Goal: Task Accomplishment & Management: Complete application form

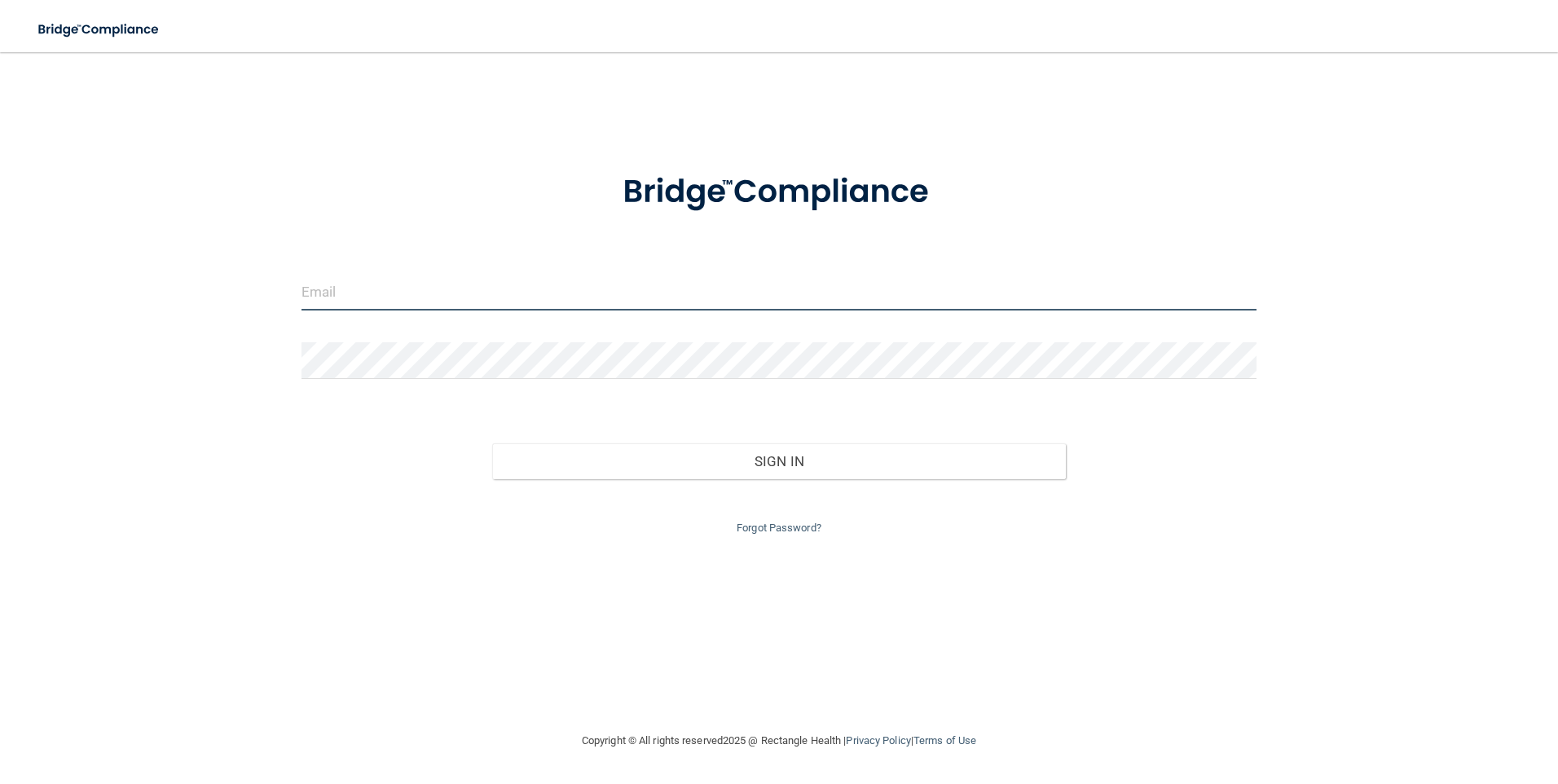
click at [364, 299] on input "email" at bounding box center [779, 292] width 956 height 37
type input "[EMAIL_ADDRESS][DOMAIN_NAME]"
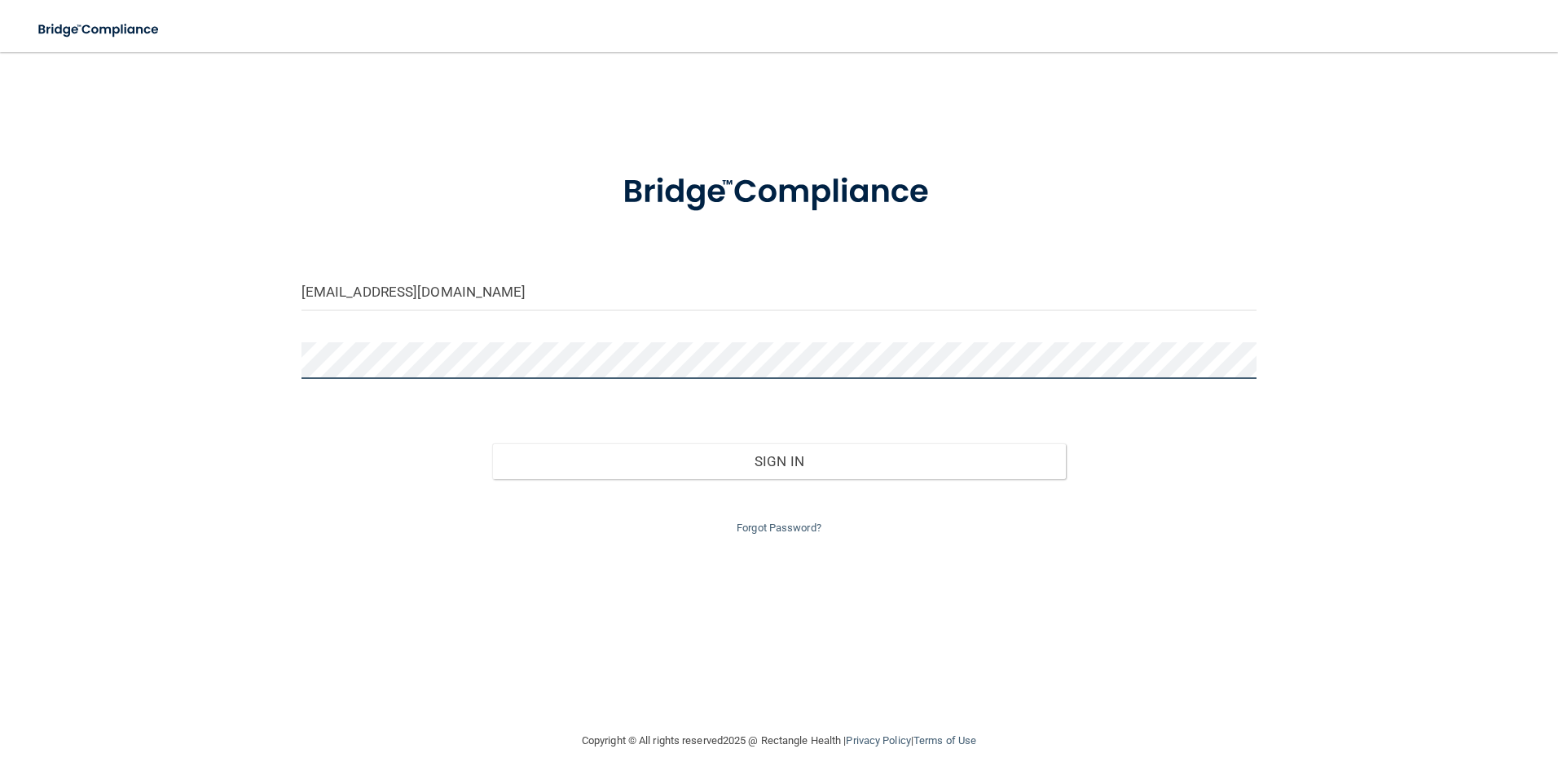
click at [492, 443] on button "Sign In" at bounding box center [779, 461] width 574 height 36
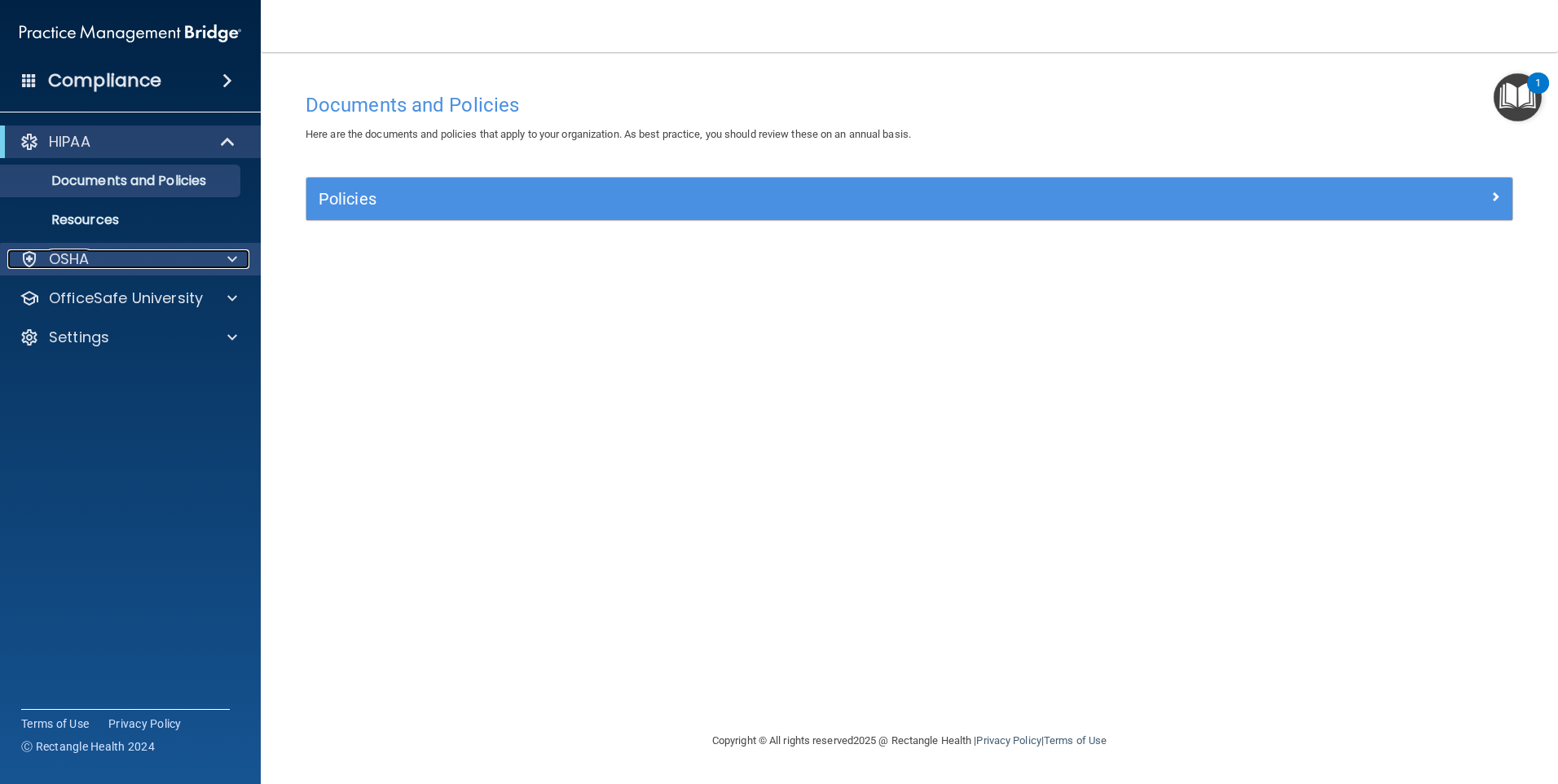
click at [116, 259] on div "OSHA" at bounding box center [109, 258] width 202 height 19
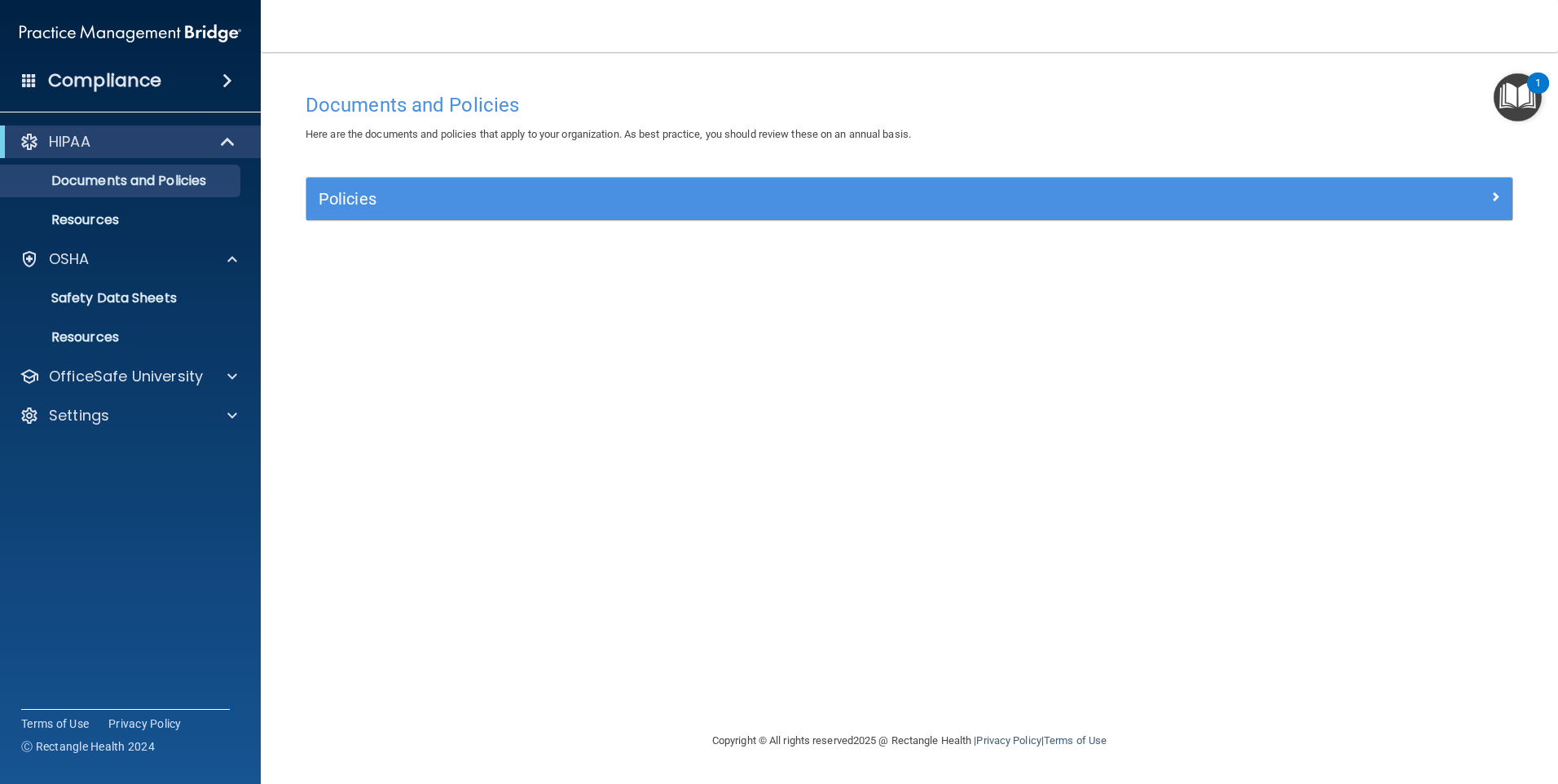
click at [139, 72] on h4 "Compliance" at bounding box center [104, 80] width 114 height 23
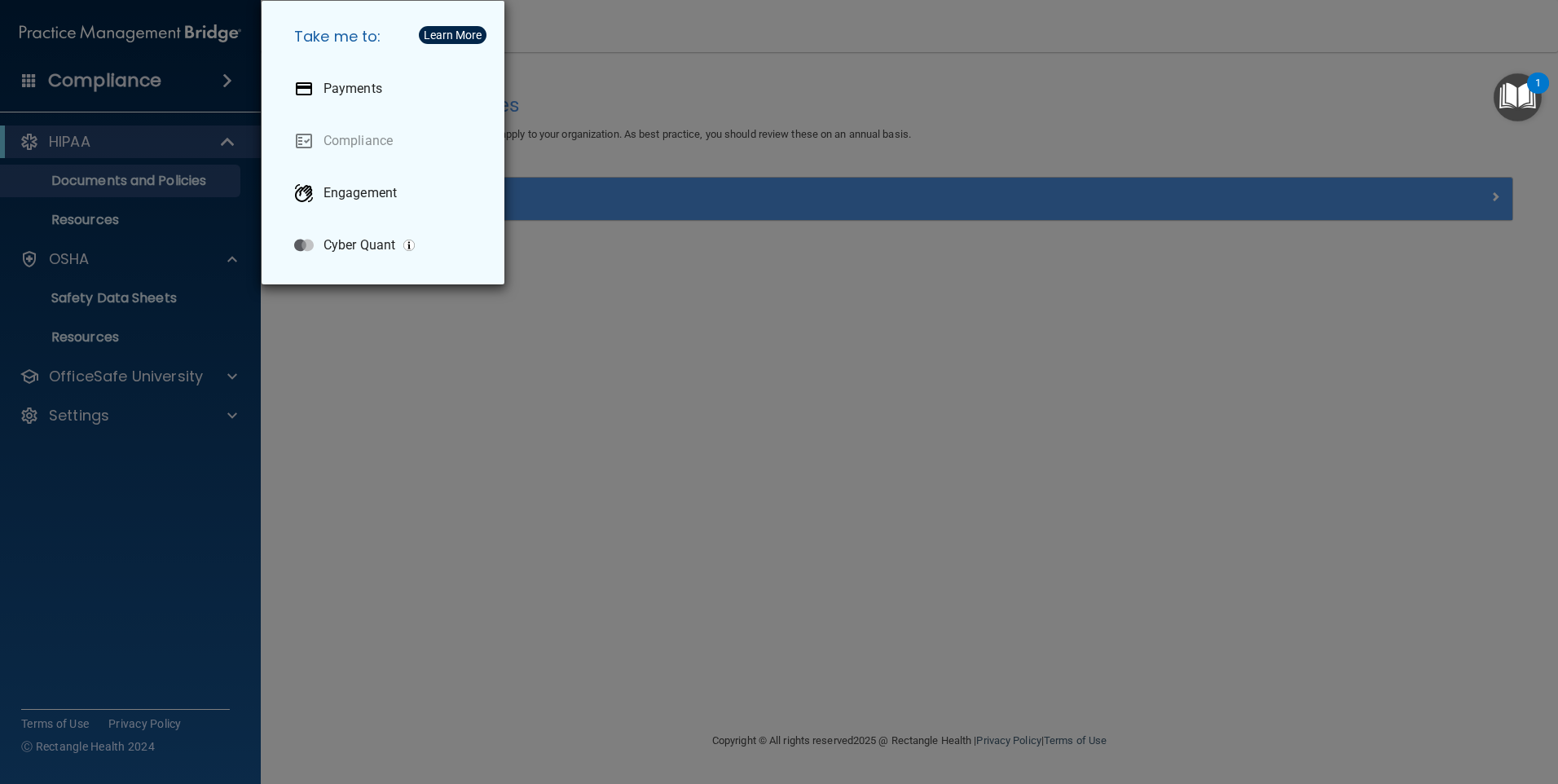
click at [656, 285] on div "Take me to: Payments Compliance Engagement Cyber Quant" at bounding box center [779, 392] width 1558 height 784
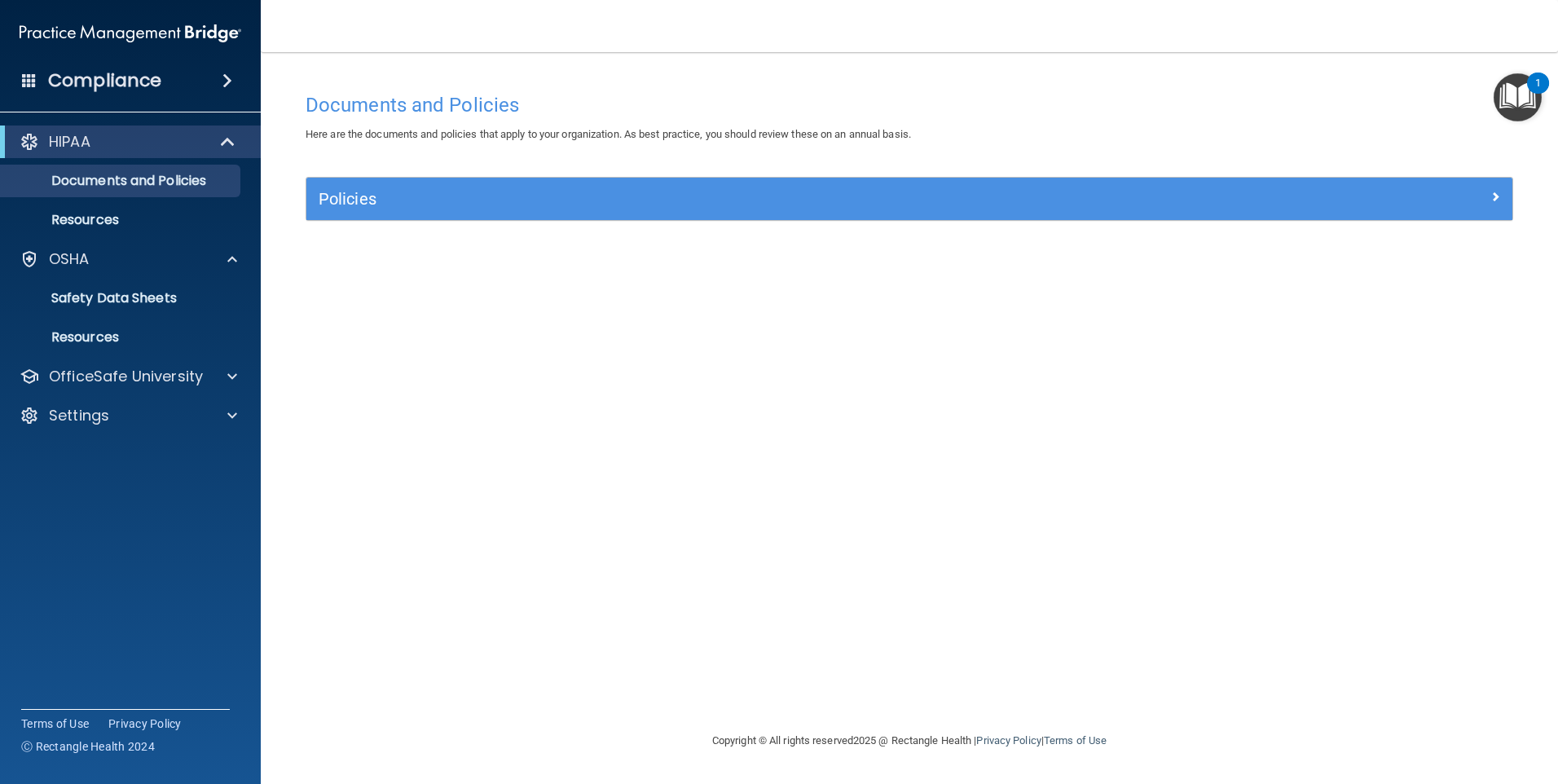
click at [32, 83] on span at bounding box center [29, 79] width 14 height 14
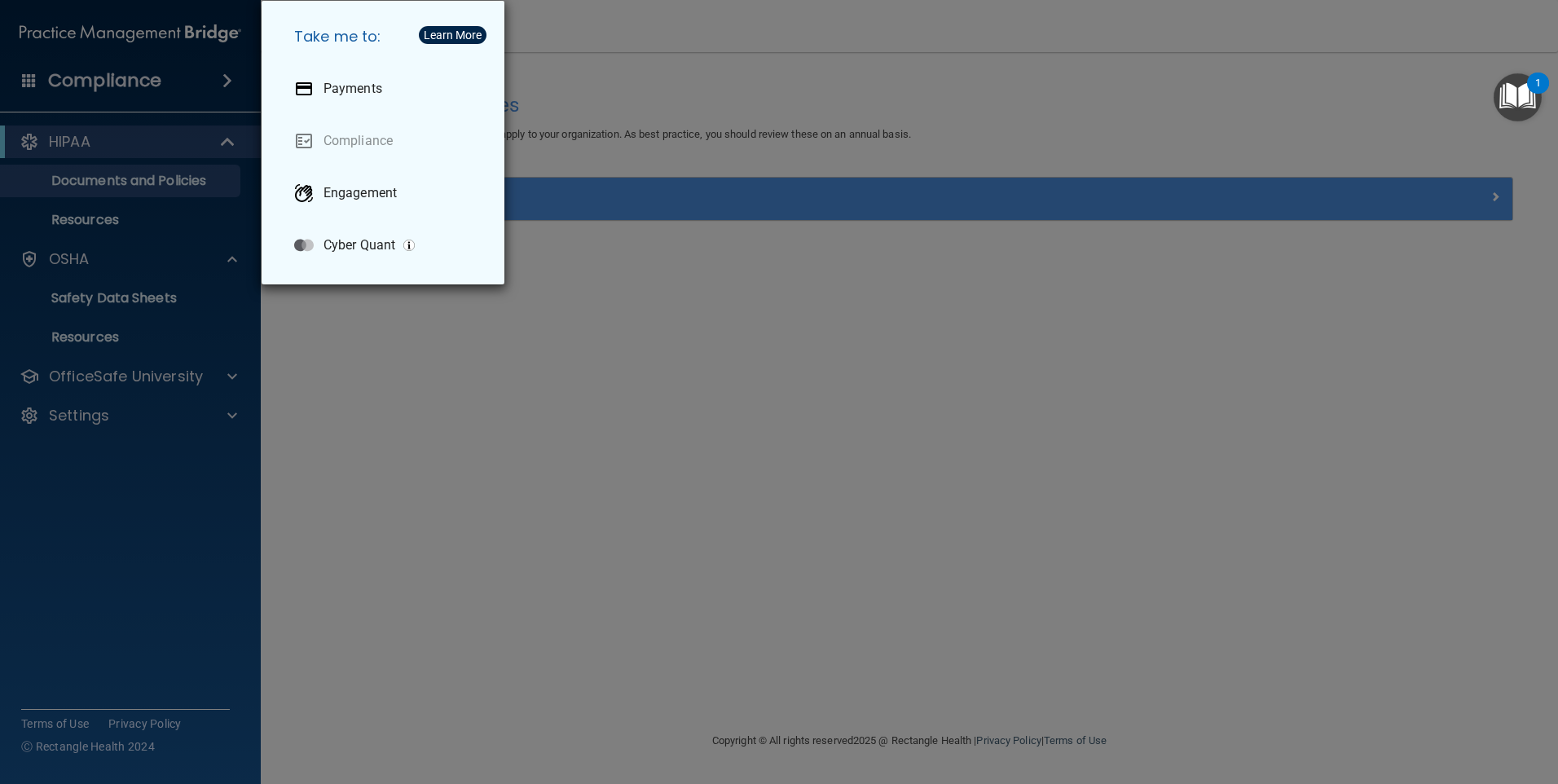
click at [692, 477] on div "Take me to: Payments Compliance Engagement Cyber Quant" at bounding box center [779, 392] width 1558 height 784
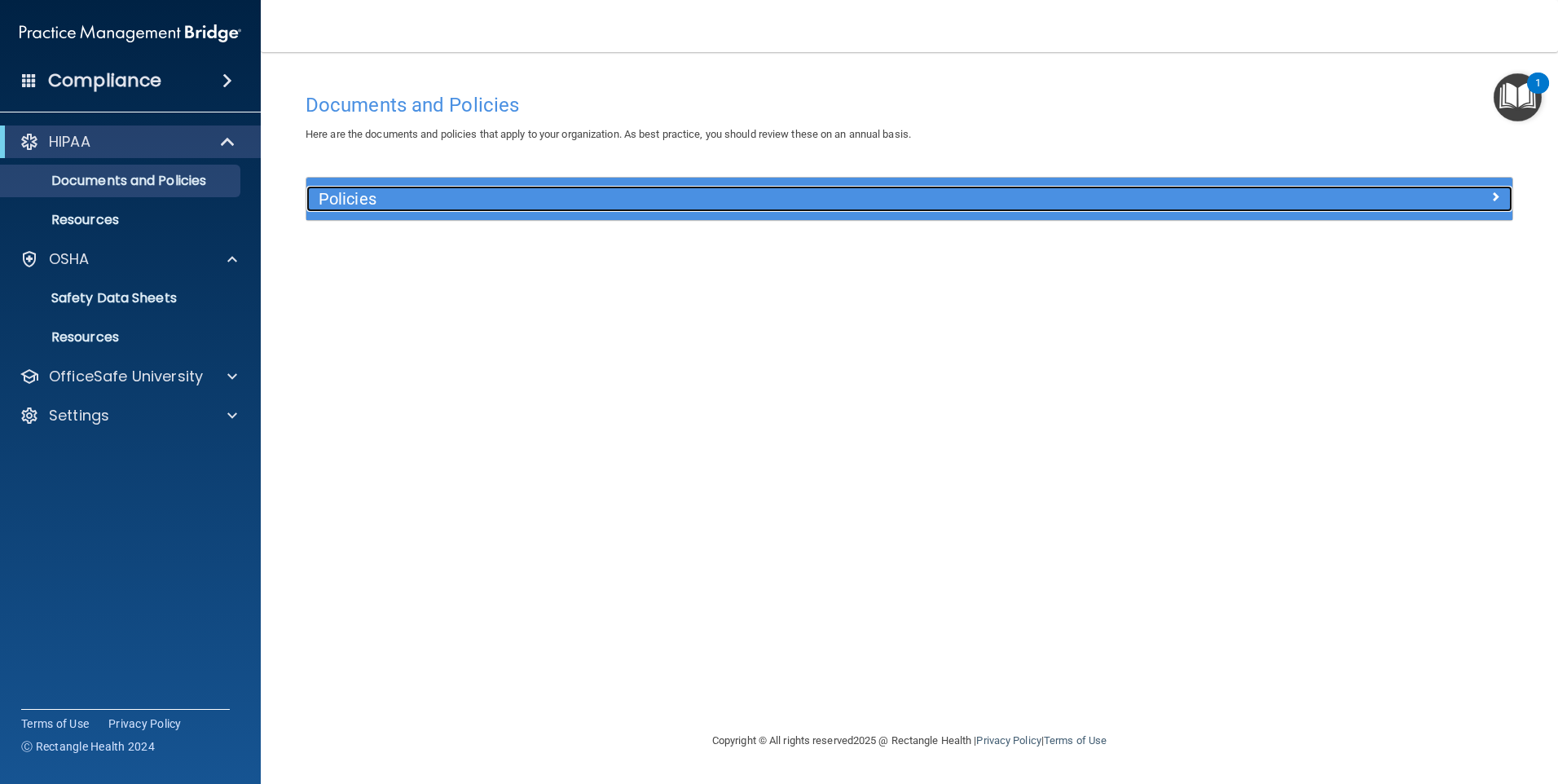
click at [740, 202] on h5 "Policies" at bounding box center [759, 199] width 880 height 18
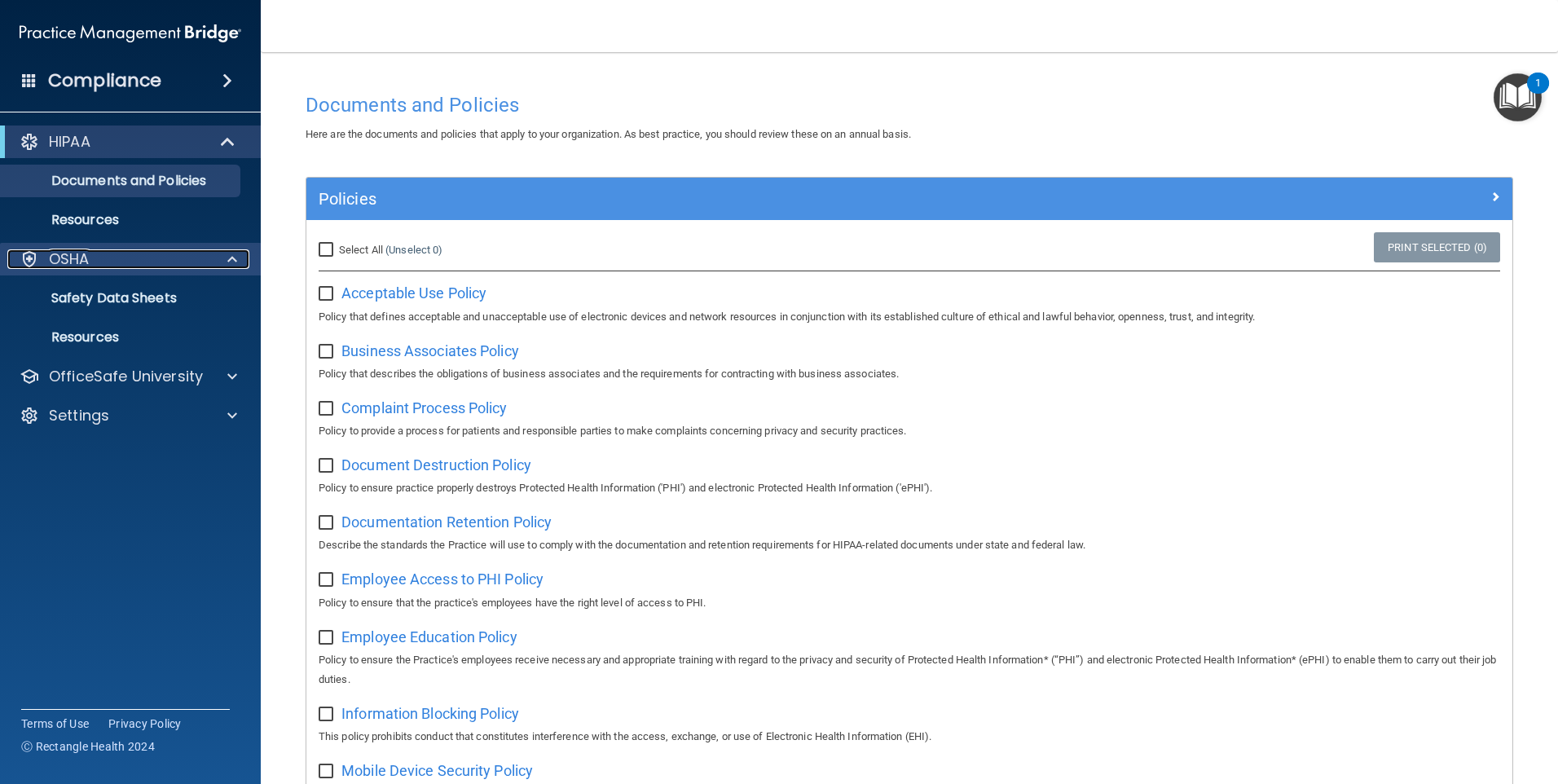
click at [117, 268] on div "OSHA" at bounding box center [109, 258] width 202 height 19
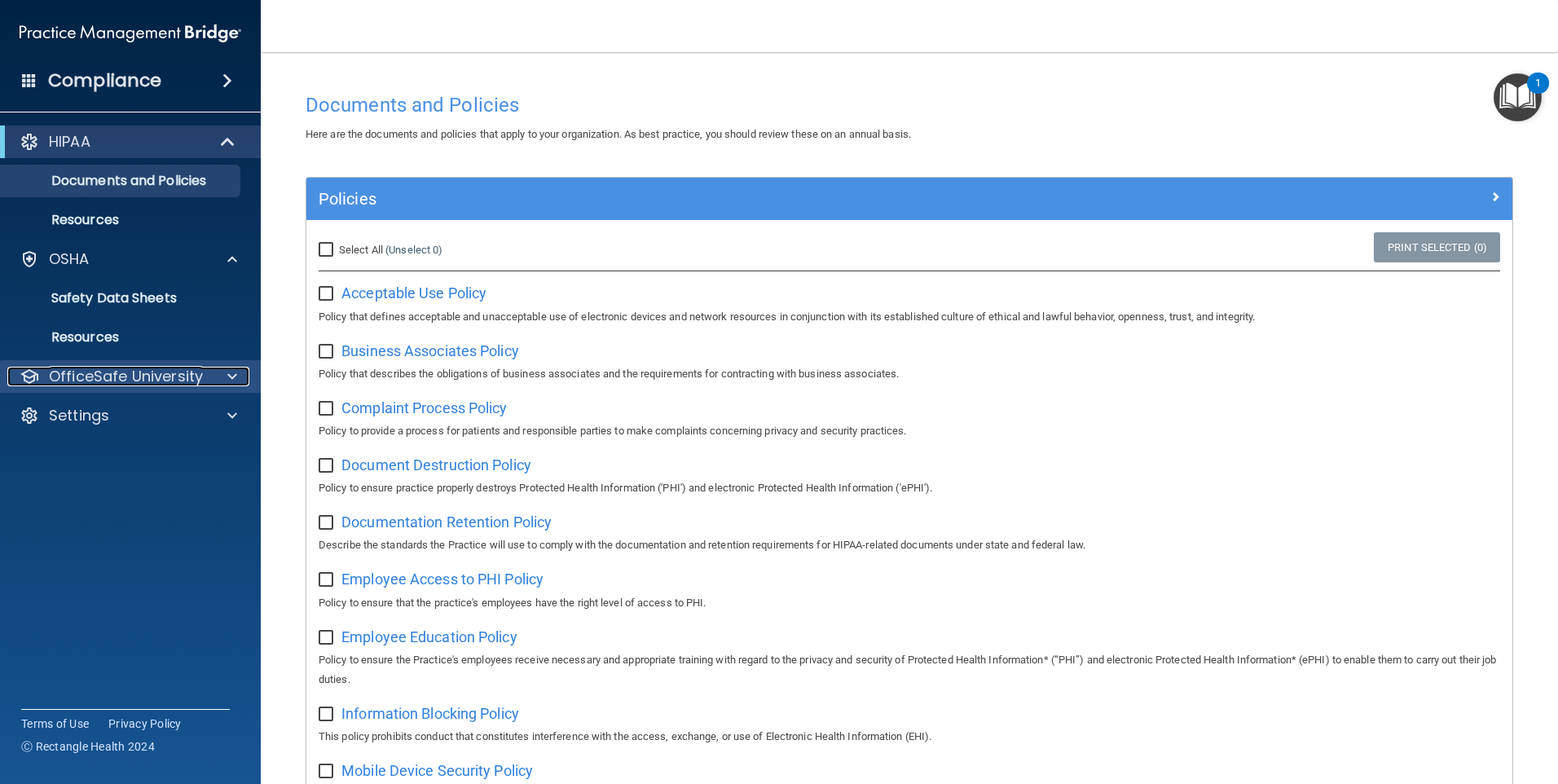
click at [135, 373] on p "OfficeSafe University" at bounding box center [125, 376] width 154 height 19
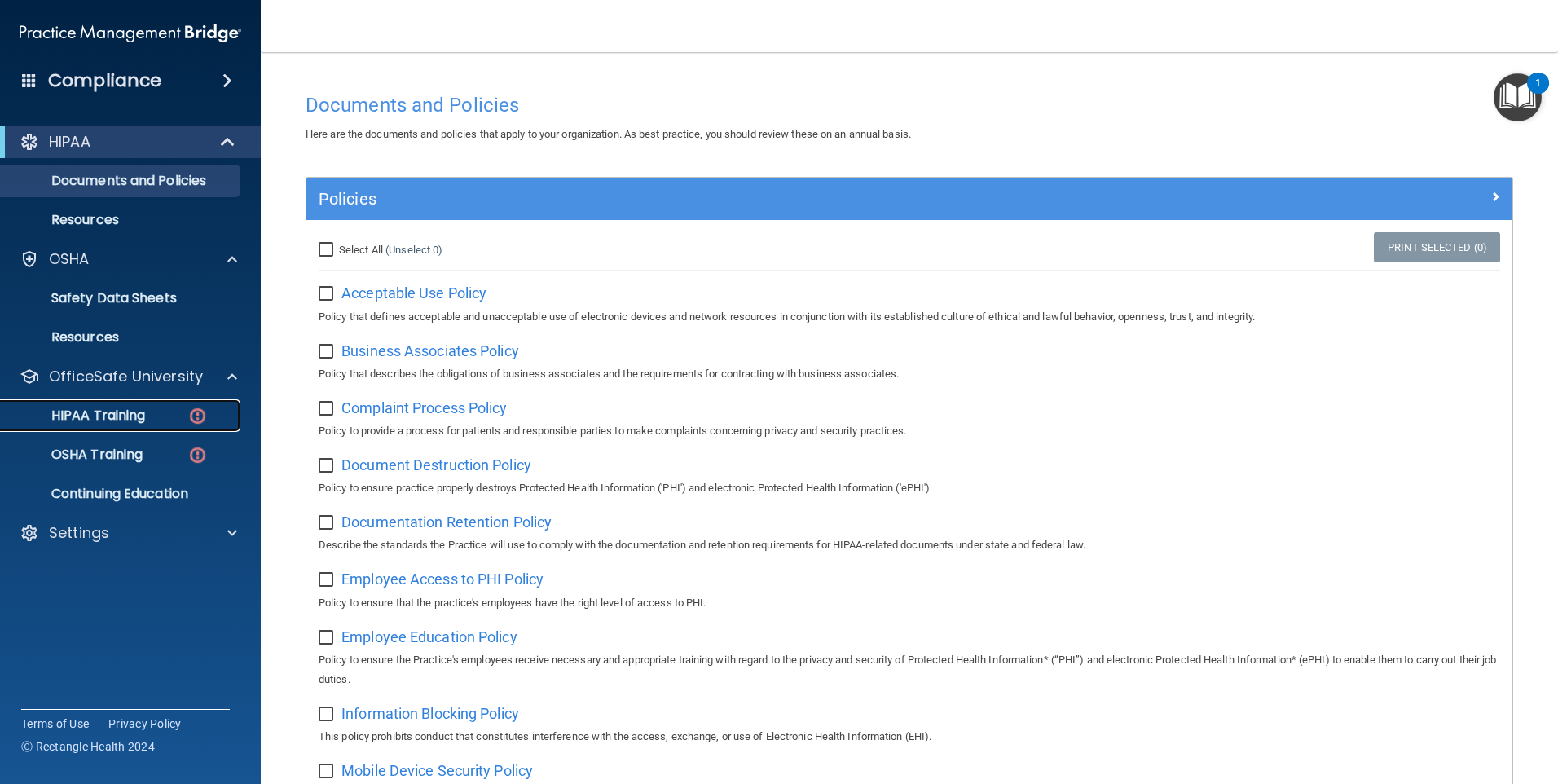
click at [135, 415] on p "HIPAA Training" at bounding box center [78, 415] width 135 height 16
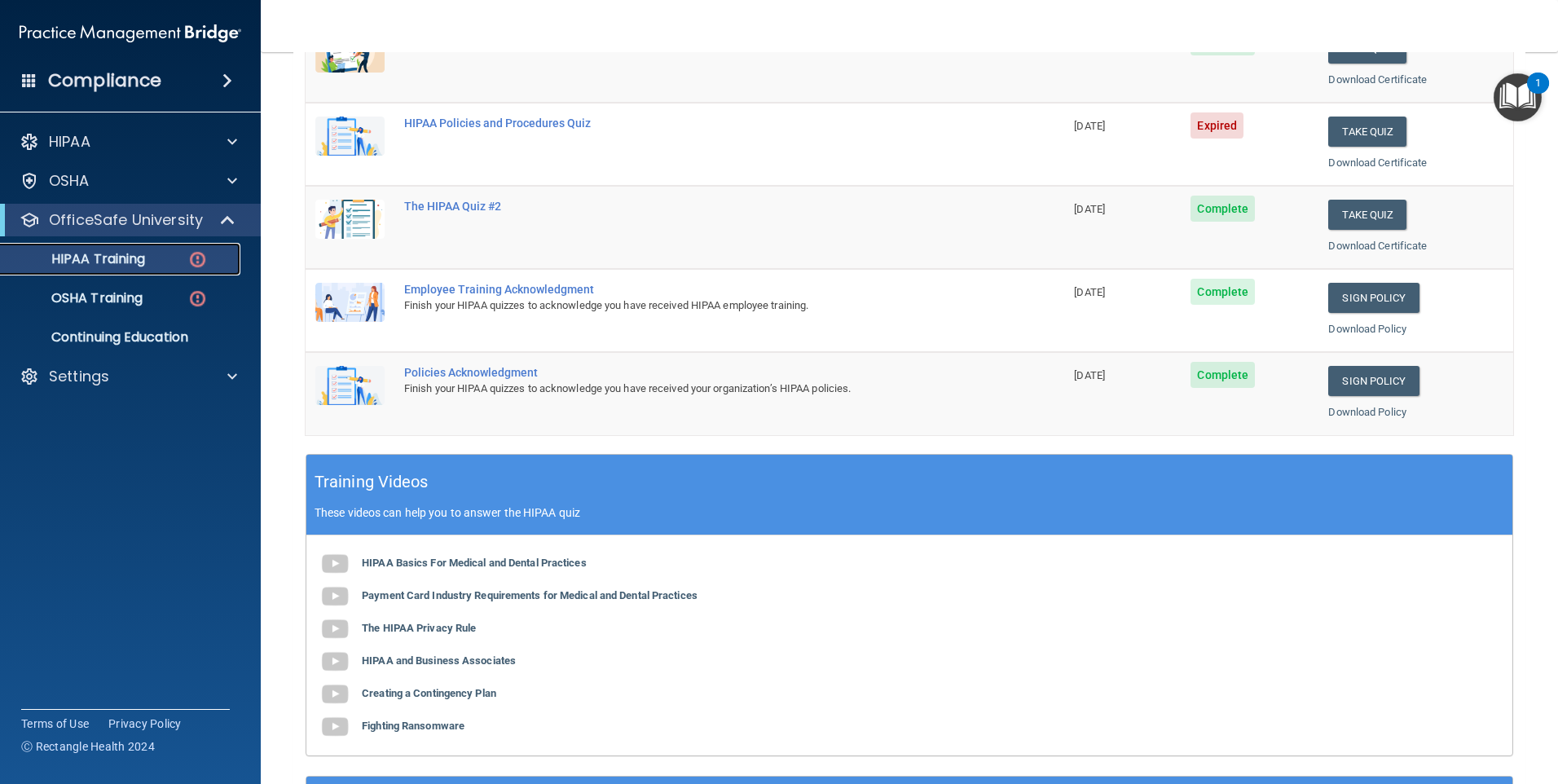
scroll to position [36, 0]
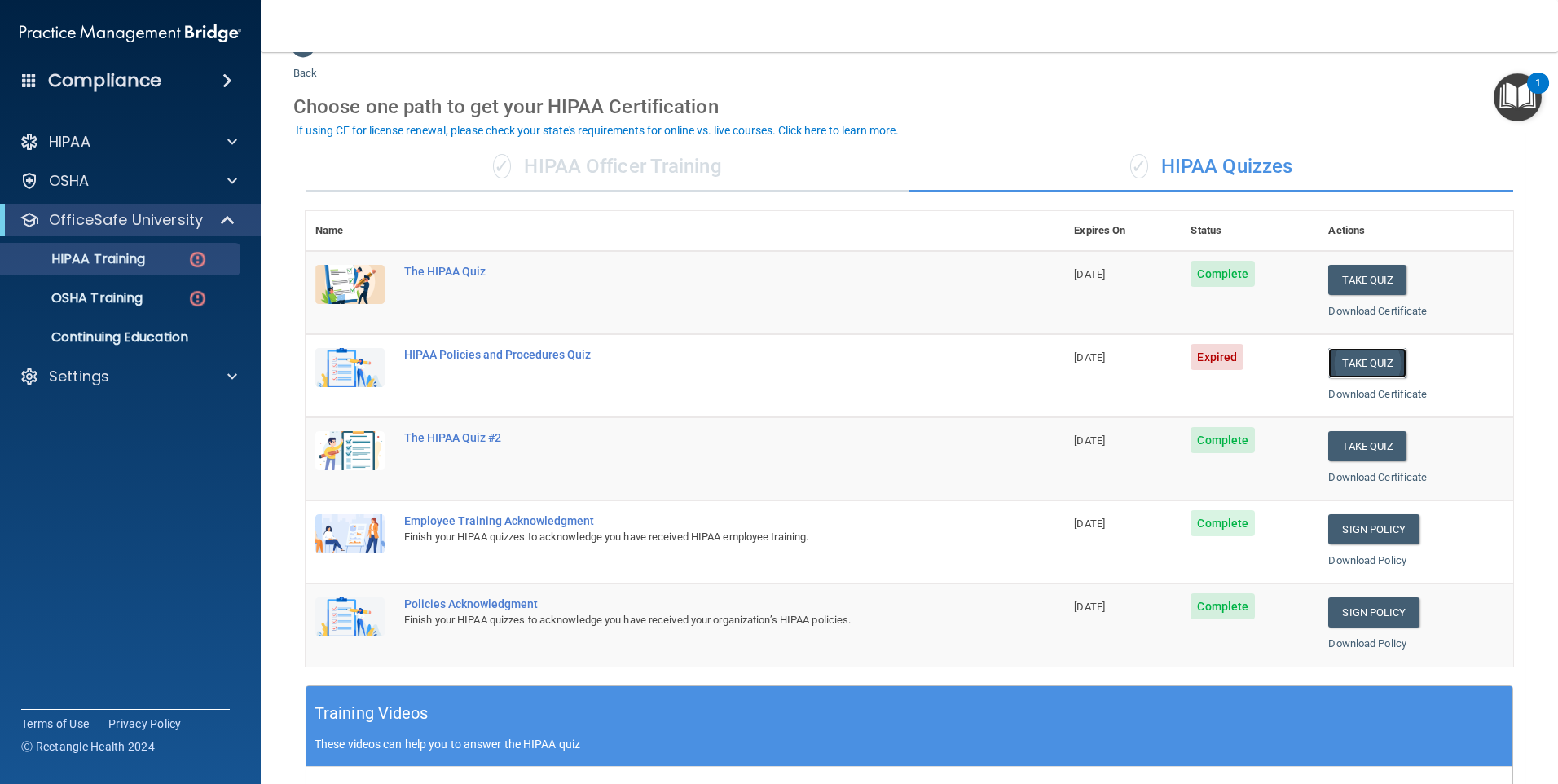
click at [1344, 362] on button "Take Quiz" at bounding box center [1367, 363] width 78 height 30
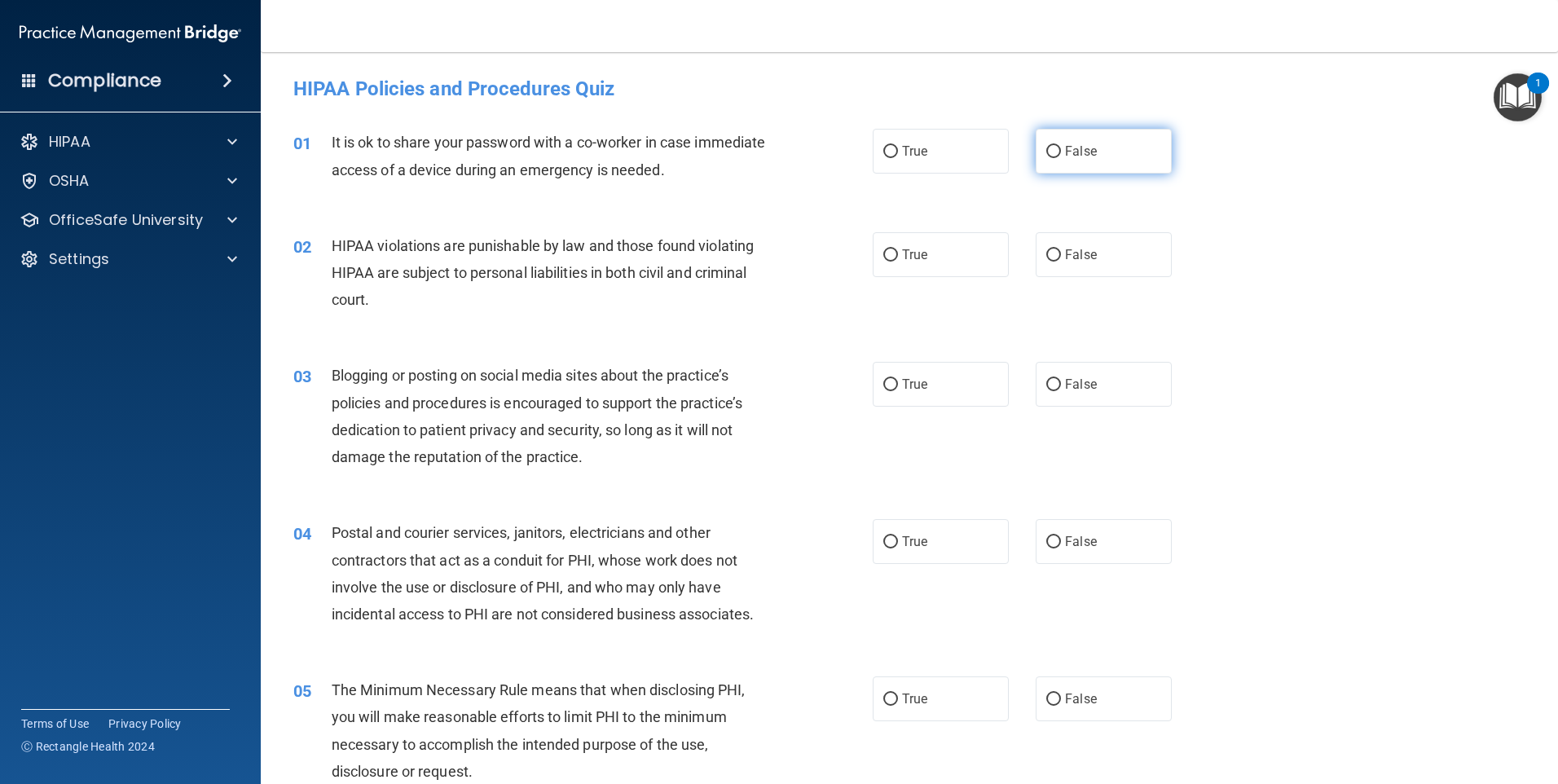
click at [1046, 151] on input "False" at bounding box center [1053, 151] width 14 height 13
radio input "true"
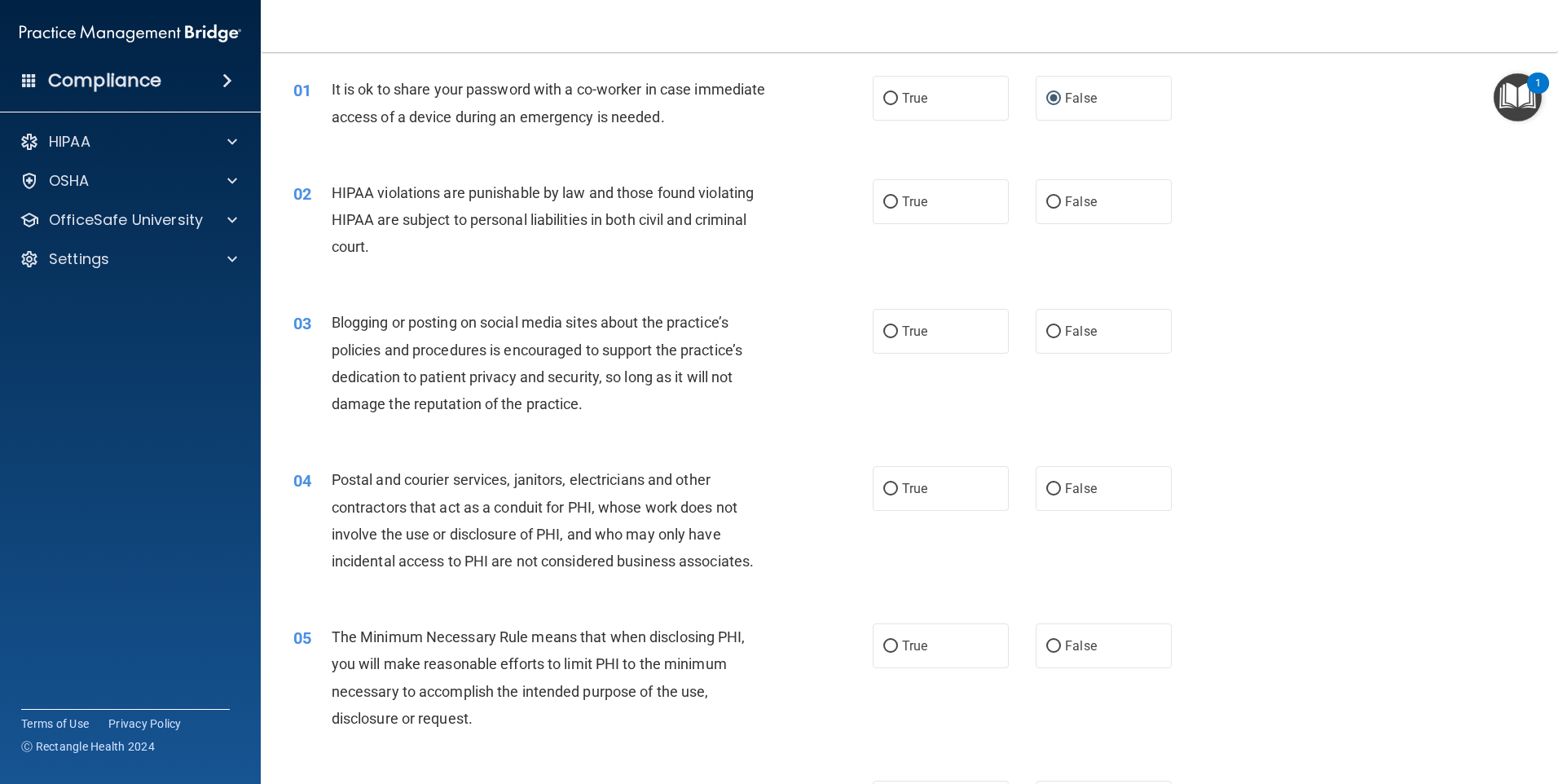
scroll to position [82, 0]
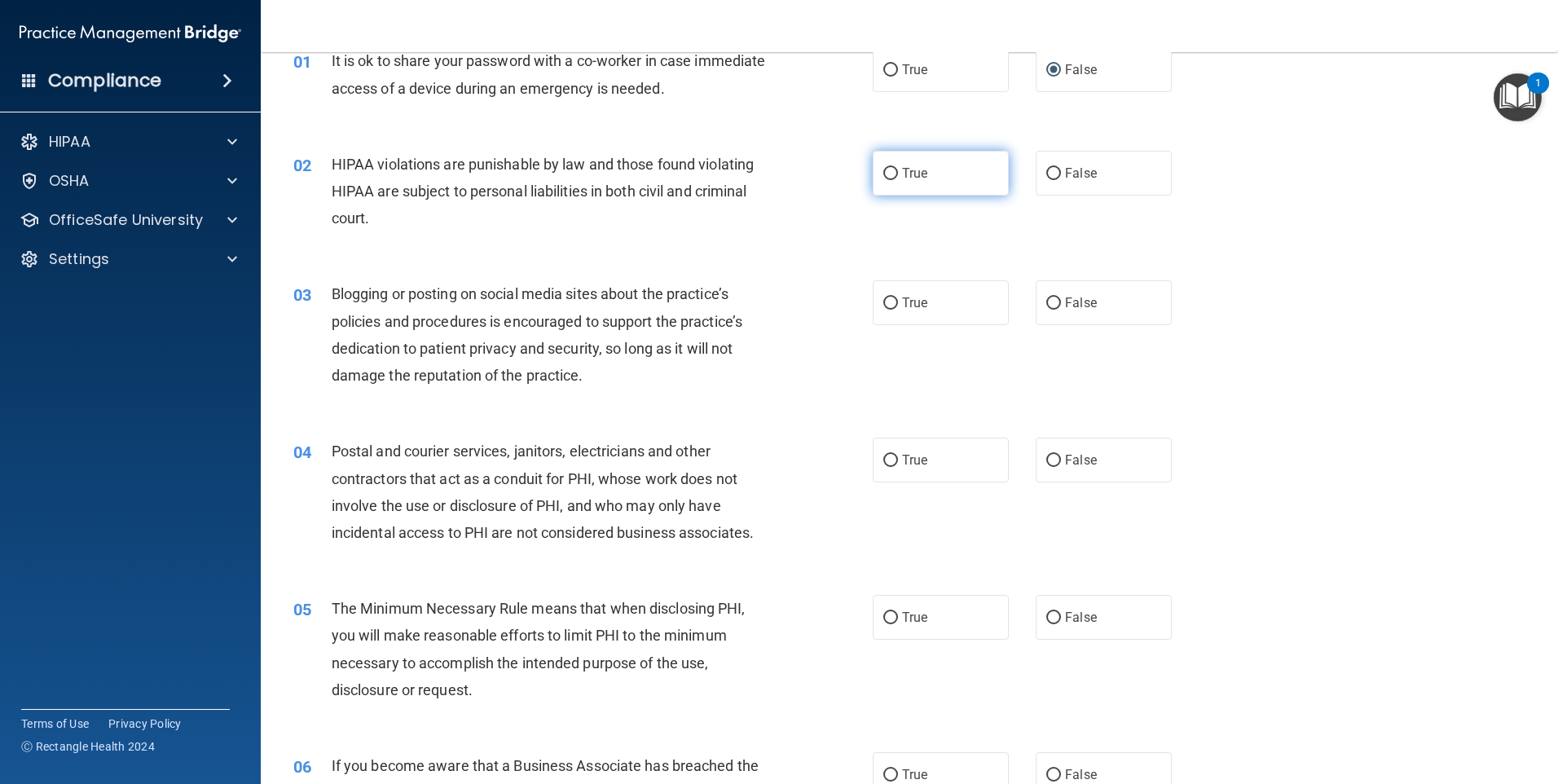
click at [902, 177] on span "True" at bounding box center [915, 173] width 25 height 15
click at [898, 177] on input "True" at bounding box center [891, 173] width 14 height 13
radio input "true"
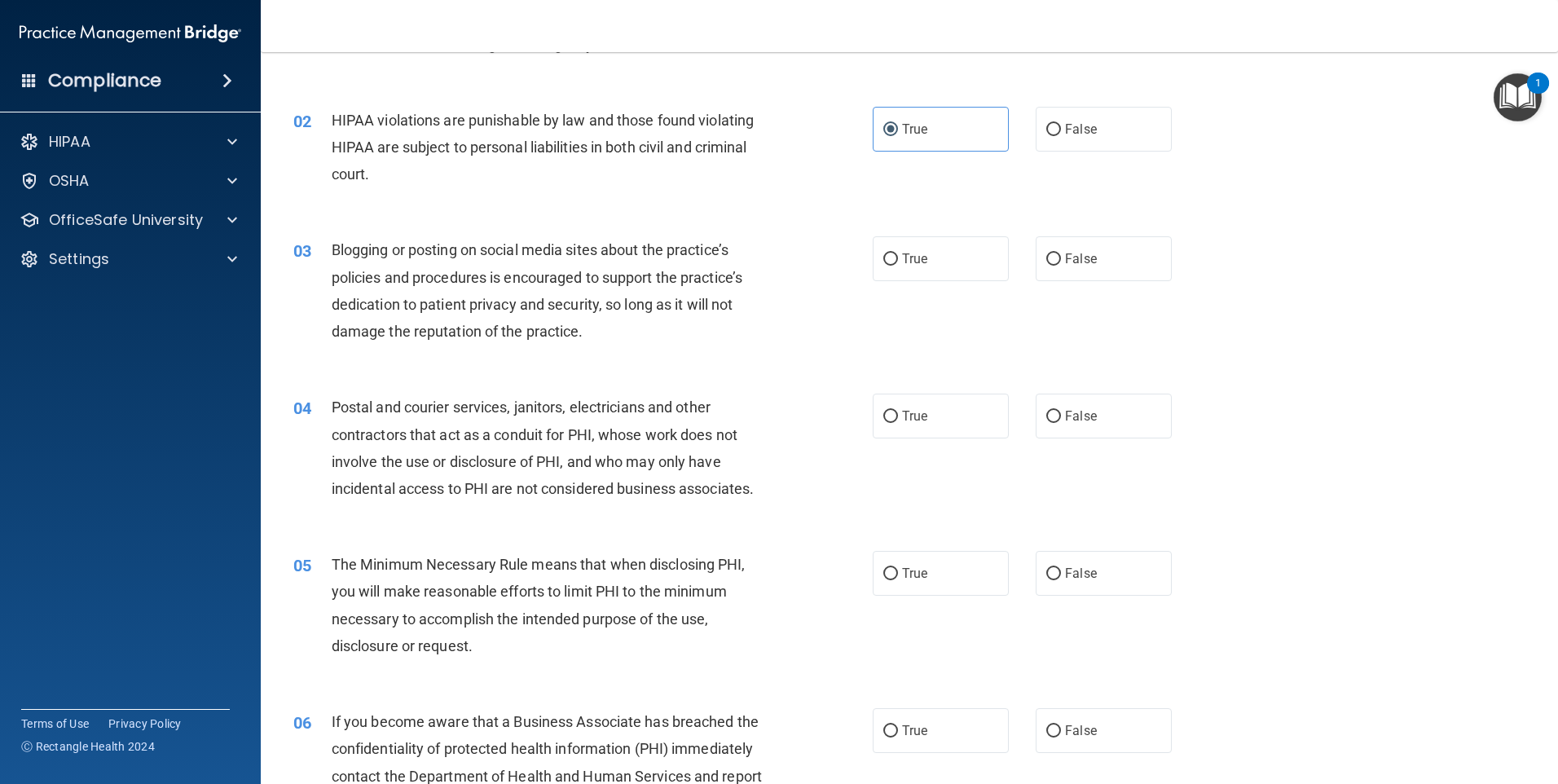
scroll to position [163, 0]
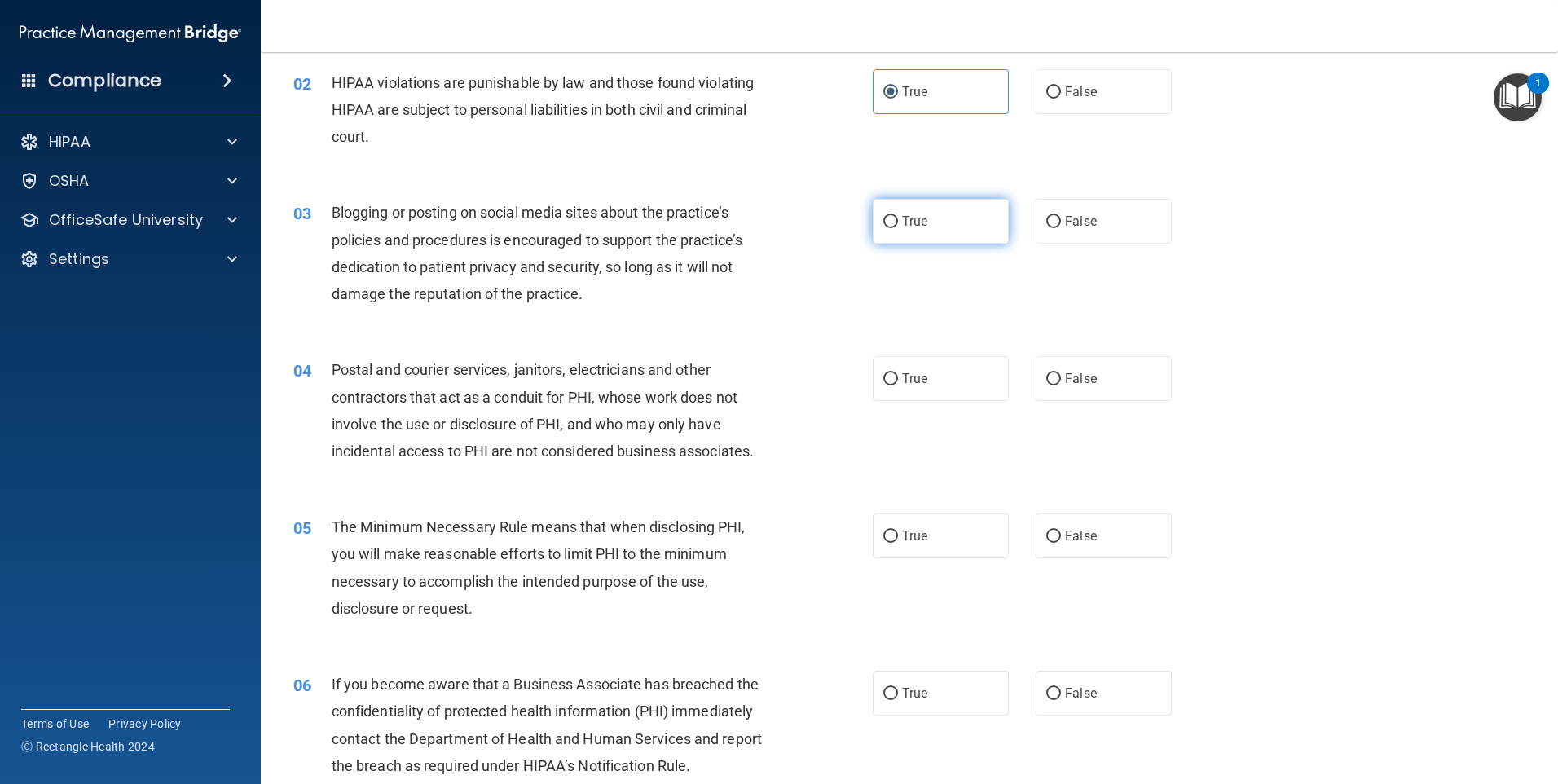
click at [912, 224] on span "True" at bounding box center [915, 221] width 25 height 15
click at [898, 224] on input "True" at bounding box center [891, 222] width 14 height 13
radio input "true"
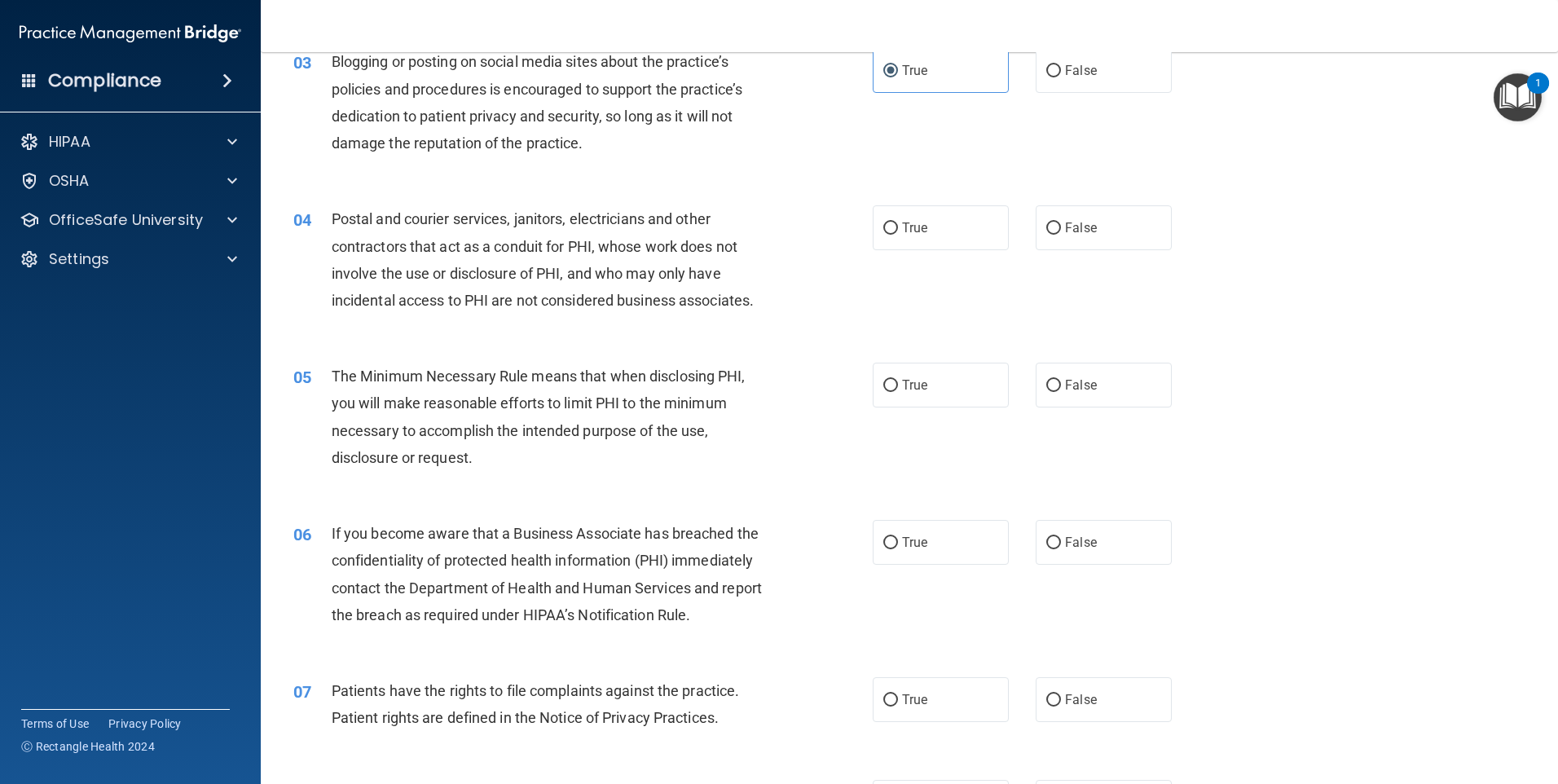
scroll to position [326, 0]
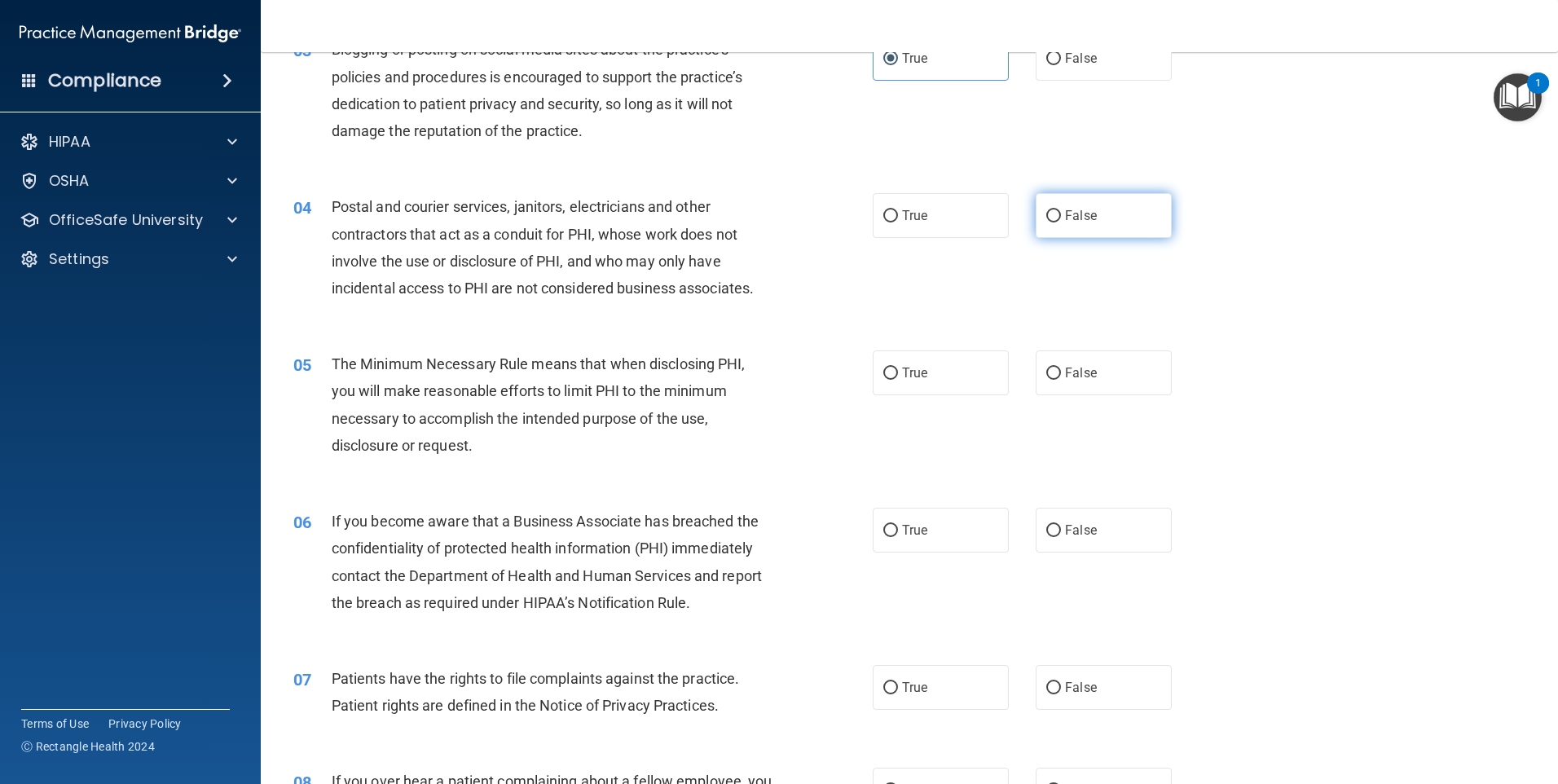
click at [1066, 214] on span "False" at bounding box center [1082, 215] width 32 height 15
click at [1058, 214] on input "False" at bounding box center [1053, 216] width 14 height 13
radio input "true"
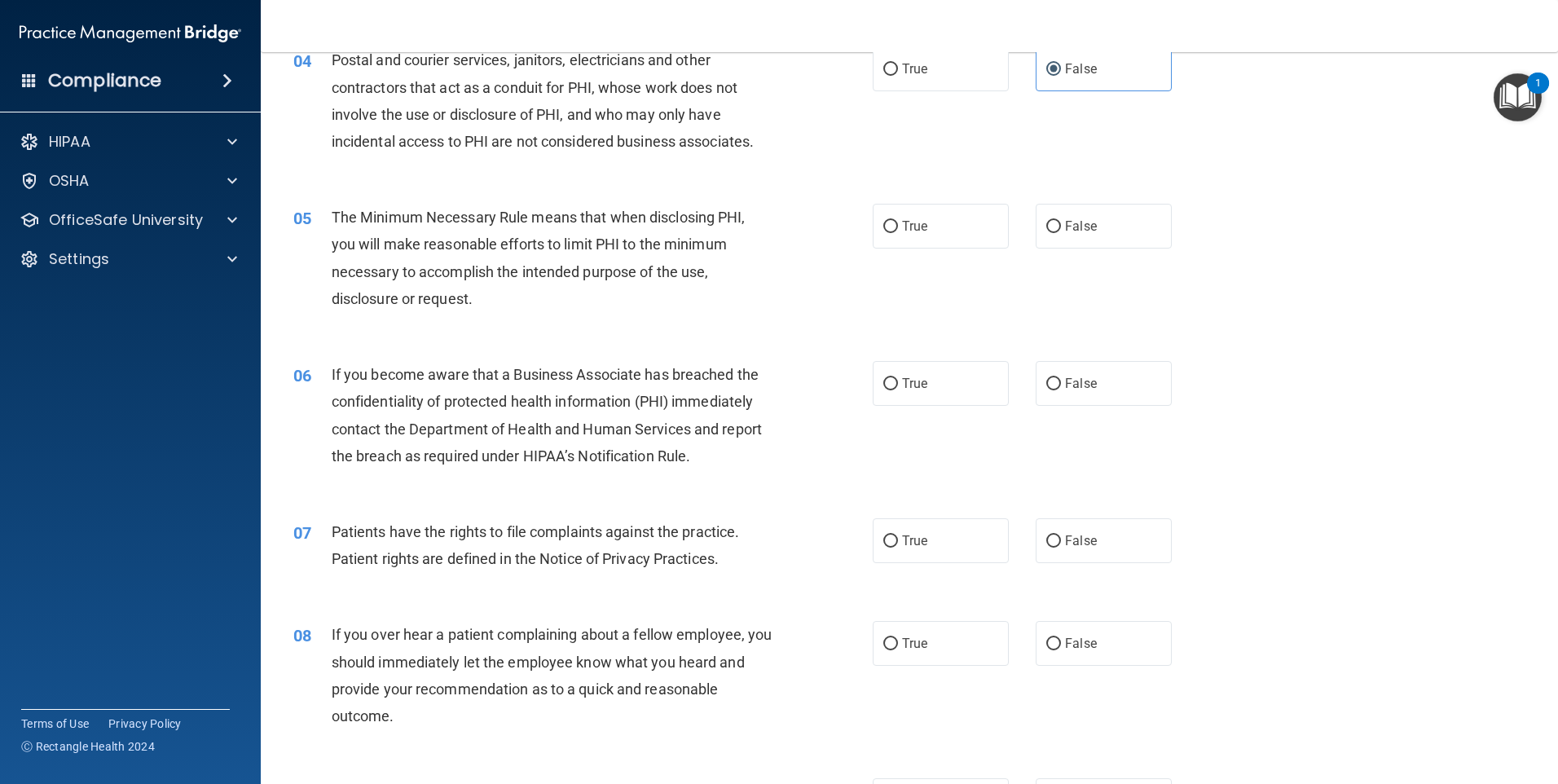
scroll to position [489, 0]
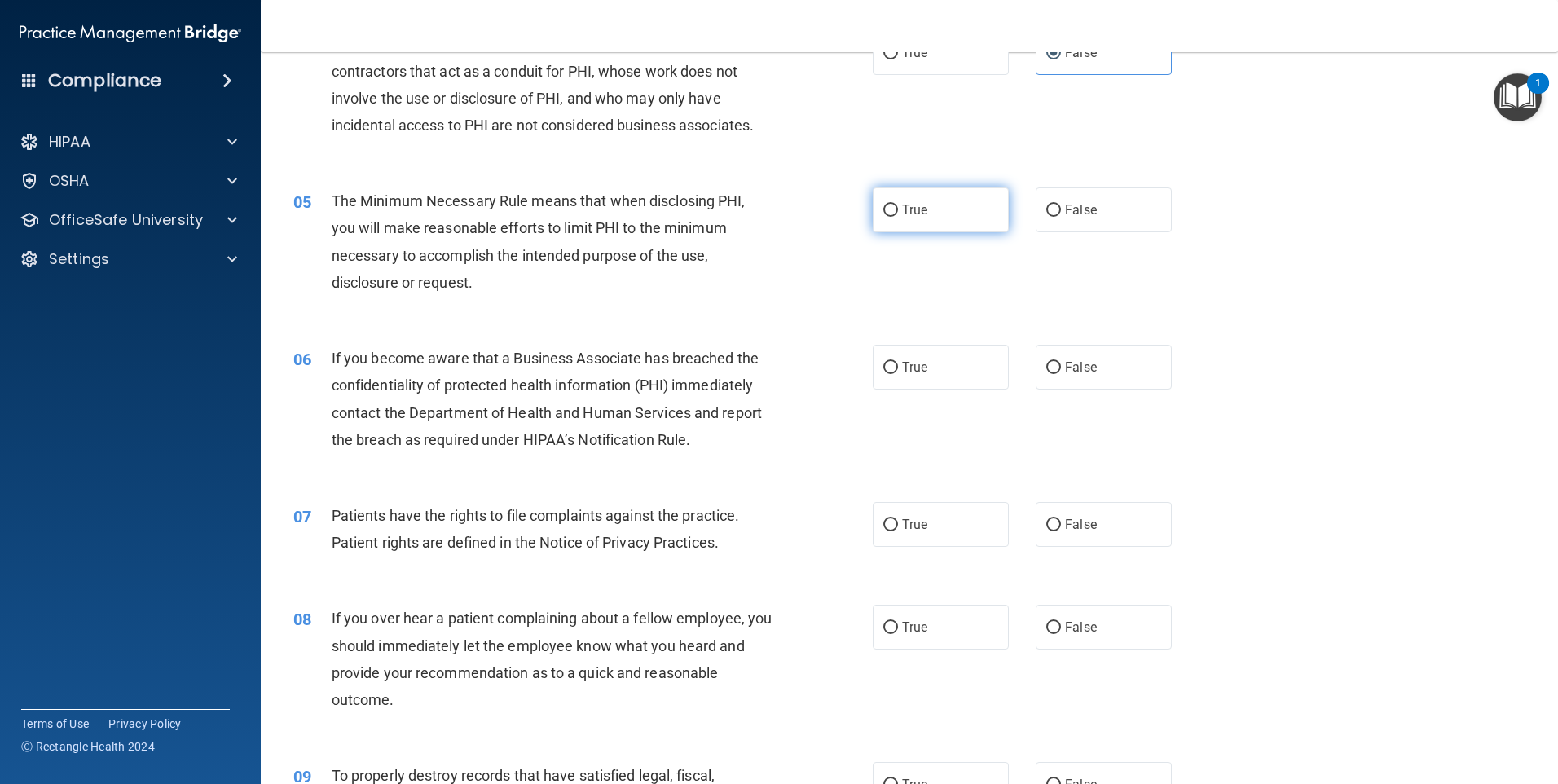
click at [902, 213] on span "True" at bounding box center [915, 209] width 25 height 15
click at [898, 213] on input "True" at bounding box center [891, 210] width 14 height 13
radio input "true"
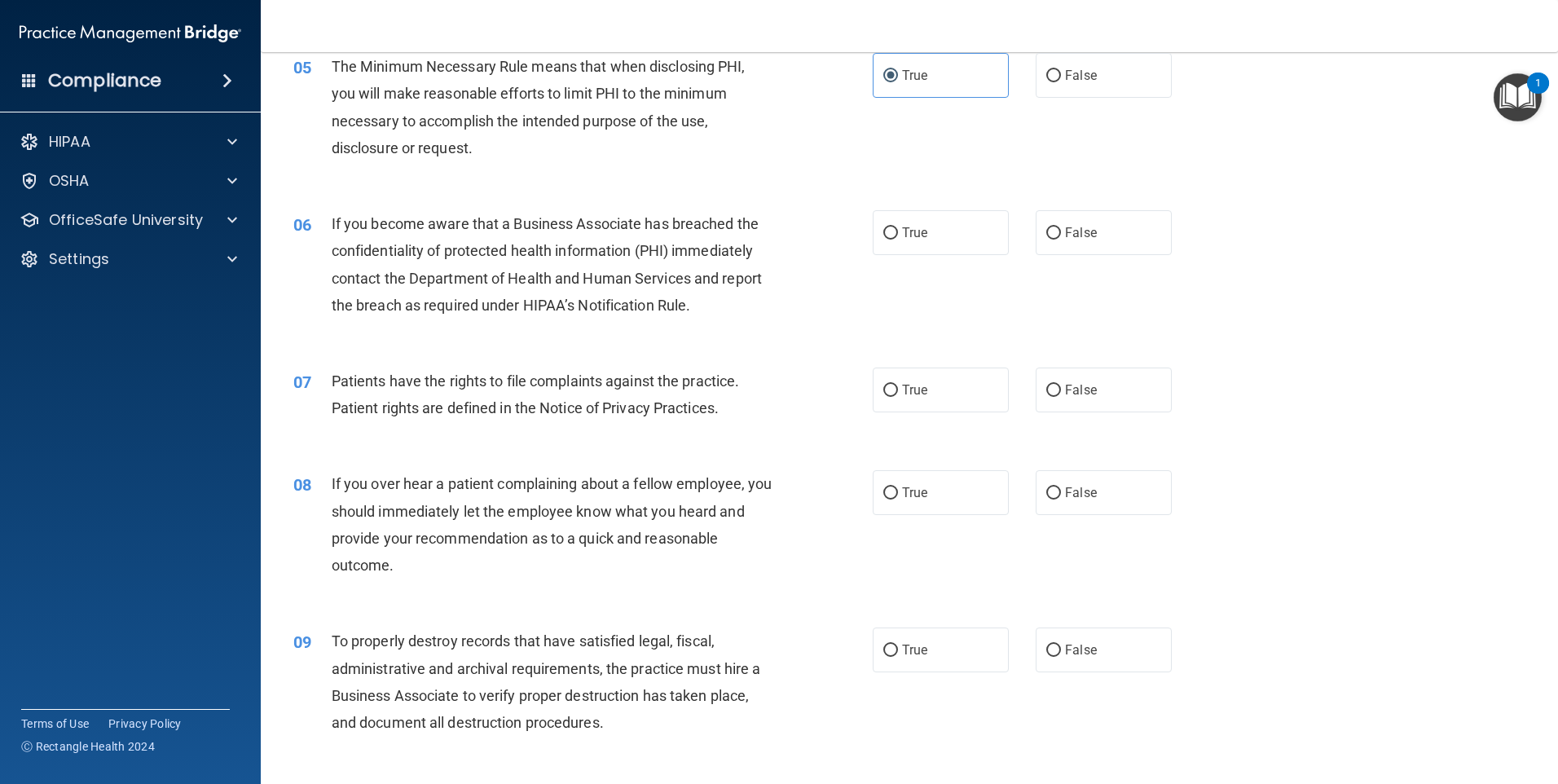
scroll to position [652, 0]
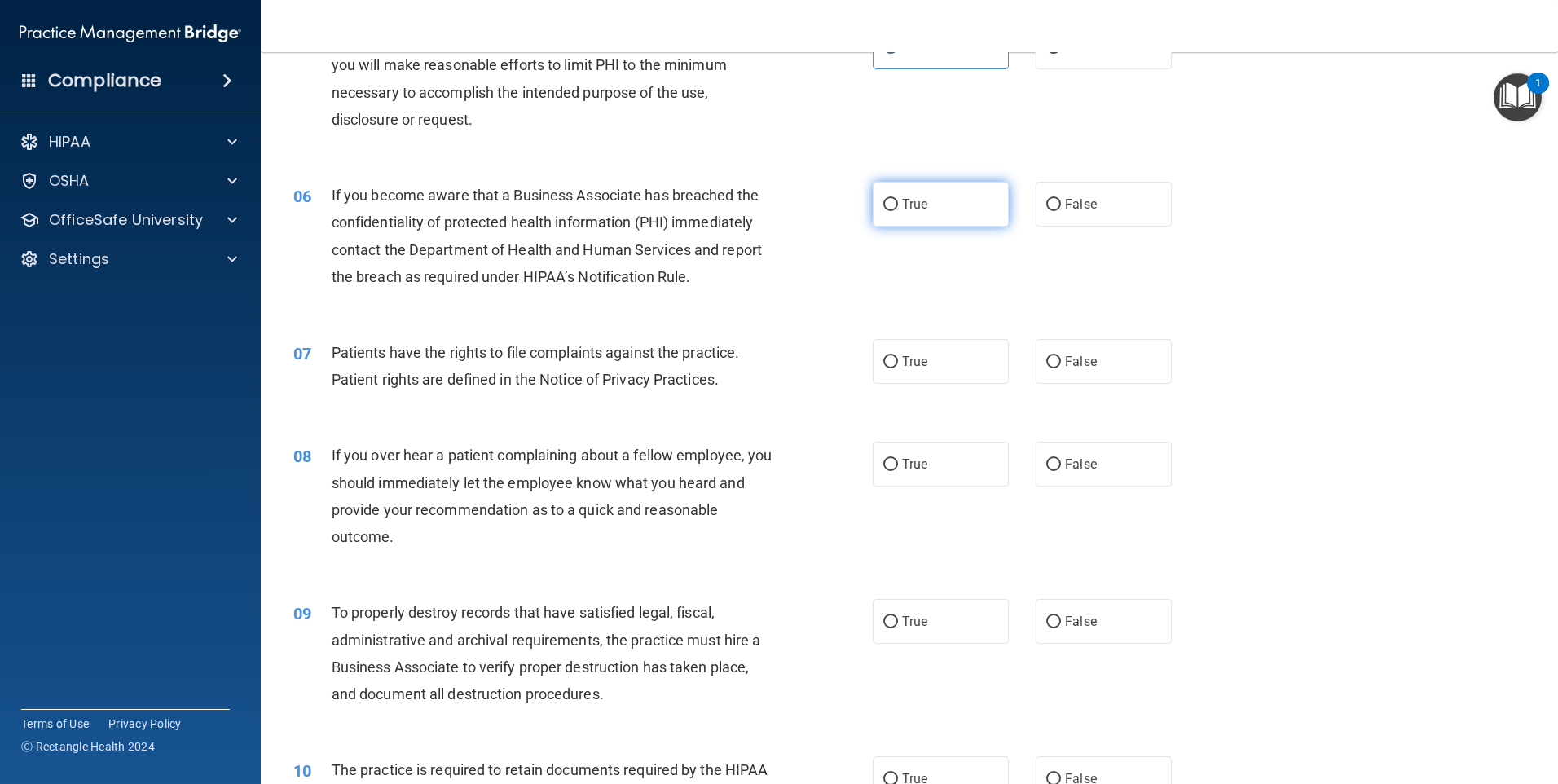
click at [914, 208] on span "True" at bounding box center [915, 204] width 25 height 15
click at [898, 208] on input "True" at bounding box center [891, 204] width 14 height 13
radio input "true"
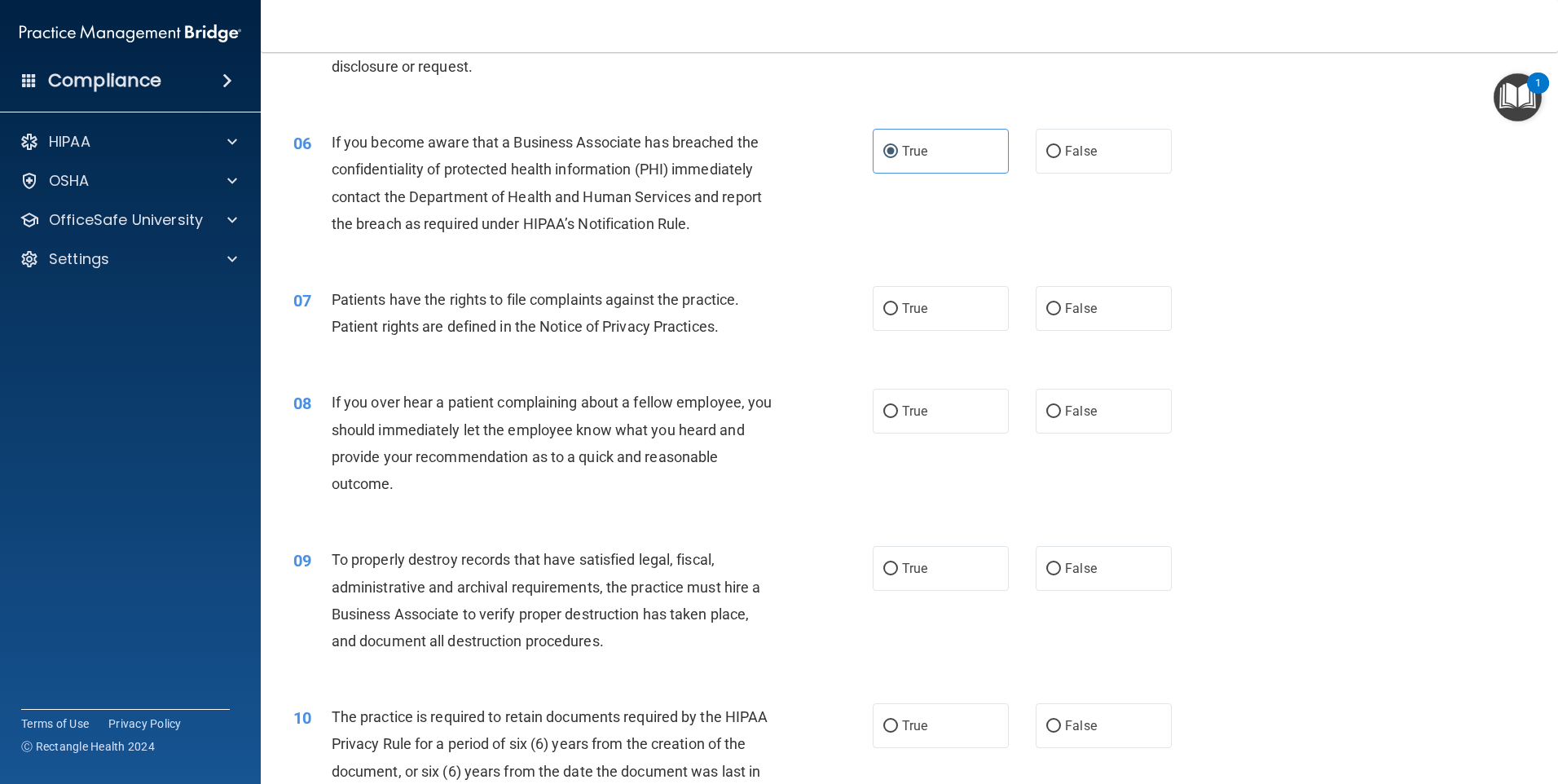
scroll to position [733, 0]
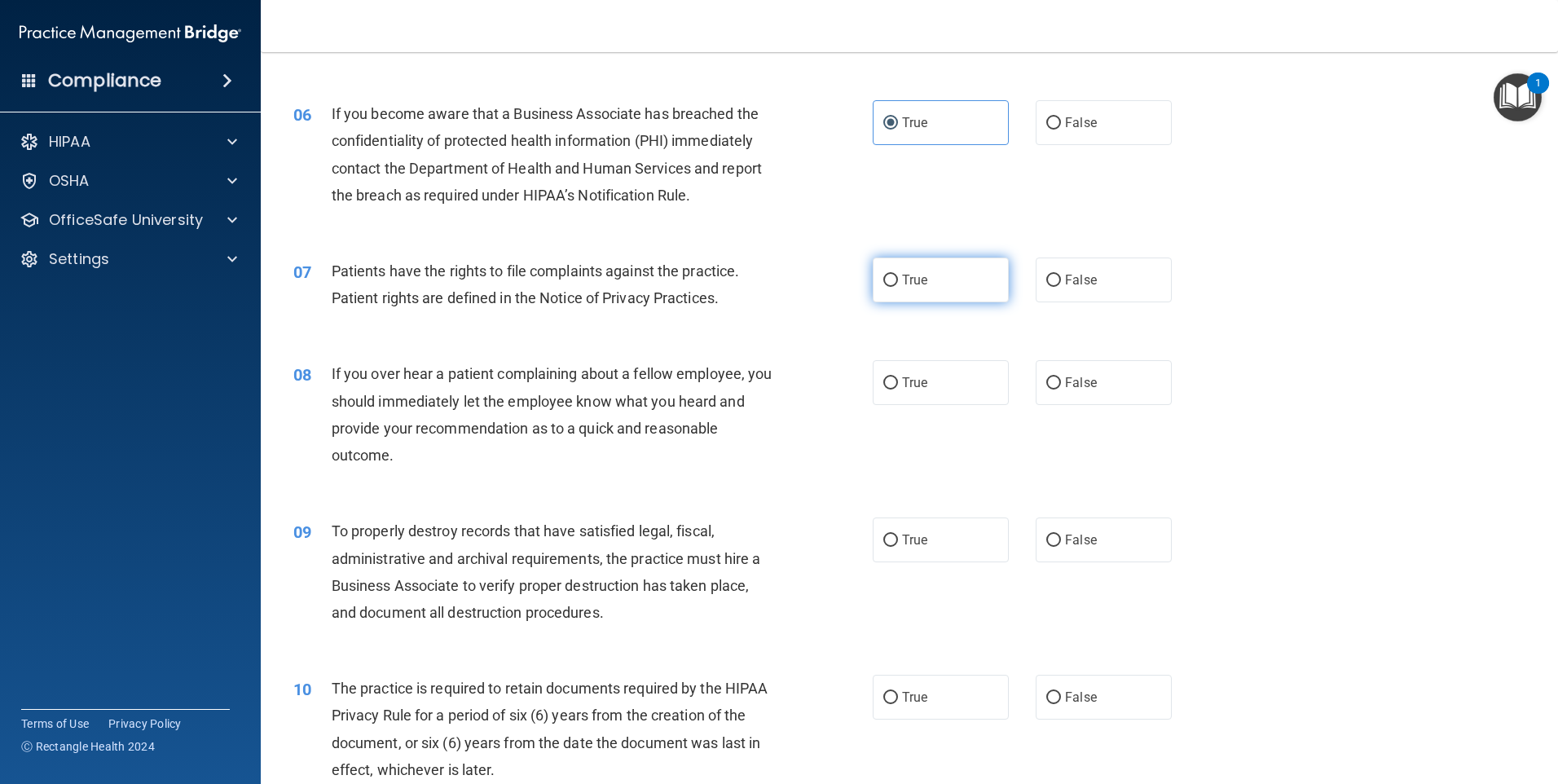
click at [928, 286] on label "True" at bounding box center [941, 279] width 136 height 45
click at [898, 286] on input "True" at bounding box center [891, 280] width 14 height 13
radio input "true"
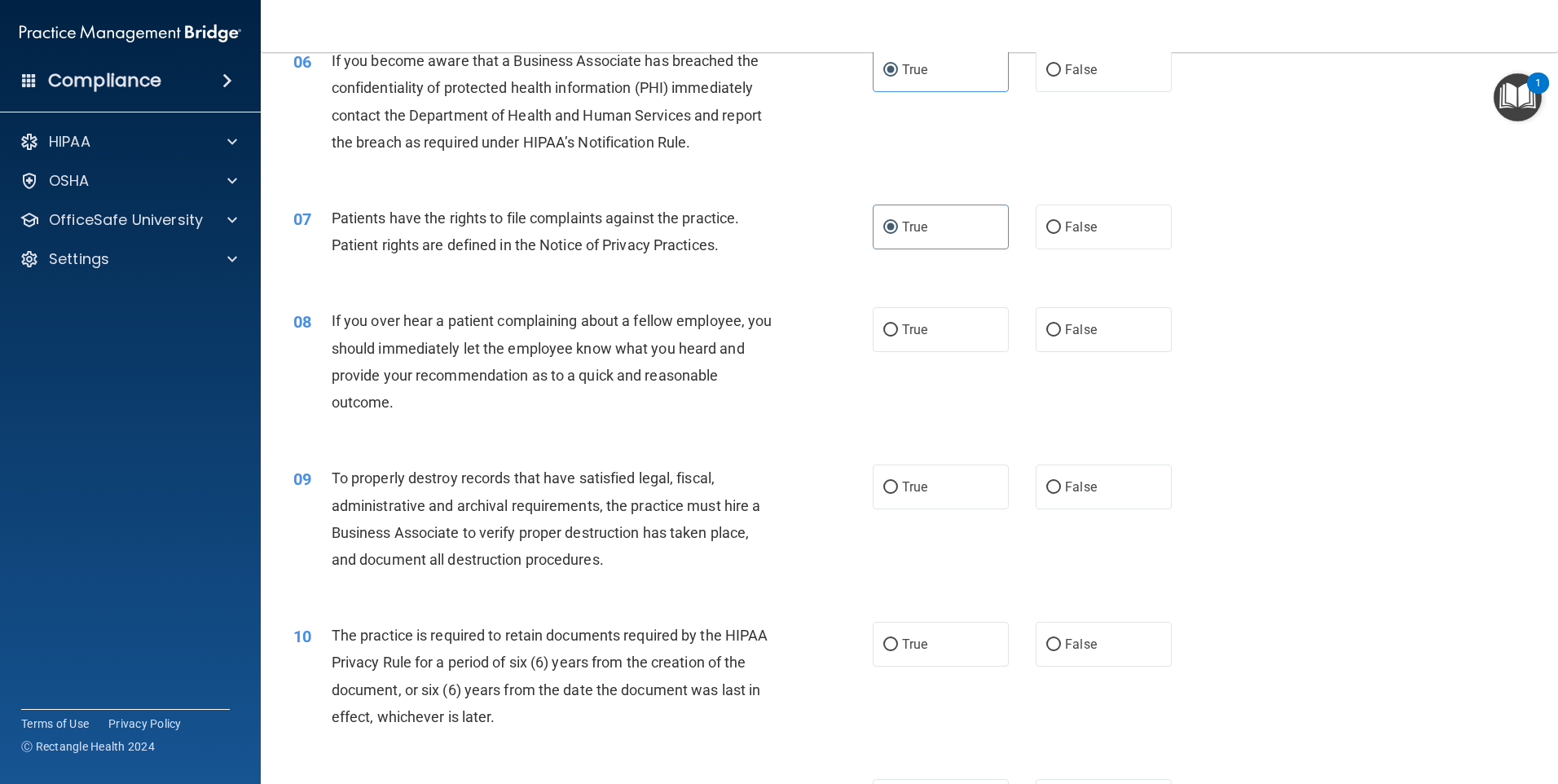
scroll to position [814, 0]
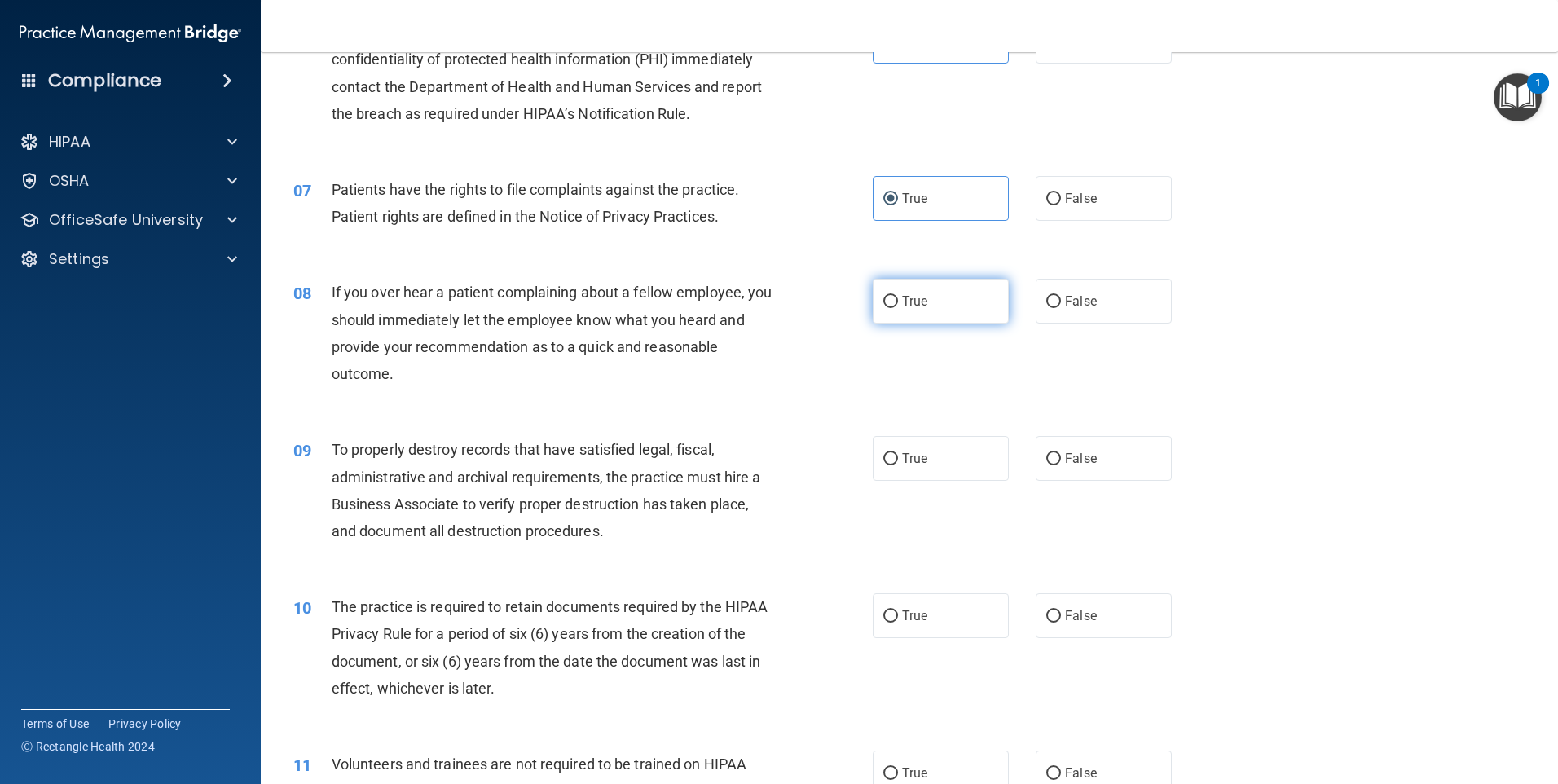
click at [901, 310] on label "True" at bounding box center [941, 300] width 136 height 45
click at [898, 308] on input "True" at bounding box center [891, 301] width 14 height 13
radio input "true"
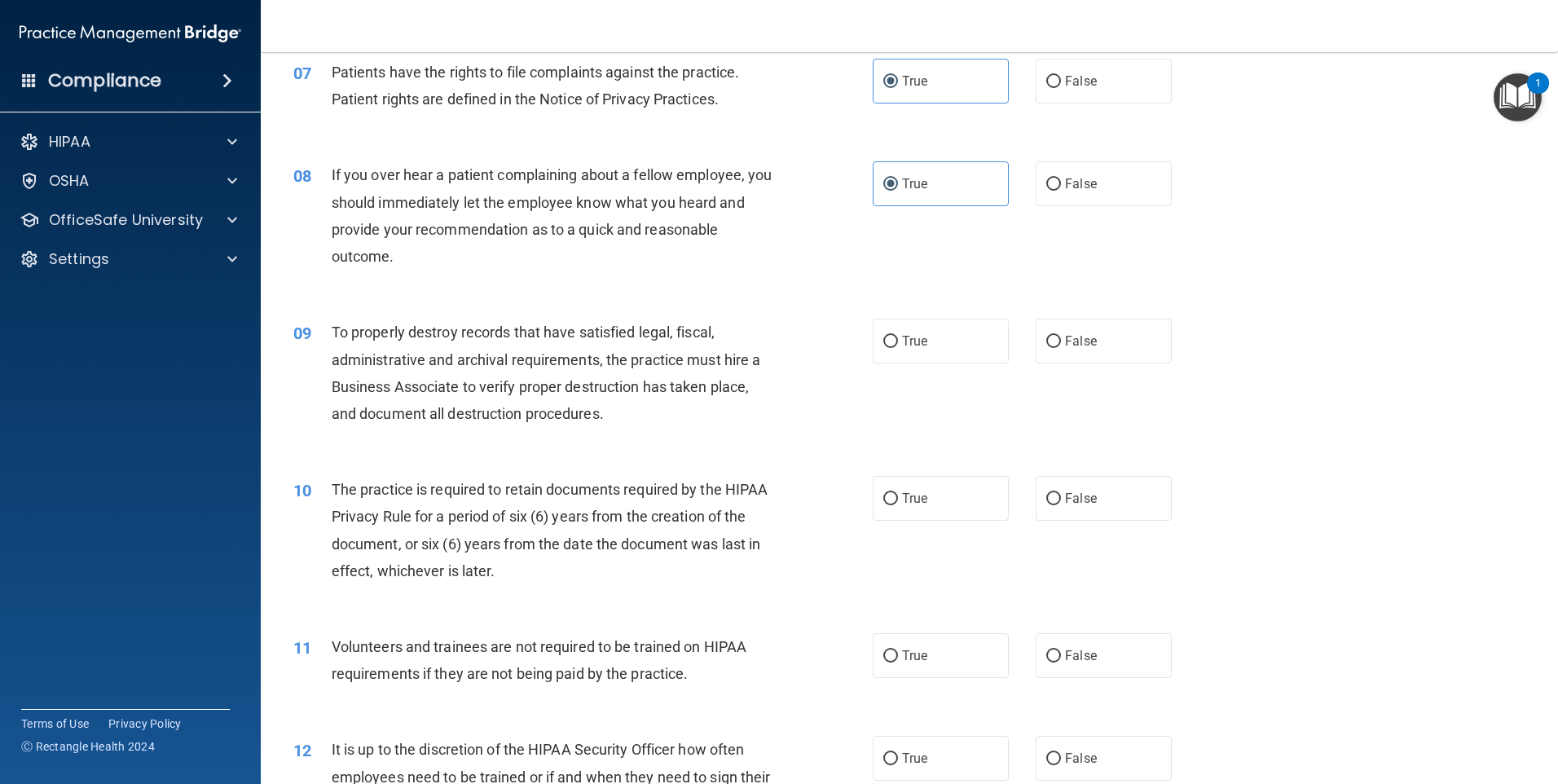
scroll to position [977, 0]
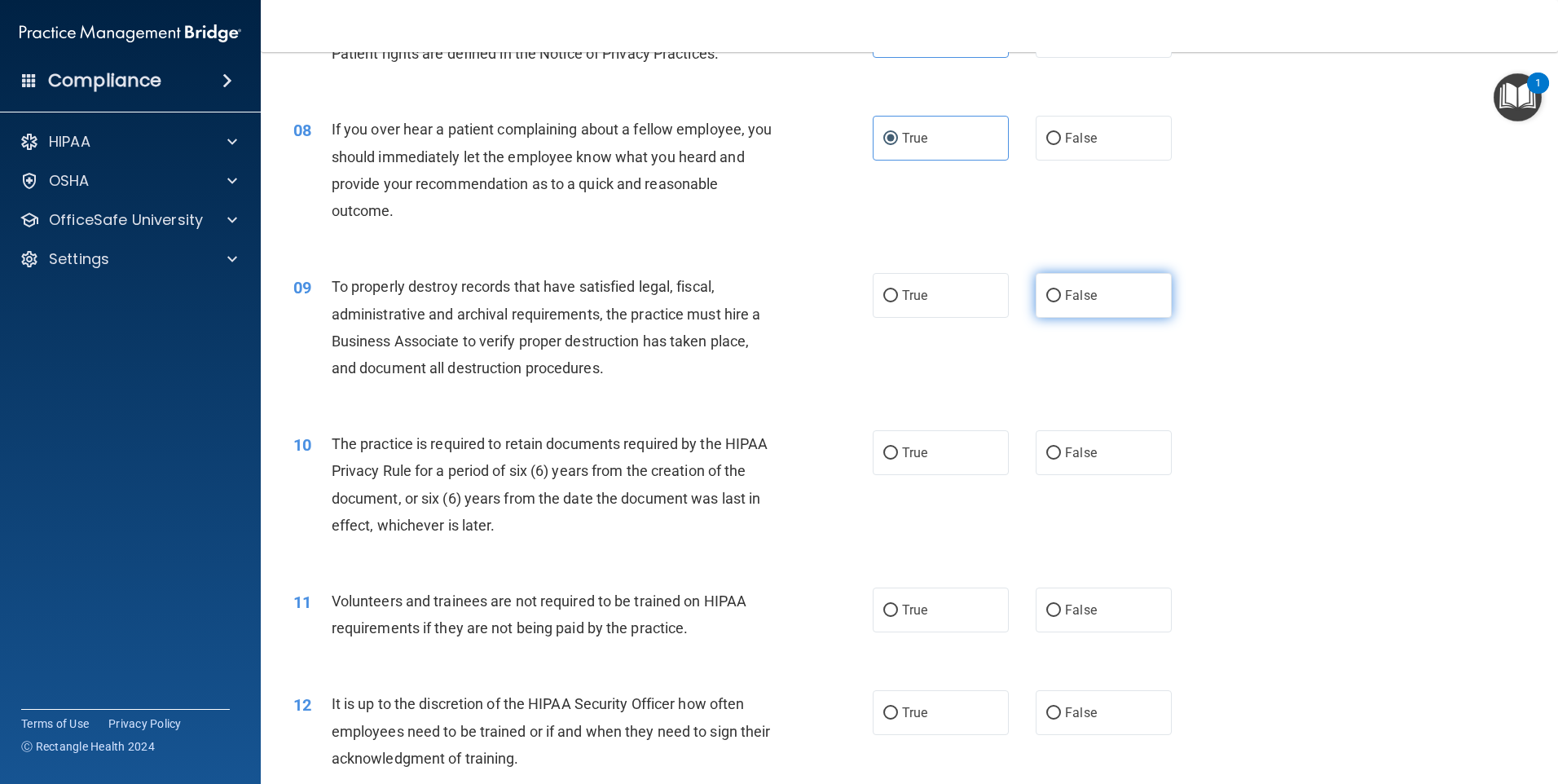
click at [1057, 294] on label "False" at bounding box center [1104, 294] width 136 height 45
click at [1057, 294] on input "False" at bounding box center [1053, 296] width 14 height 13
radio input "true"
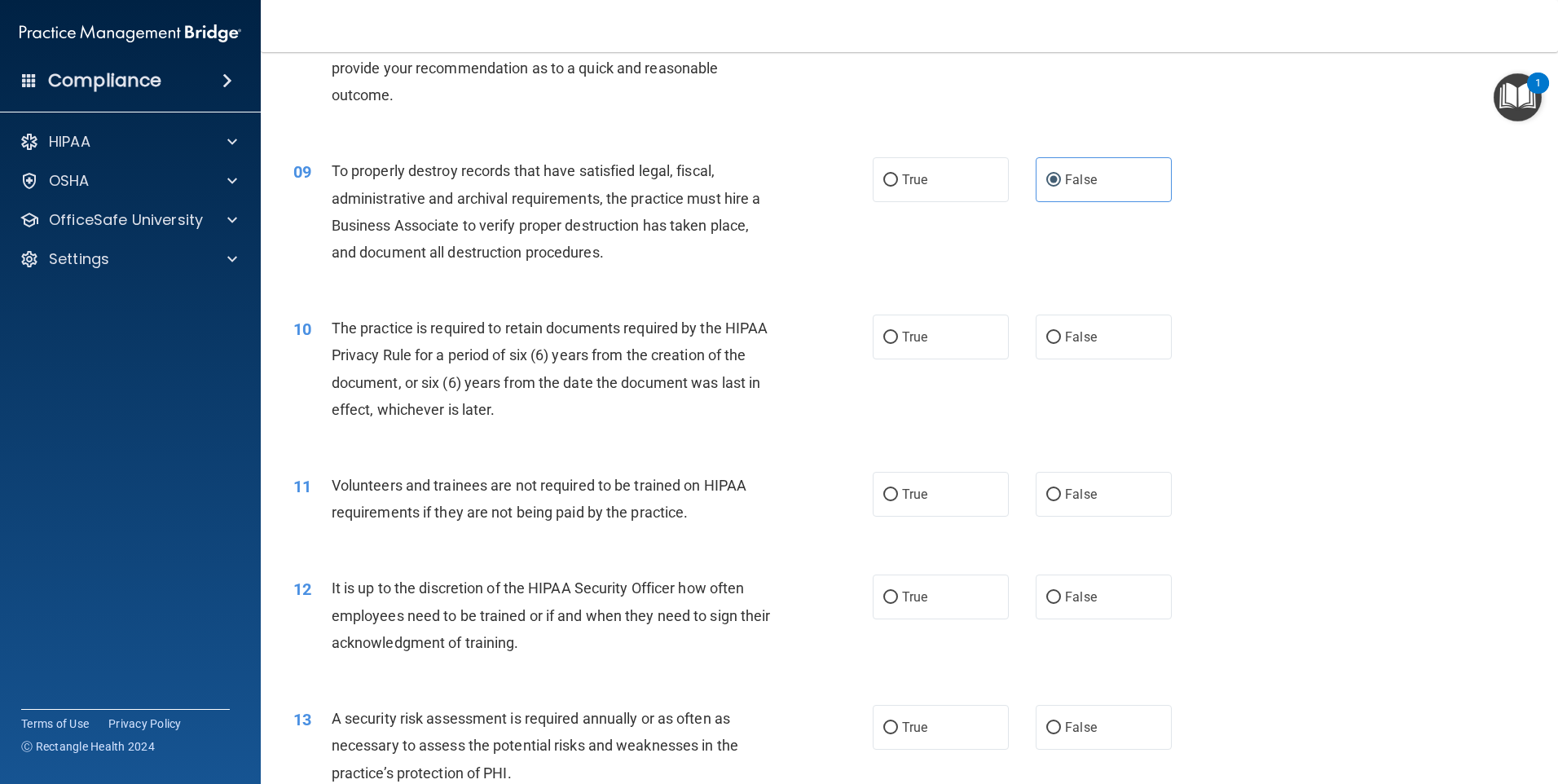
scroll to position [1141, 0]
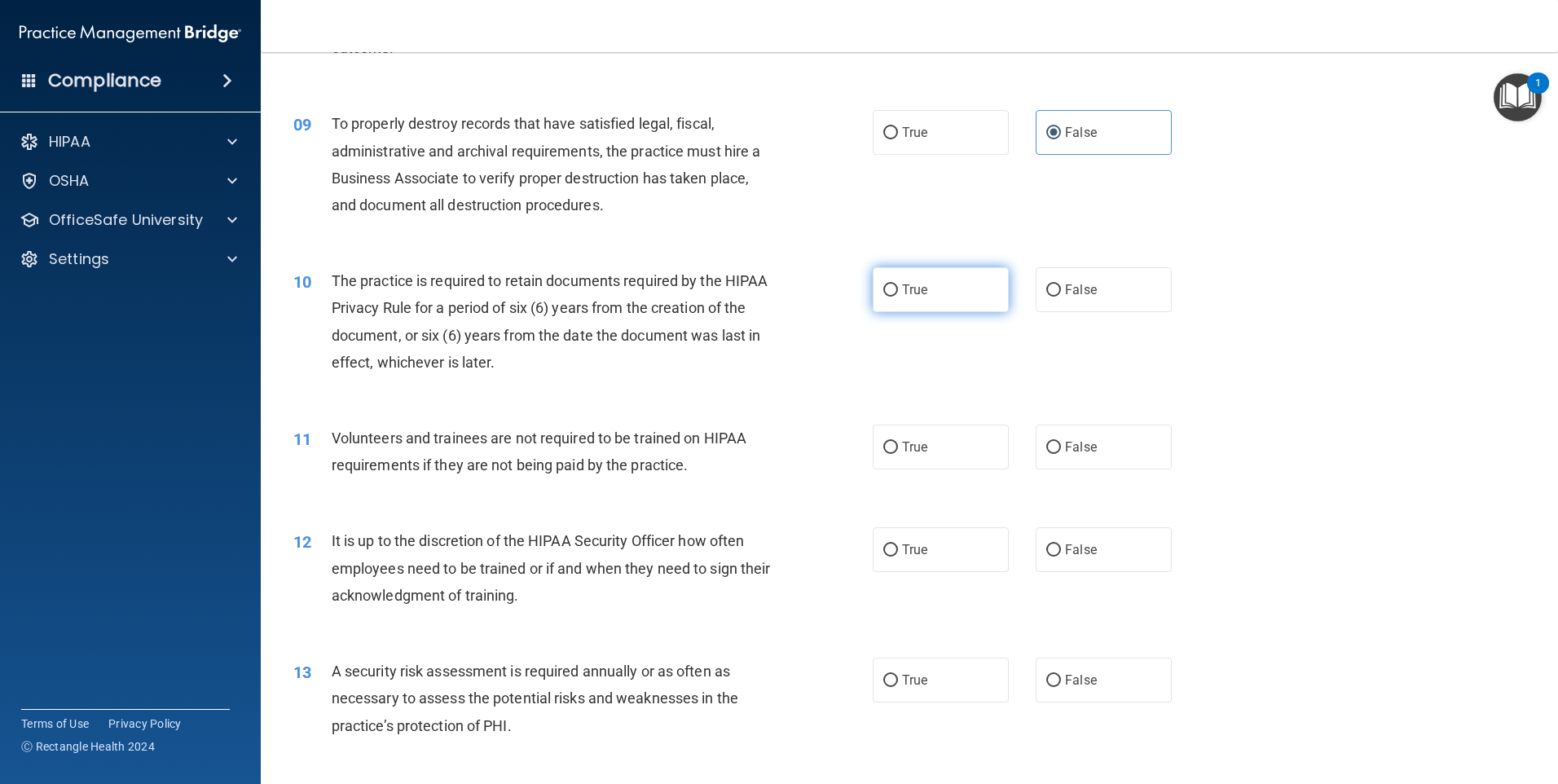
click at [938, 297] on label "True" at bounding box center [941, 289] width 136 height 45
click at [898, 296] on input "True" at bounding box center [891, 290] width 14 height 13
radio input "true"
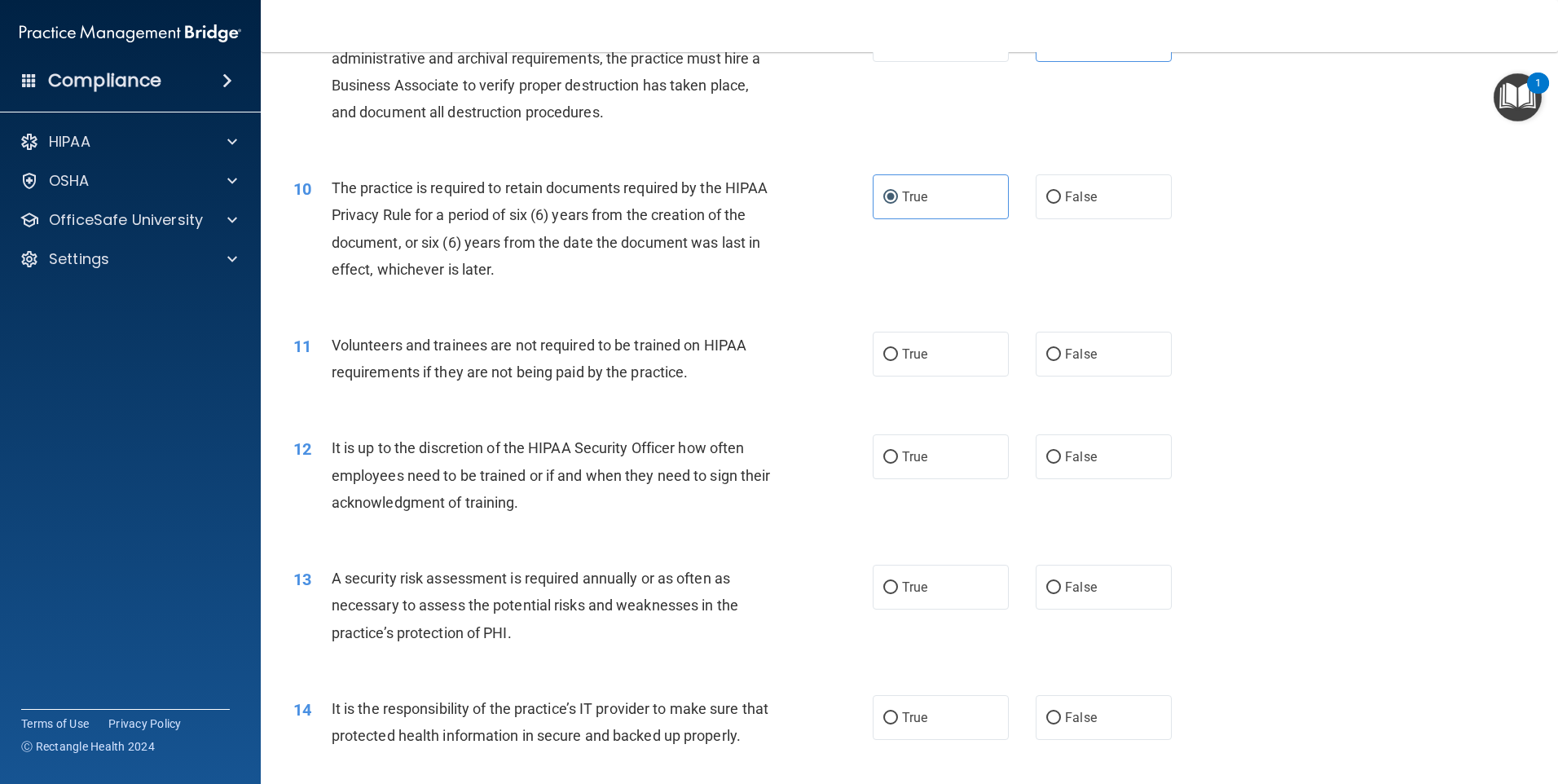
scroll to position [1303, 0]
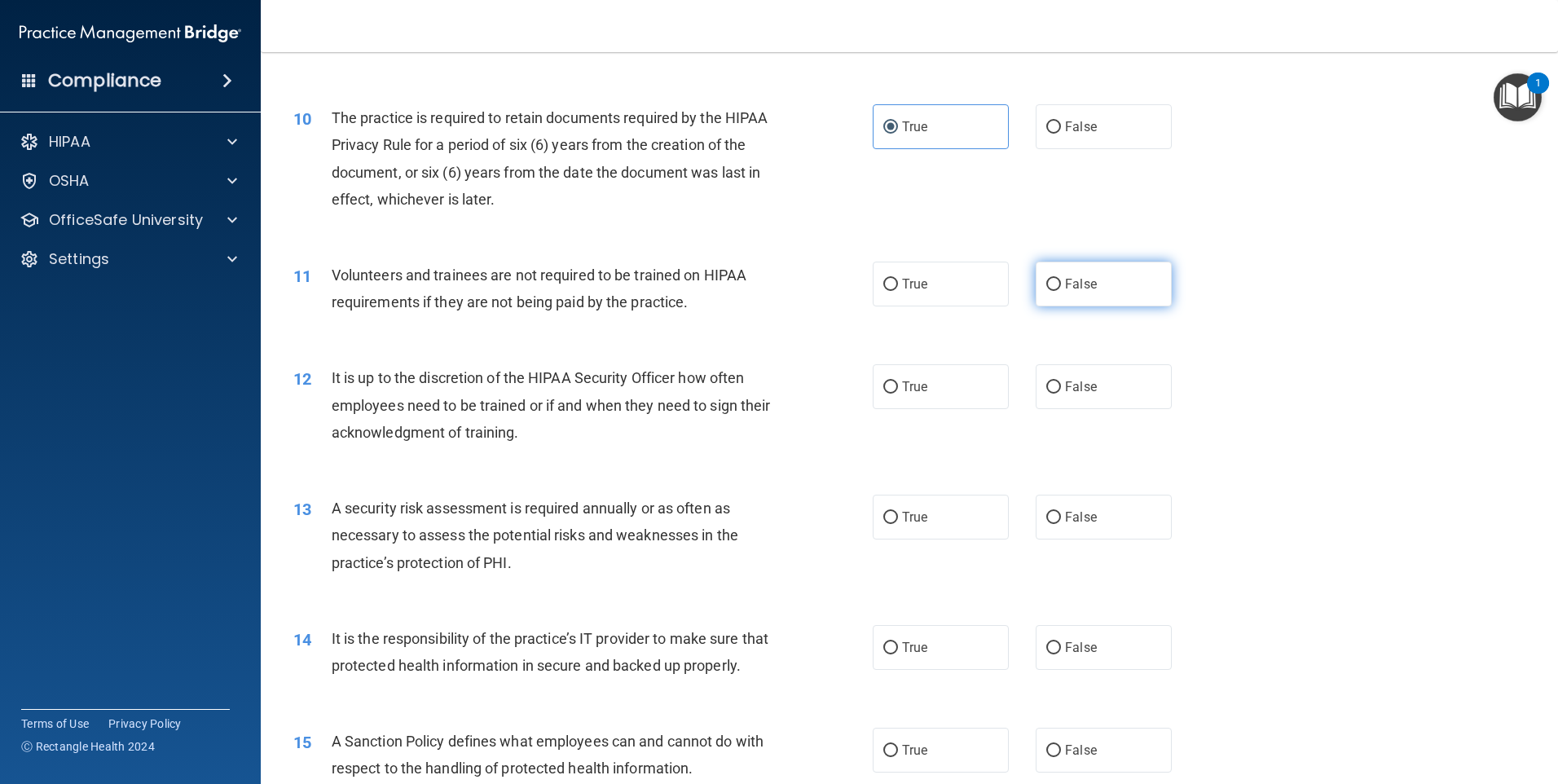
click at [1103, 300] on label "False" at bounding box center [1104, 283] width 136 height 45
click at [1061, 291] on input "False" at bounding box center [1053, 284] width 14 height 13
radio input "true"
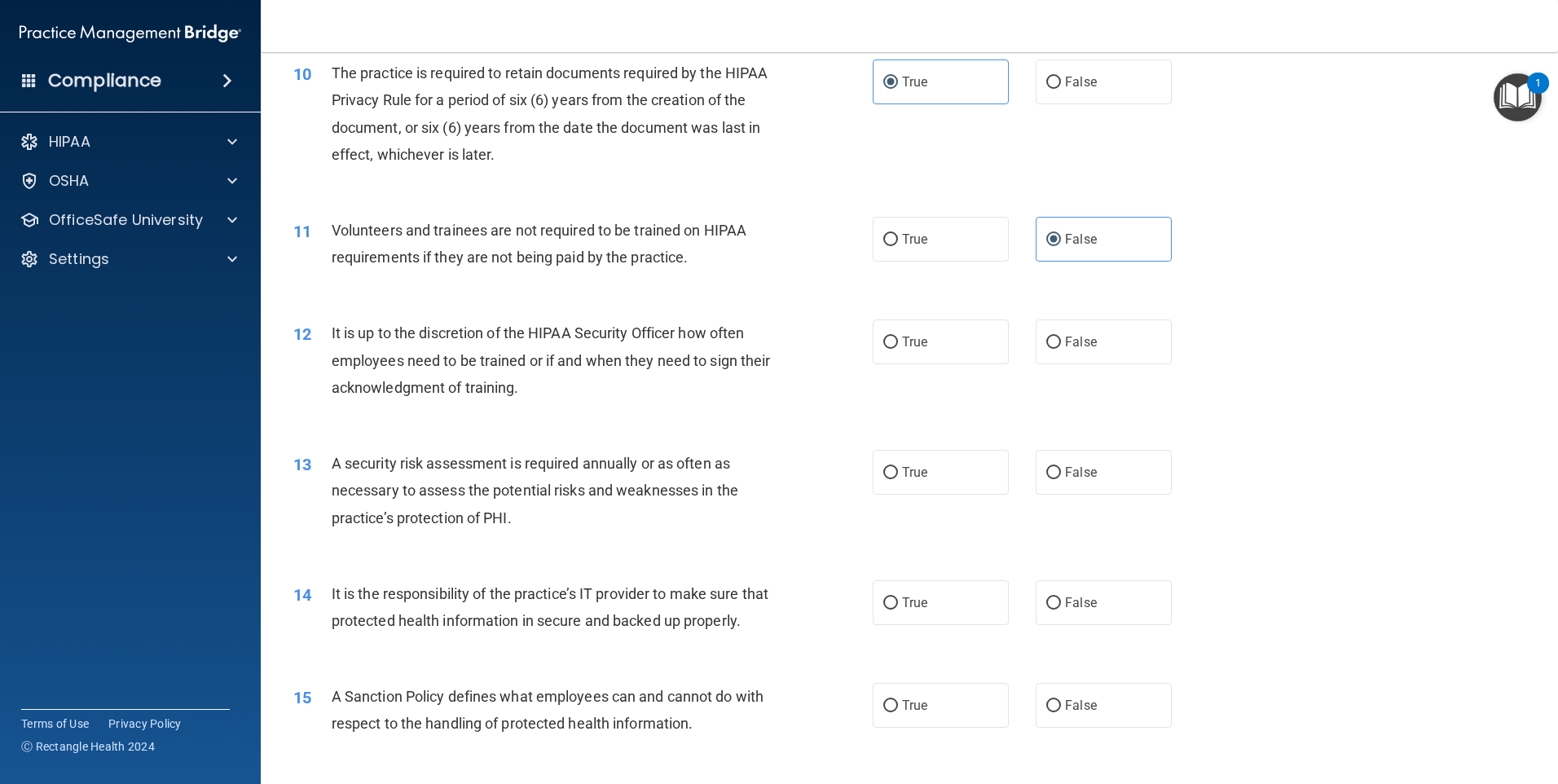
scroll to position [1385, 0]
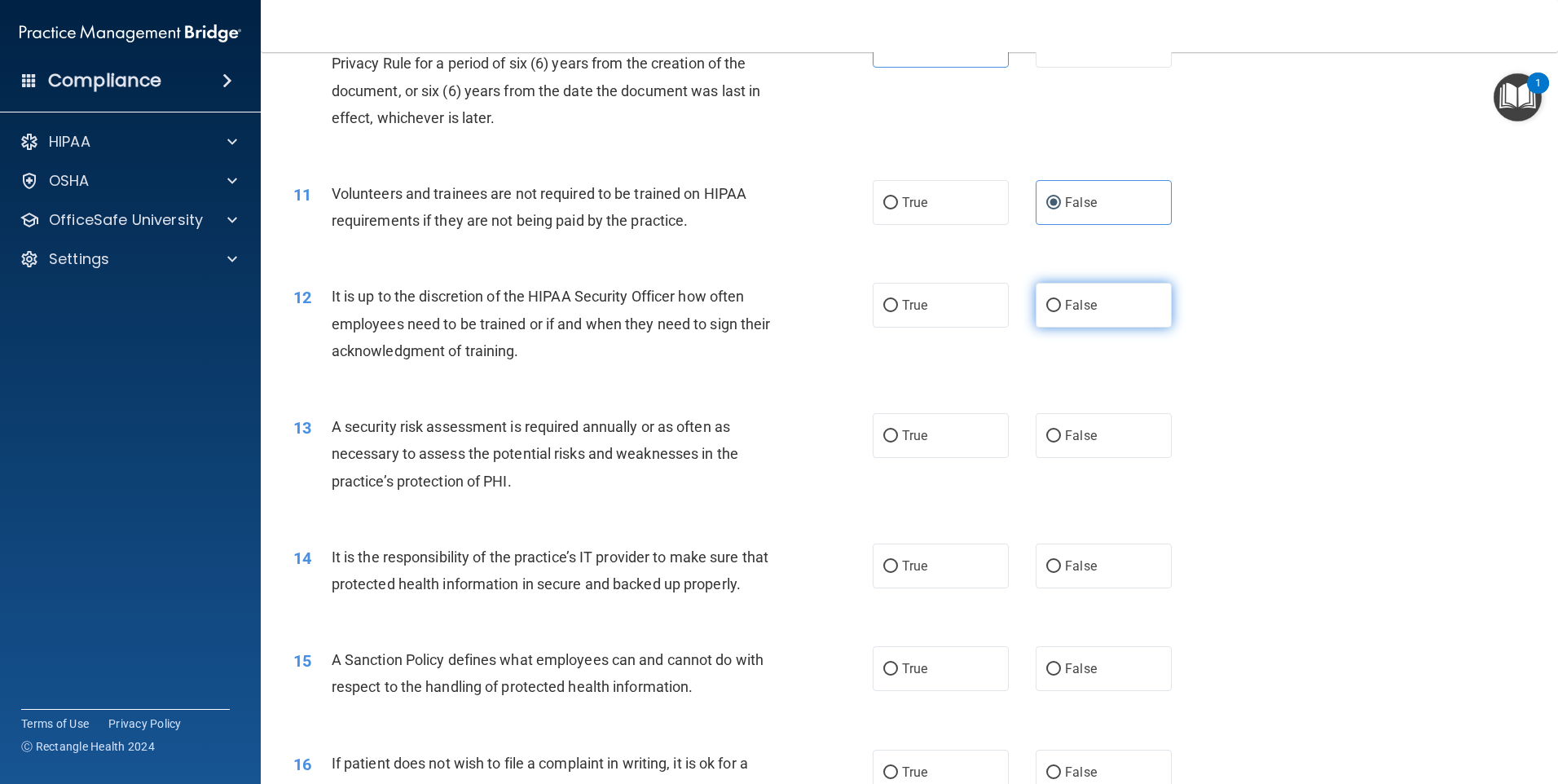
click at [1098, 312] on label "False" at bounding box center [1104, 305] width 136 height 45
click at [1061, 312] on input "False" at bounding box center [1053, 305] width 14 height 13
radio input "true"
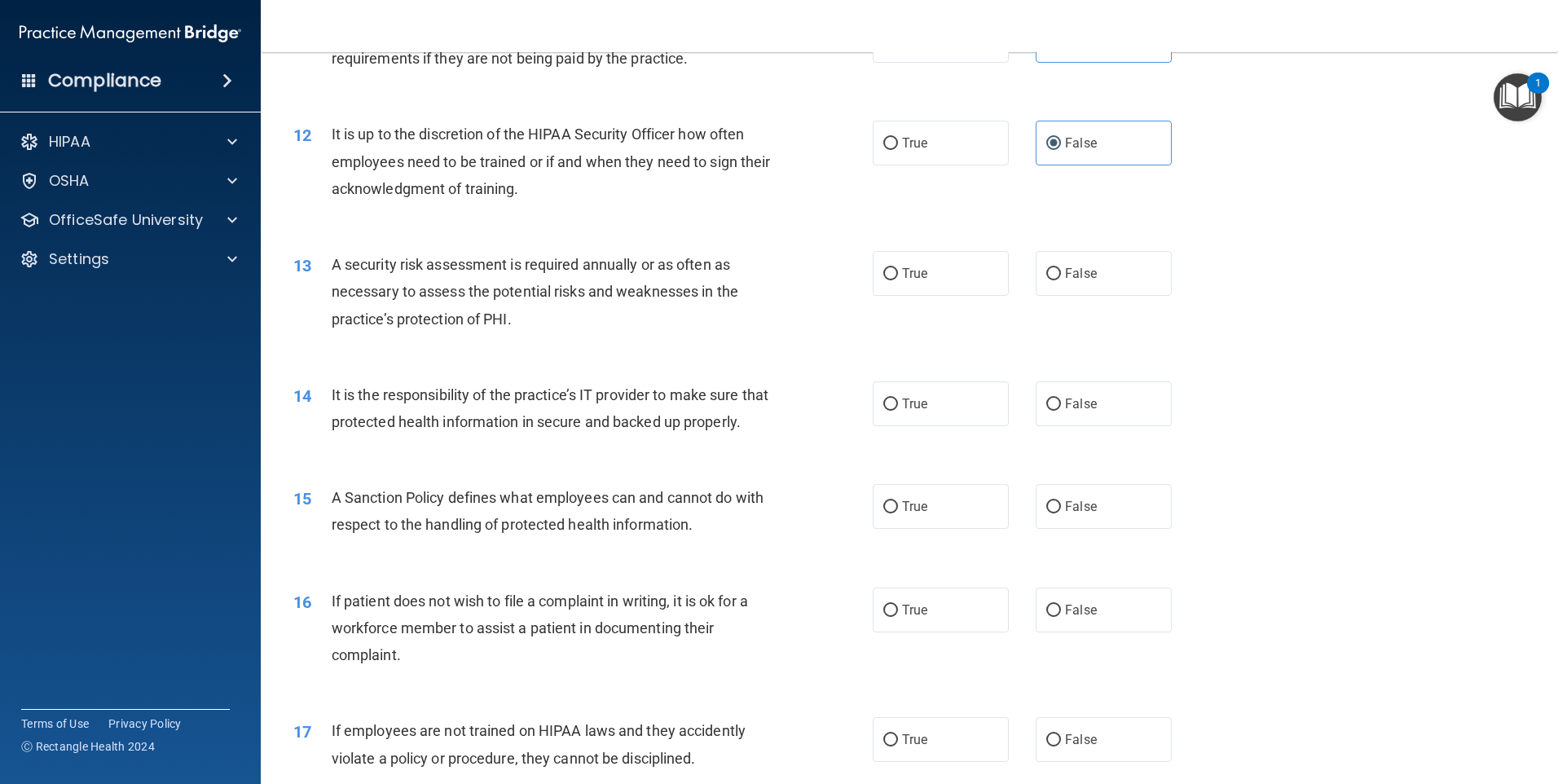
scroll to position [1548, 0]
click at [938, 274] on label "True" at bounding box center [941, 272] width 136 height 45
click at [898, 274] on input "True" at bounding box center [891, 273] width 14 height 13
radio input "true"
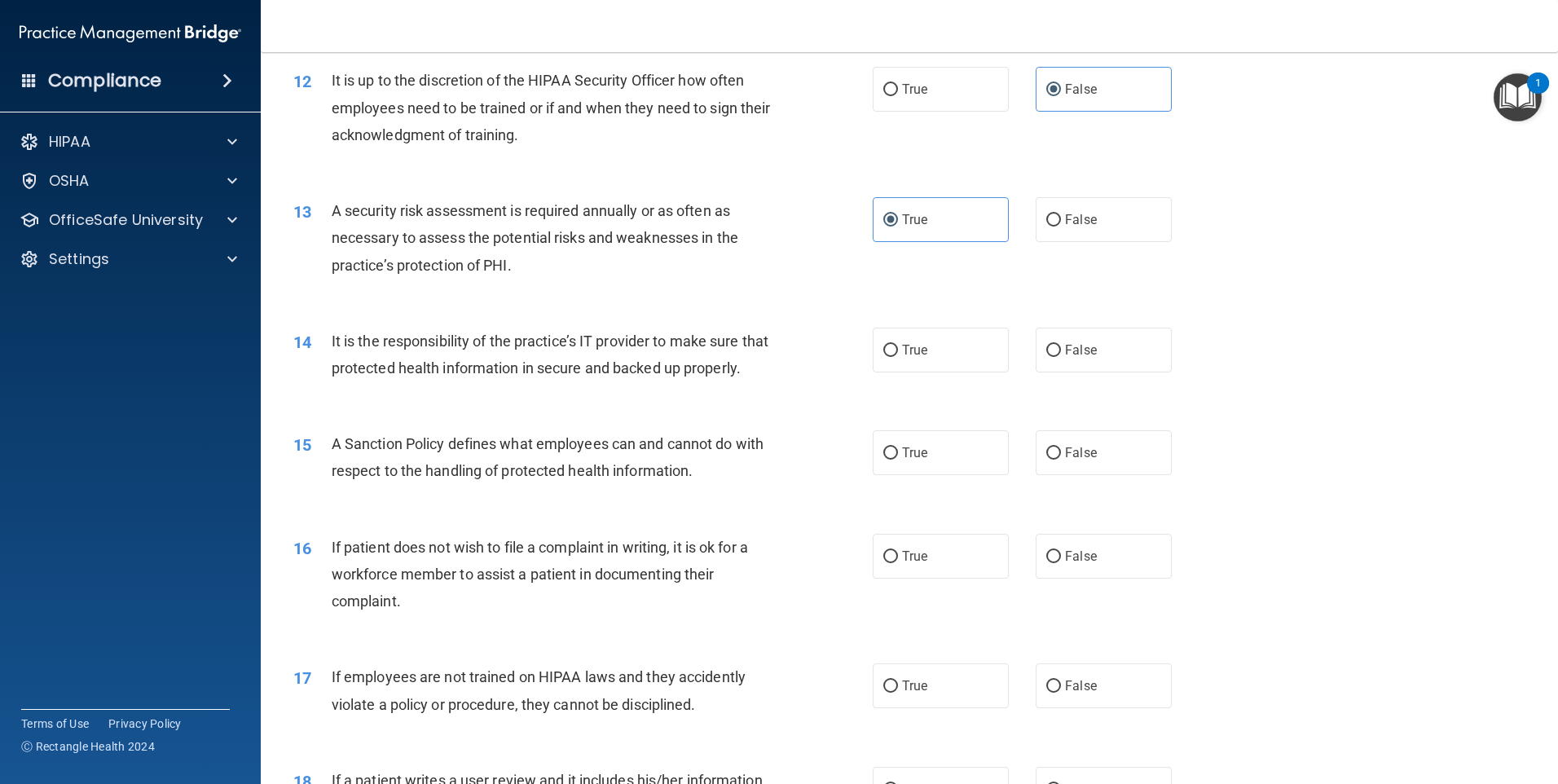
scroll to position [1629, 0]
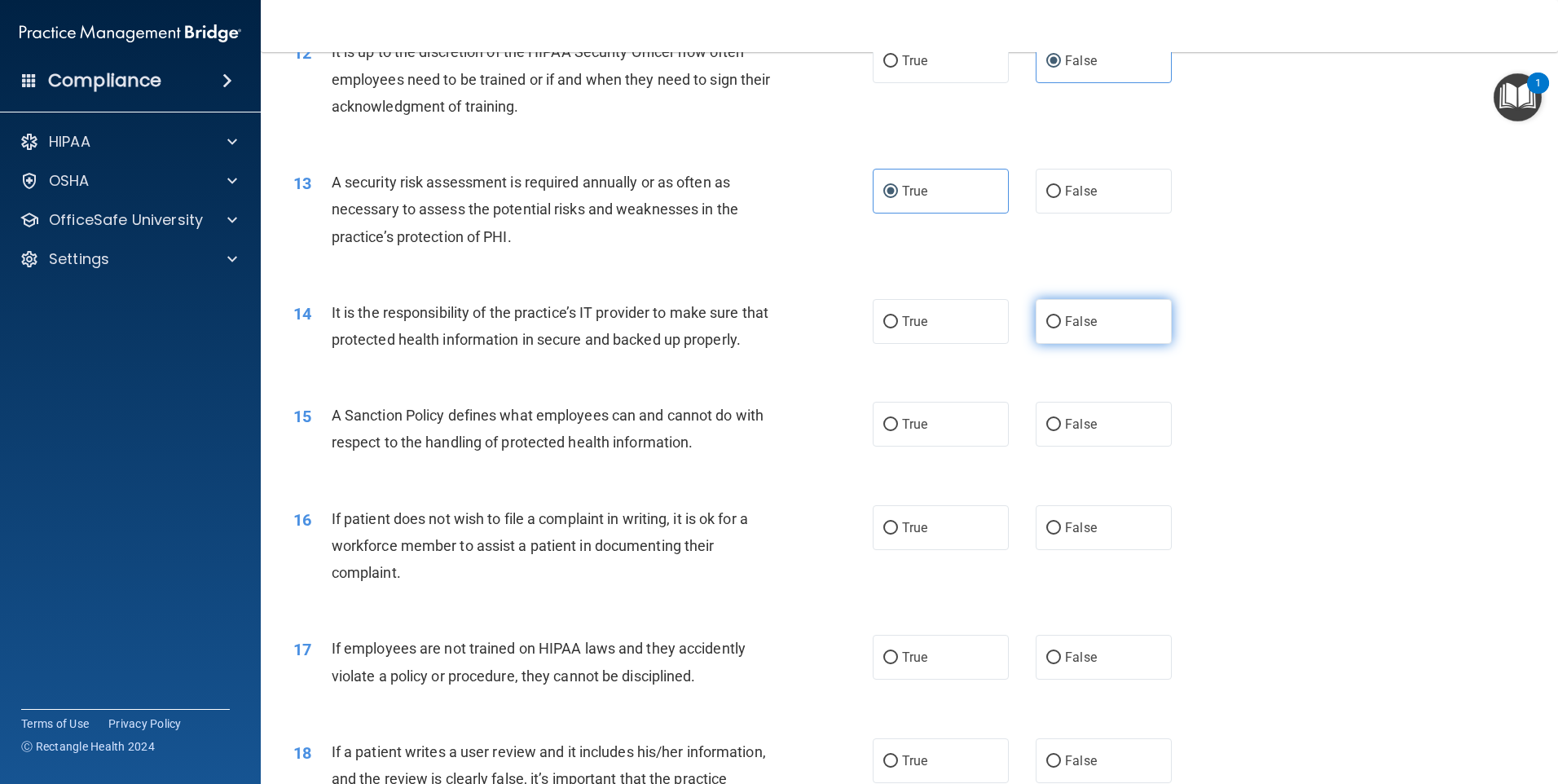
click at [1046, 327] on input "False" at bounding box center [1053, 322] width 14 height 13
radio input "true"
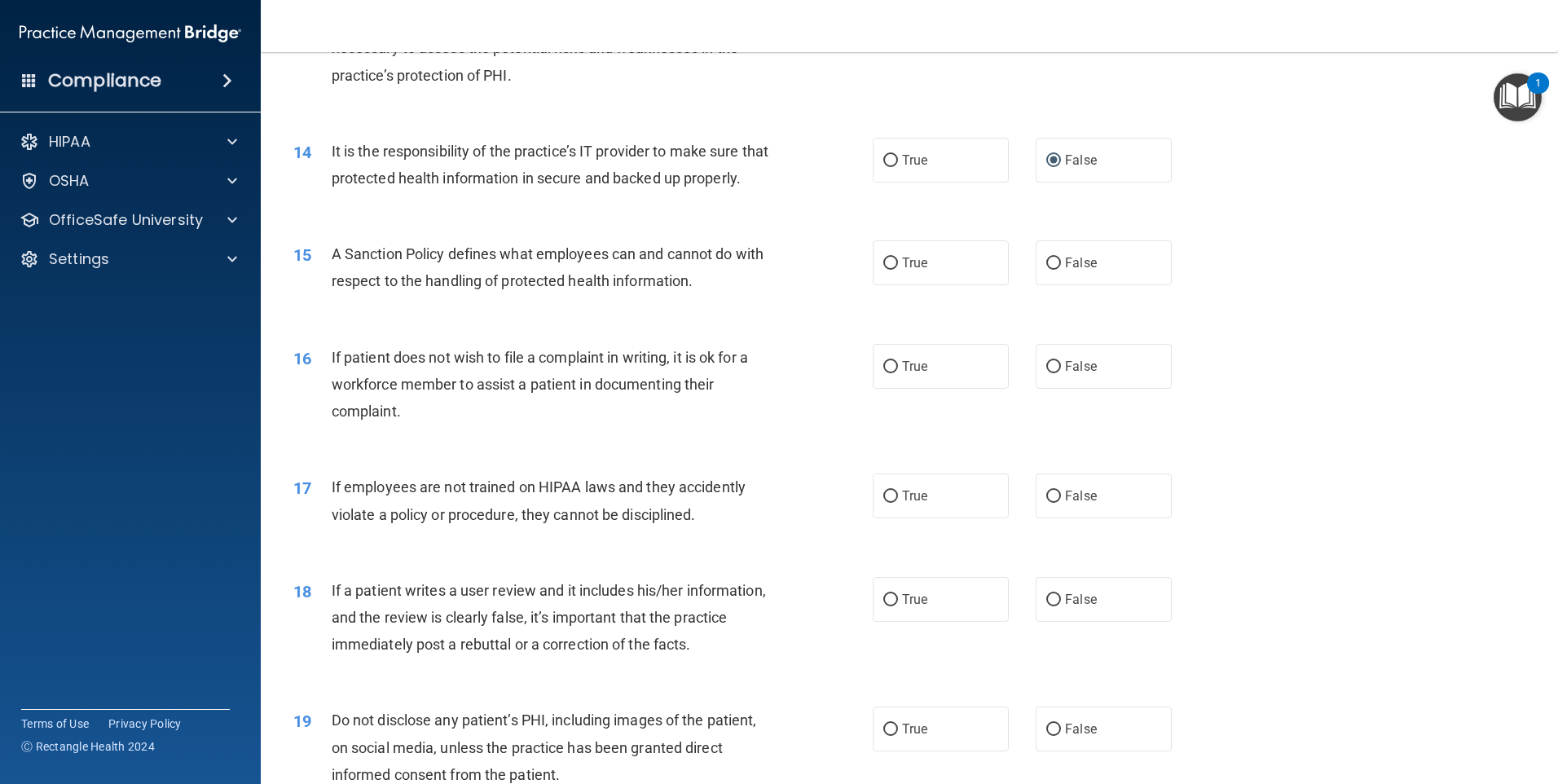
scroll to position [1792, 0]
click at [915, 269] on span "True" at bounding box center [915, 261] width 25 height 15
click at [898, 268] on input "True" at bounding box center [891, 262] width 14 height 13
radio input "true"
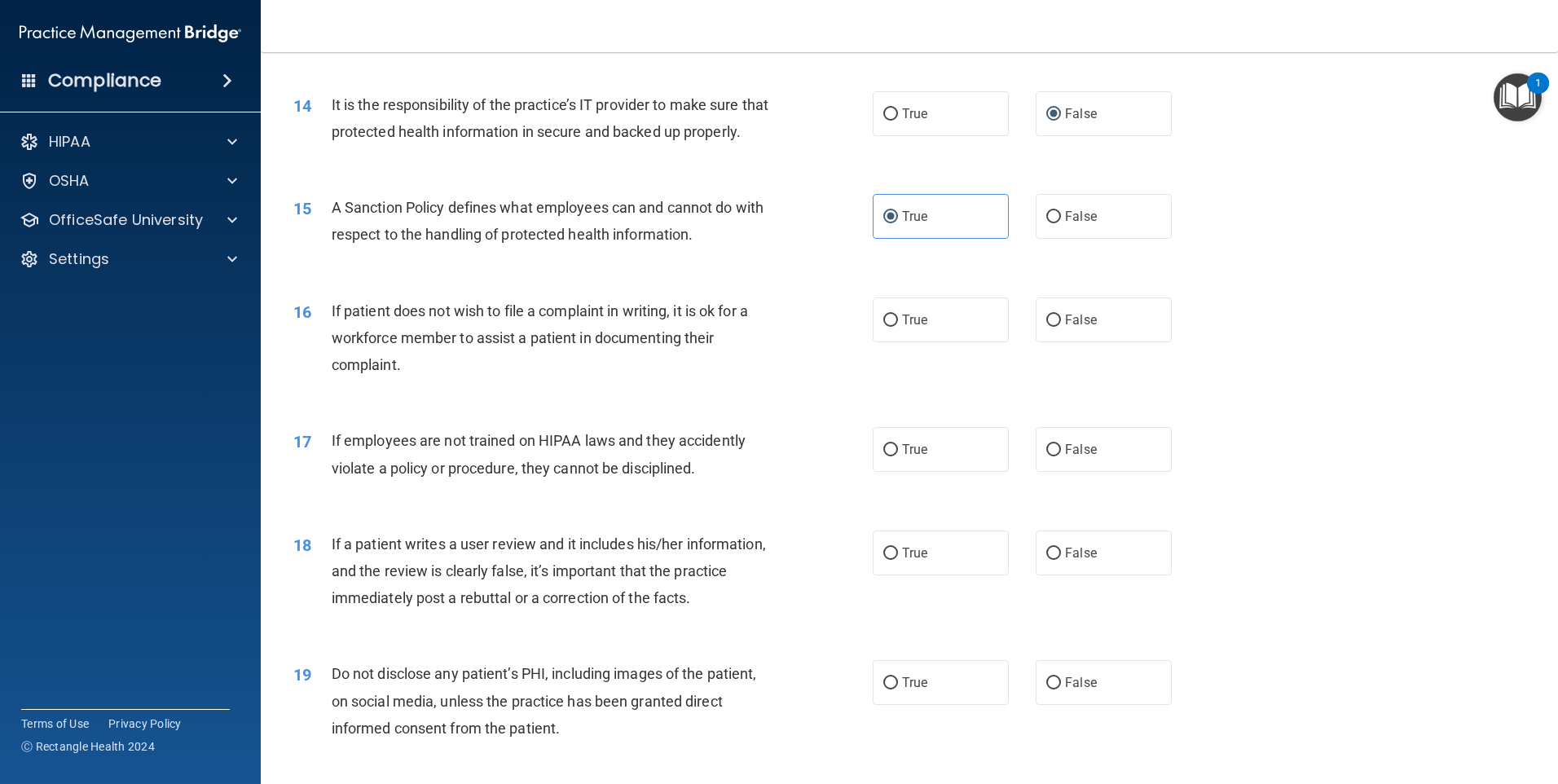
scroll to position [1873, 0]
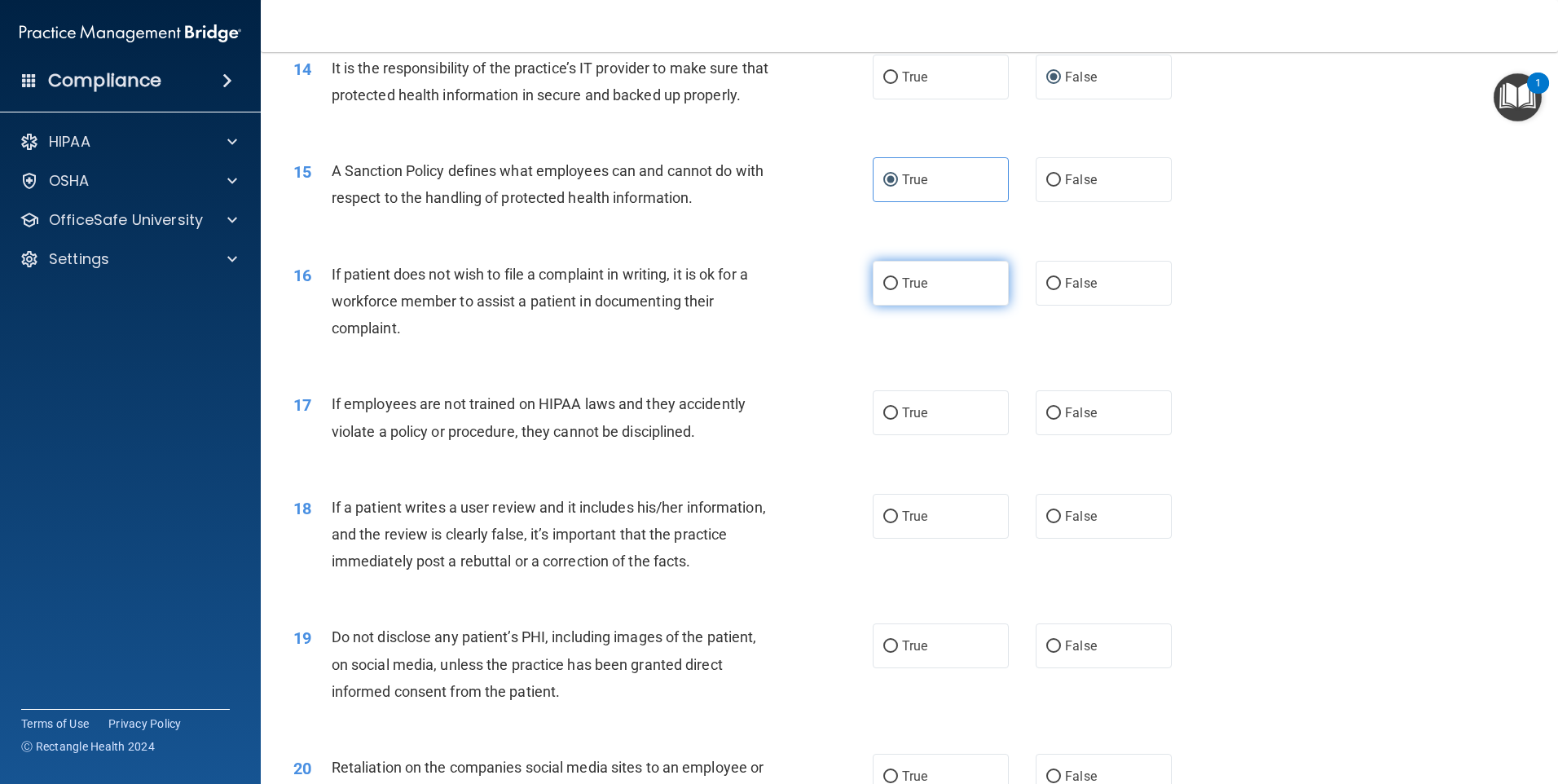
click at [904, 291] on span "True" at bounding box center [915, 283] width 25 height 15
click at [898, 290] on input "True" at bounding box center [891, 283] width 14 height 13
radio input "true"
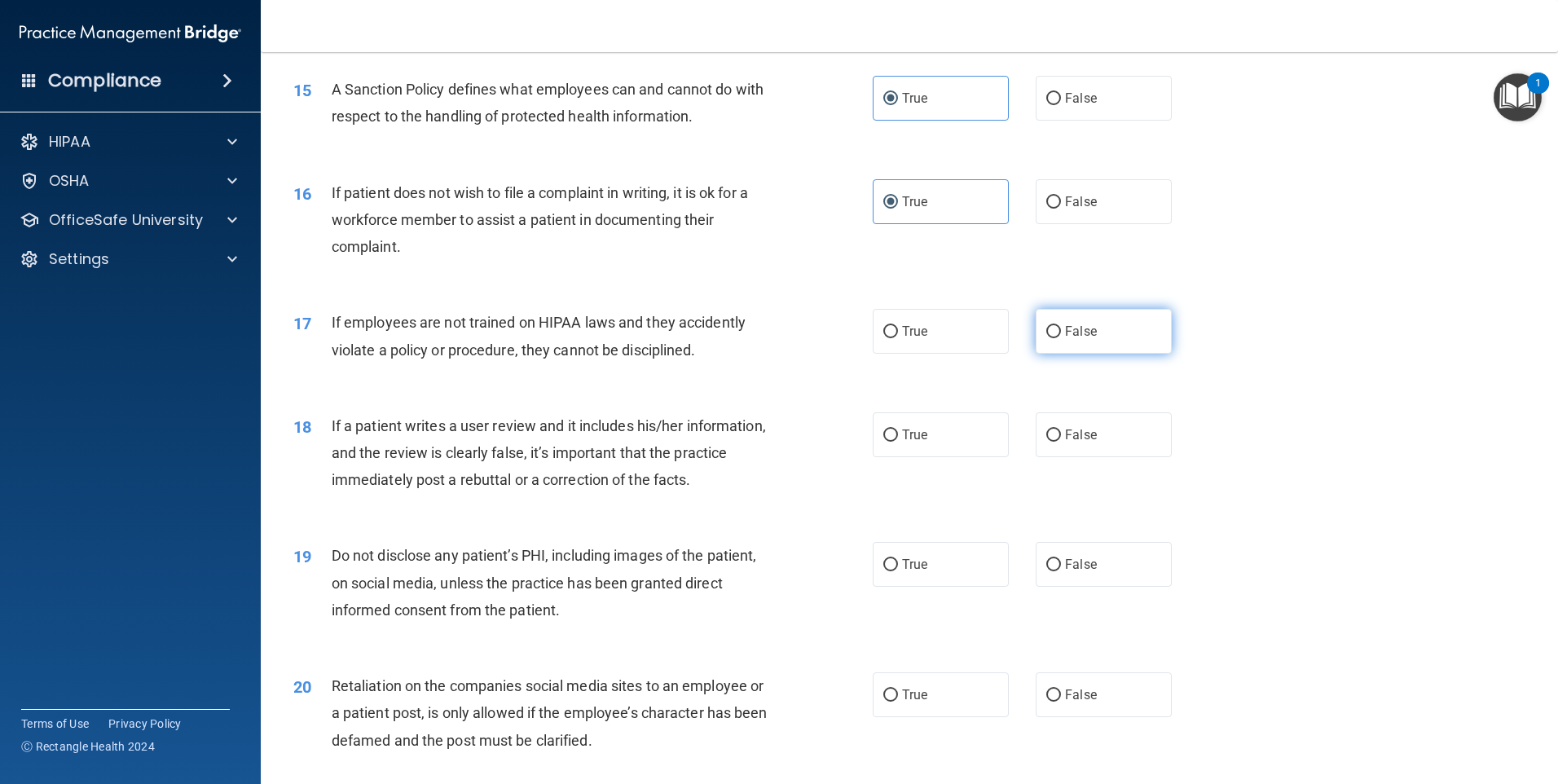
click at [1046, 338] on input "False" at bounding box center [1053, 331] width 14 height 13
radio input "true"
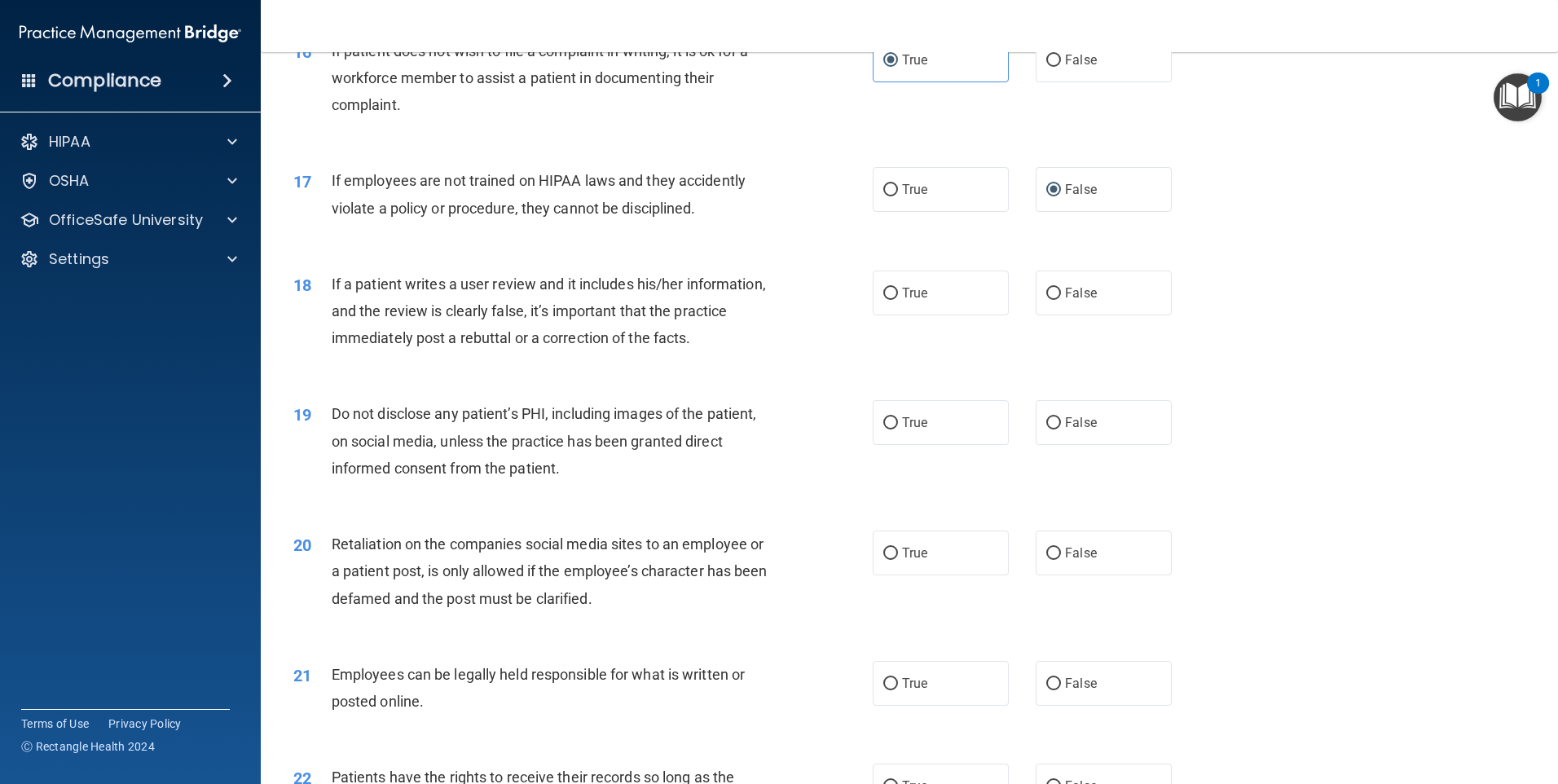
scroll to position [2118, 0]
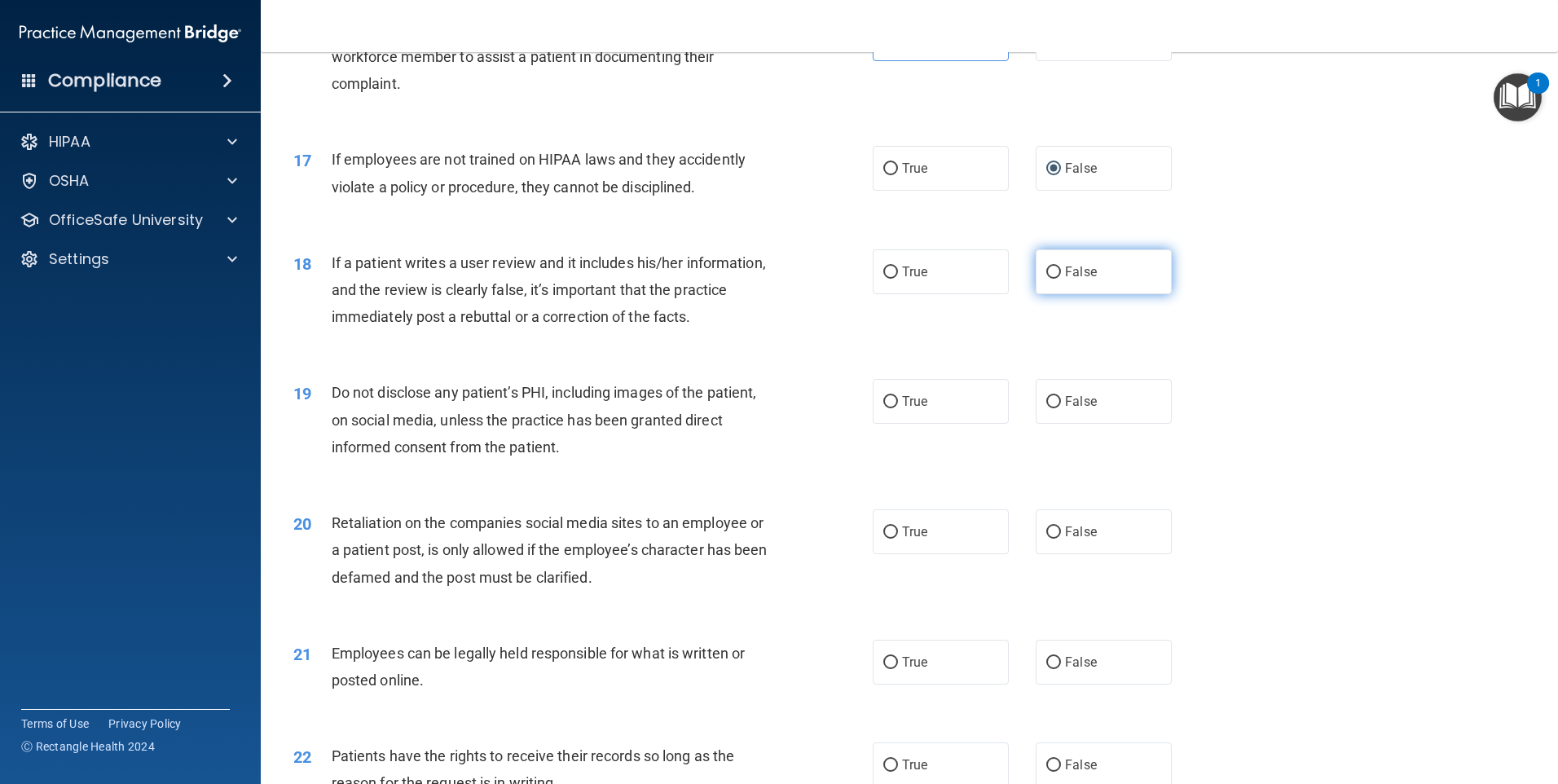
click at [1071, 279] on span "False" at bounding box center [1082, 272] width 32 height 15
click at [1061, 278] on input "False" at bounding box center [1053, 273] width 14 height 13
radio input "true"
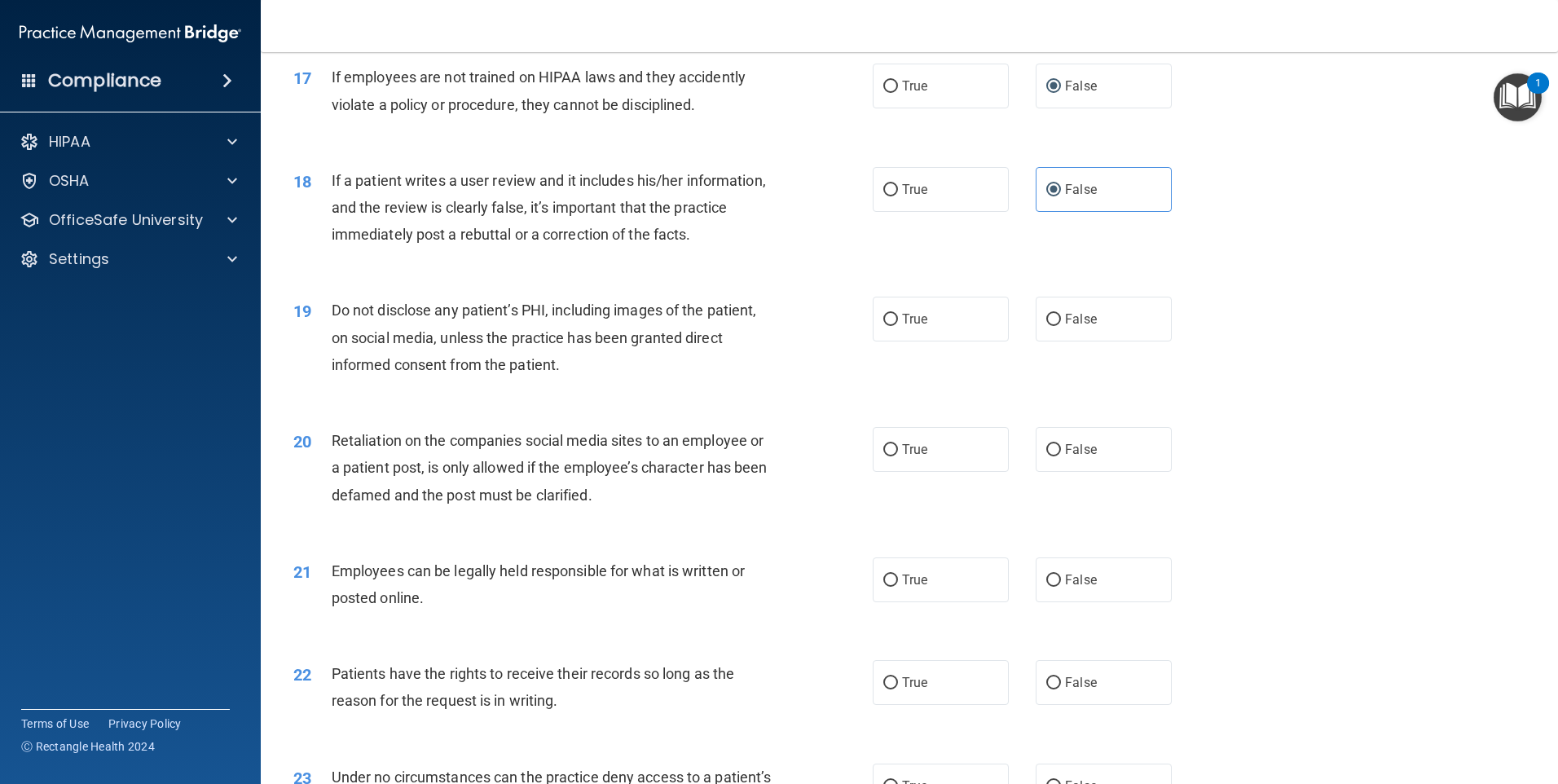
scroll to position [2280, 0]
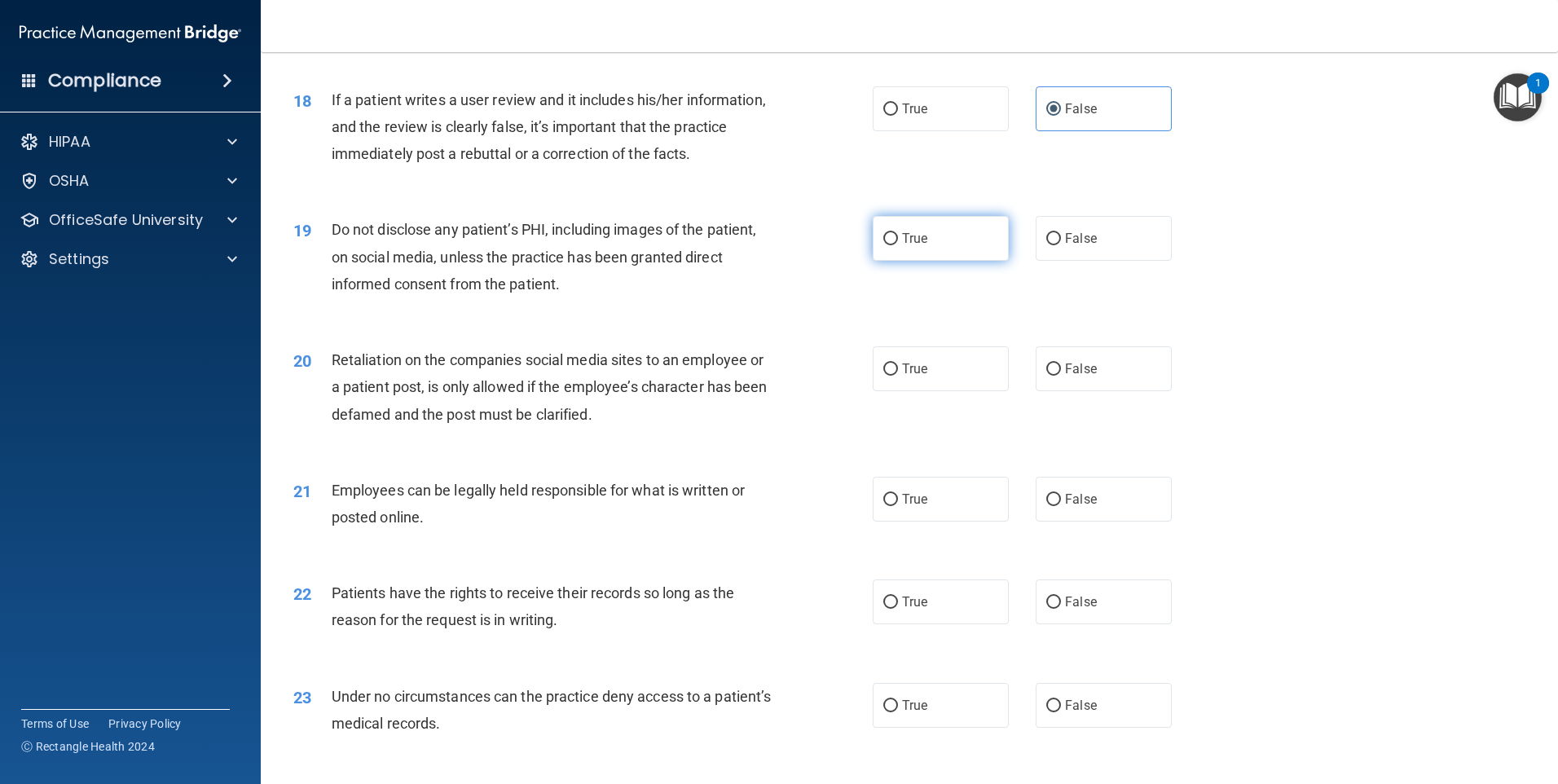
click at [945, 261] on label "True" at bounding box center [941, 238] width 136 height 45
click at [898, 245] on input "True" at bounding box center [891, 239] width 14 height 13
radio input "true"
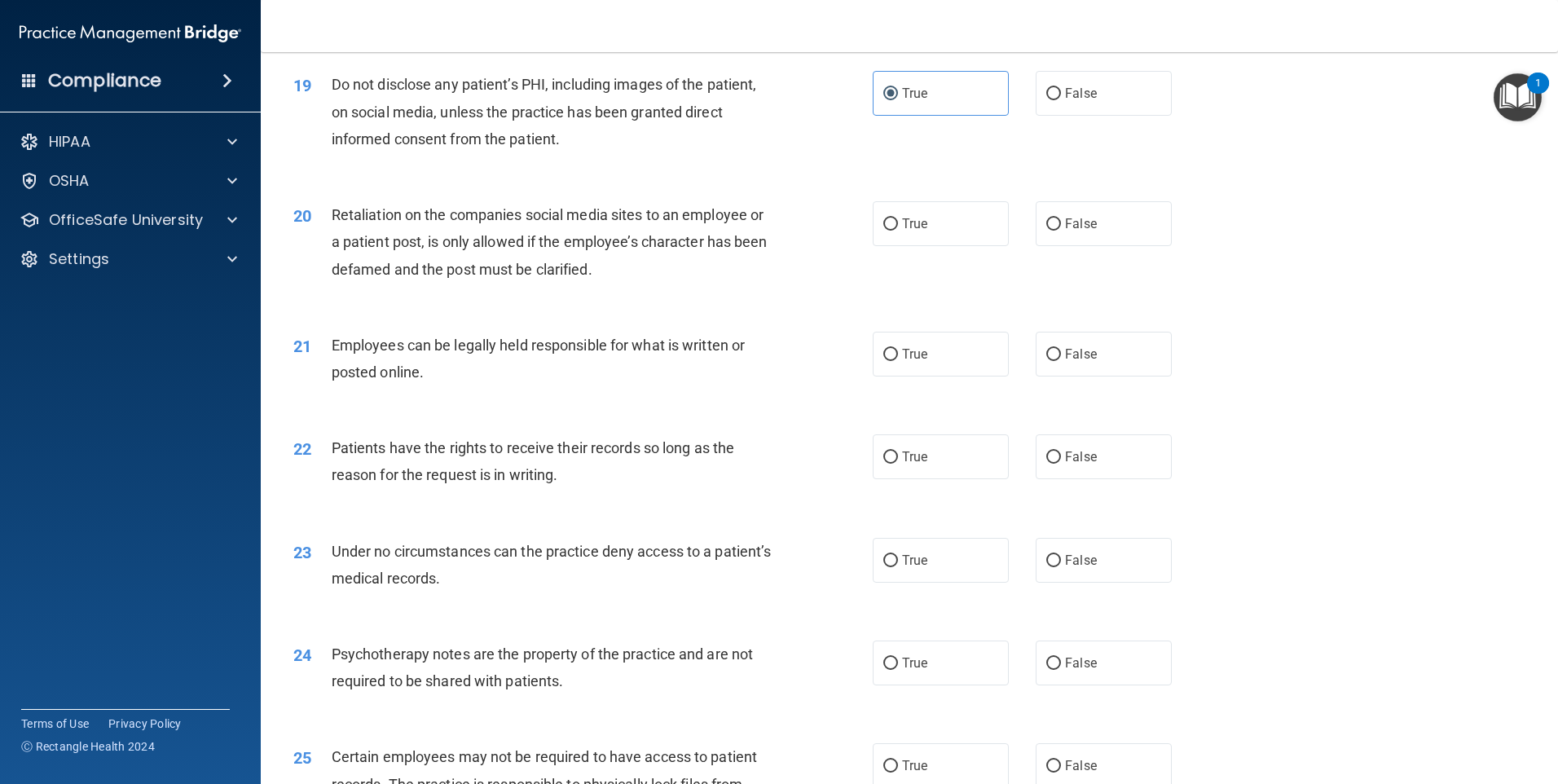
scroll to position [2444, 0]
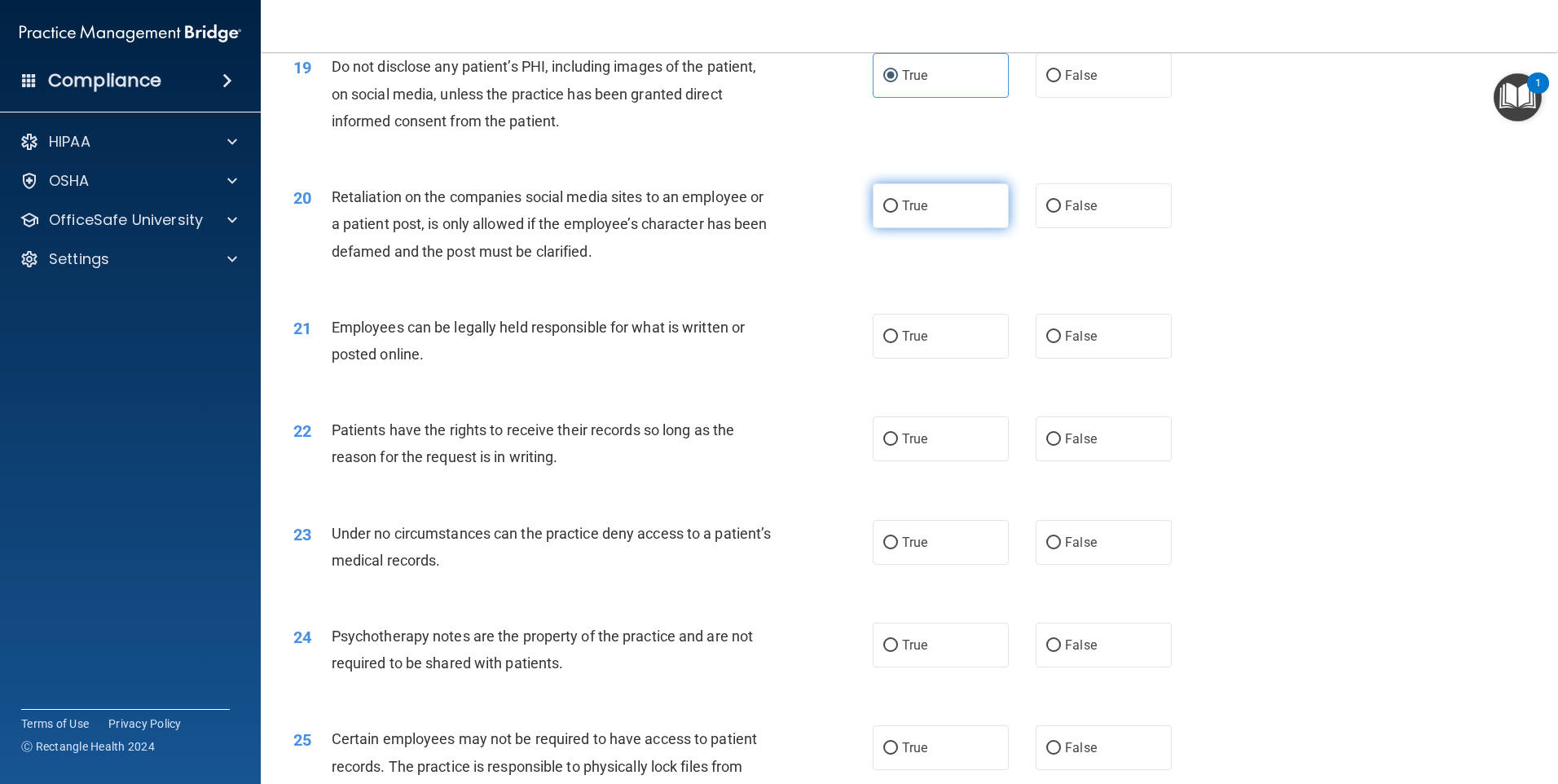
click at [939, 228] on label "True" at bounding box center [941, 205] width 136 height 45
click at [898, 213] on input "True" at bounding box center [891, 206] width 14 height 13
radio input "true"
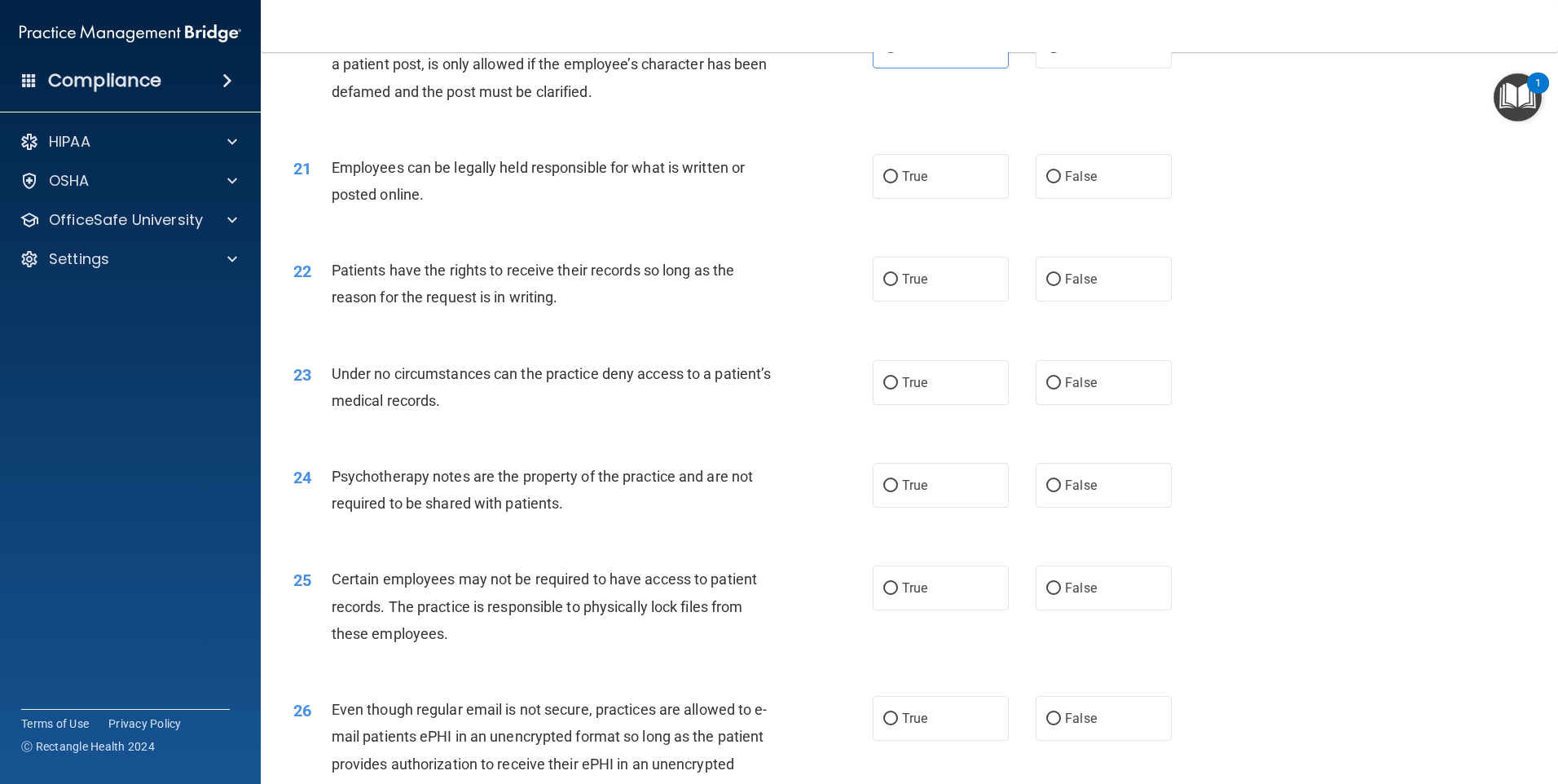
scroll to position [2607, 0]
click at [911, 181] on span "True" at bounding box center [915, 173] width 25 height 15
click at [898, 180] on input "True" at bounding box center [891, 173] width 14 height 13
radio input "true"
click at [926, 298] on label "True" at bounding box center [941, 275] width 136 height 45
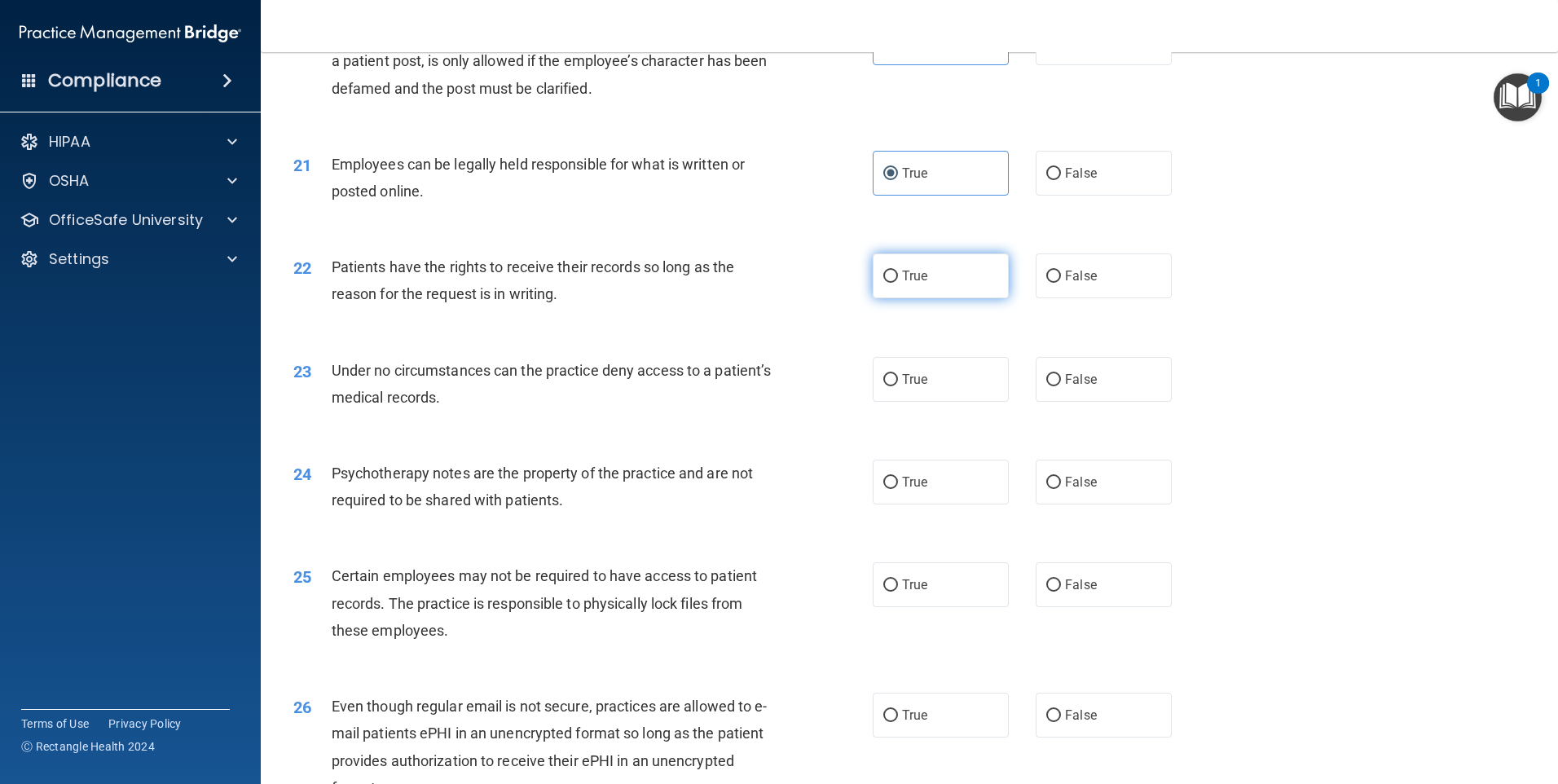
click at [898, 283] on input "True" at bounding box center [891, 276] width 14 height 13
radio input "true"
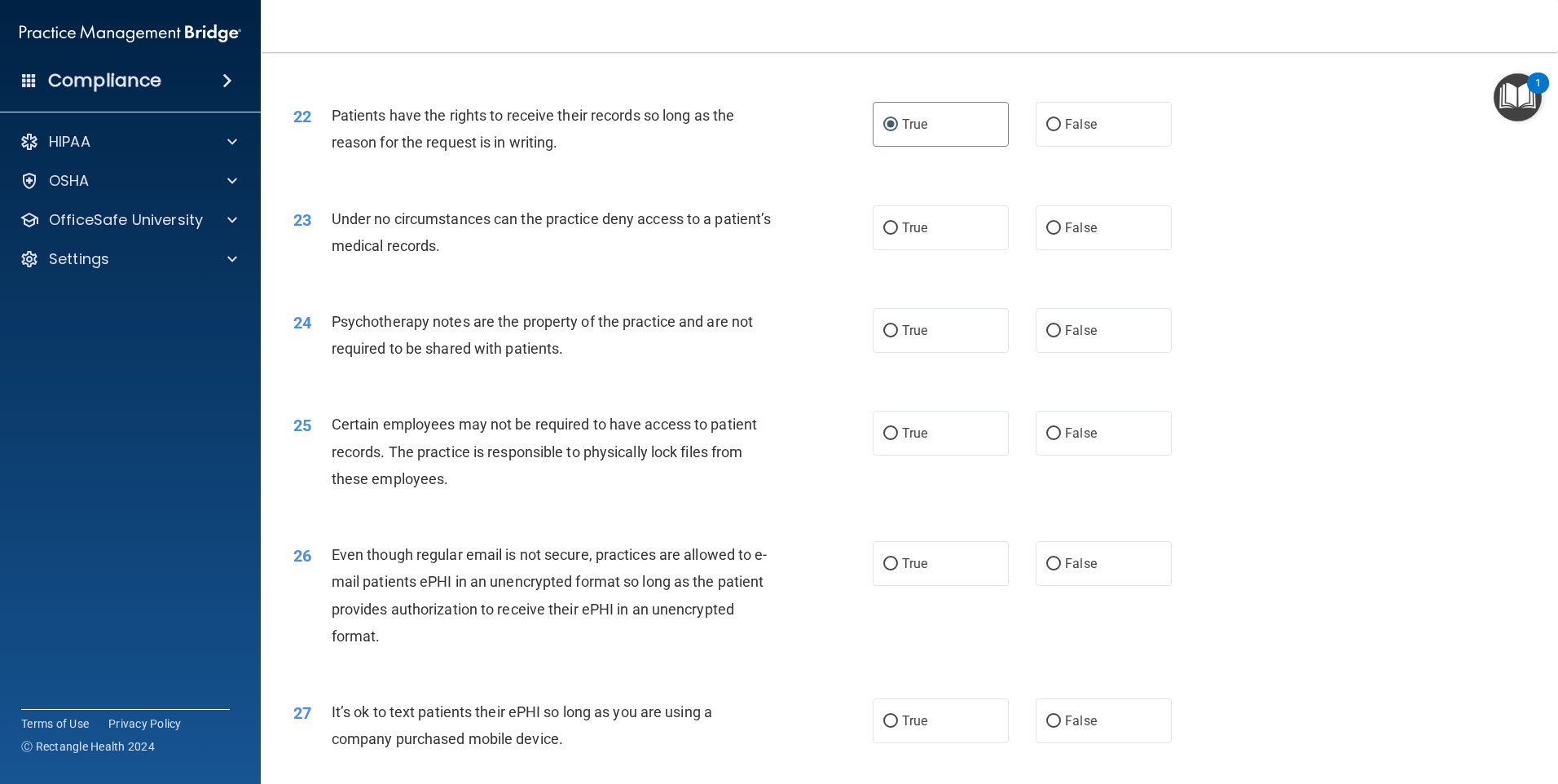
scroll to position [2769, 0]
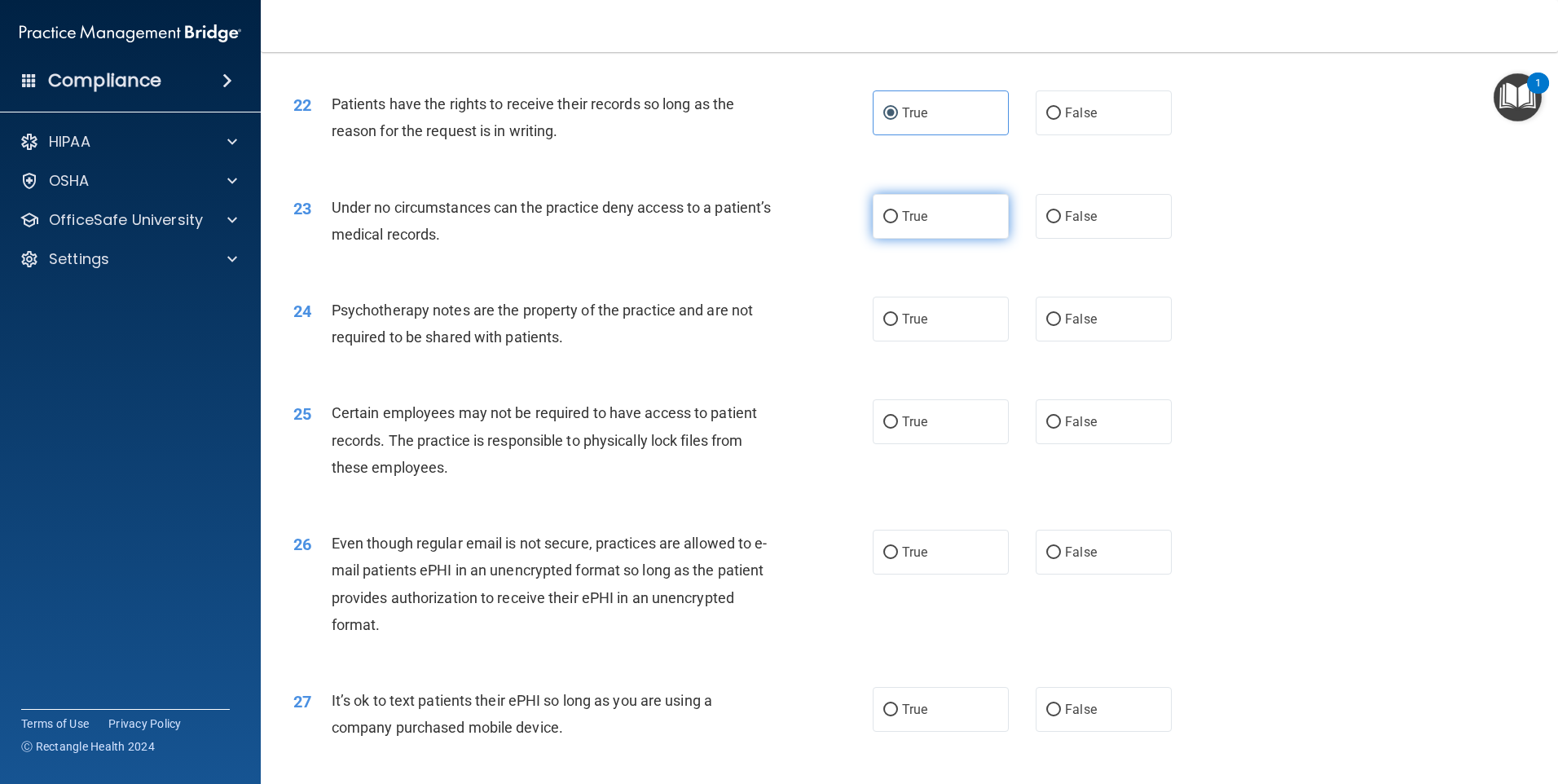
click at [966, 239] on label "True" at bounding box center [941, 215] width 136 height 45
click at [898, 223] on input "True" at bounding box center [891, 217] width 14 height 13
radio input "true"
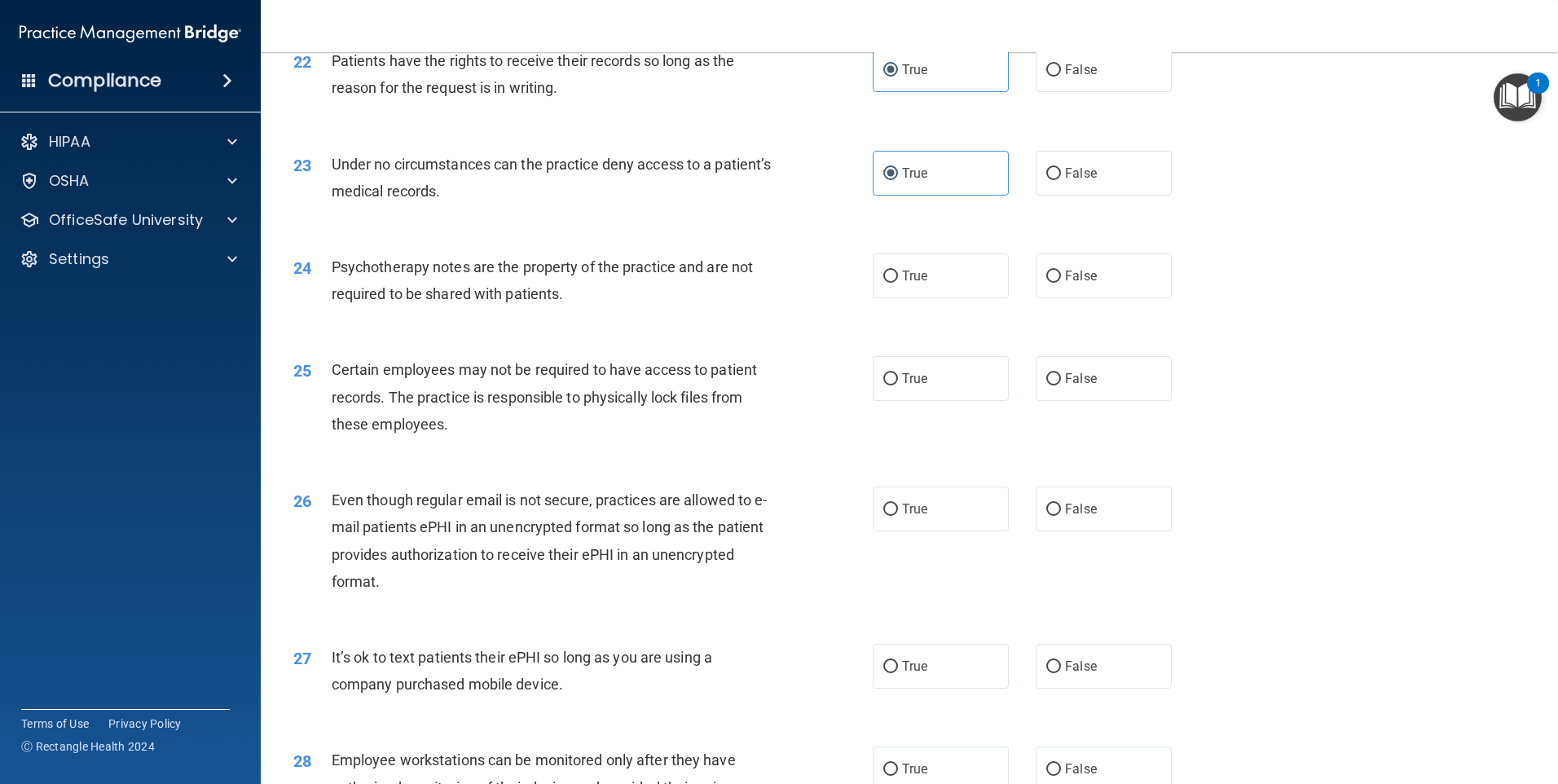
scroll to position [2851, 0]
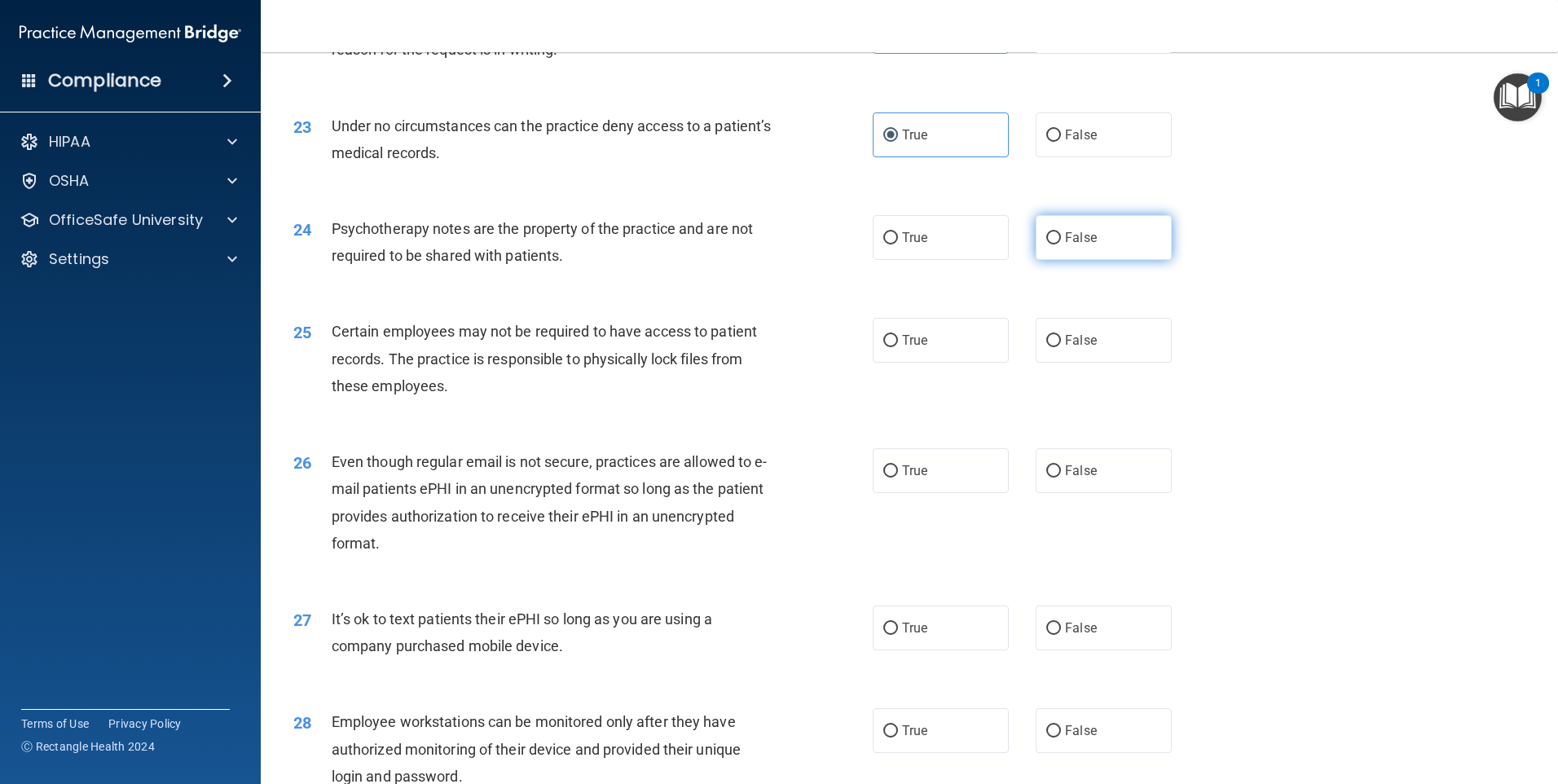
click at [1077, 245] on span "False" at bounding box center [1082, 237] width 32 height 15
click at [1061, 244] on input "False" at bounding box center [1053, 238] width 14 height 13
radio input "true"
click at [902, 347] on span "True" at bounding box center [915, 340] width 25 height 15
click at [897, 347] on input "True" at bounding box center [891, 341] width 14 height 13
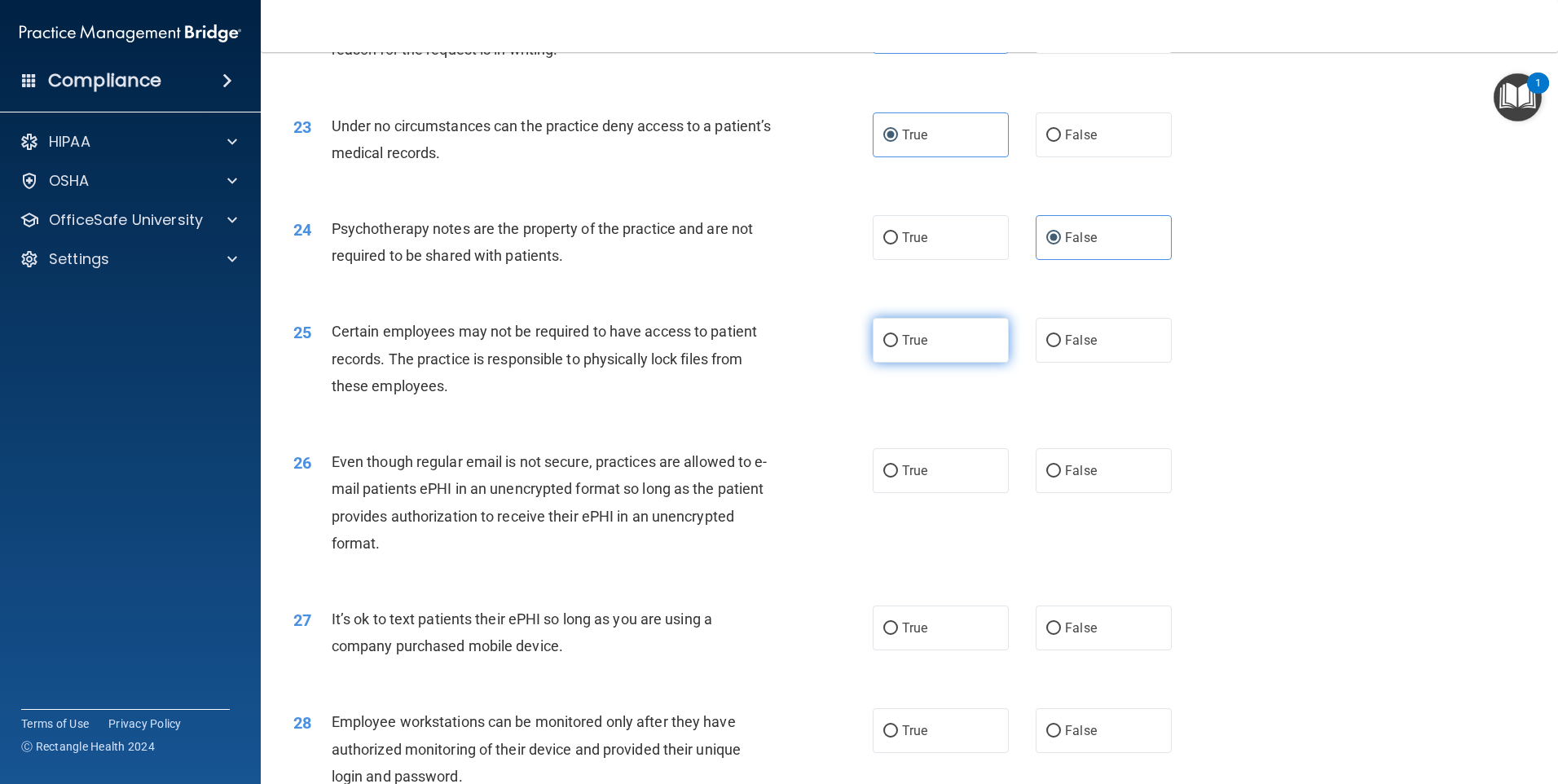
radio input "true"
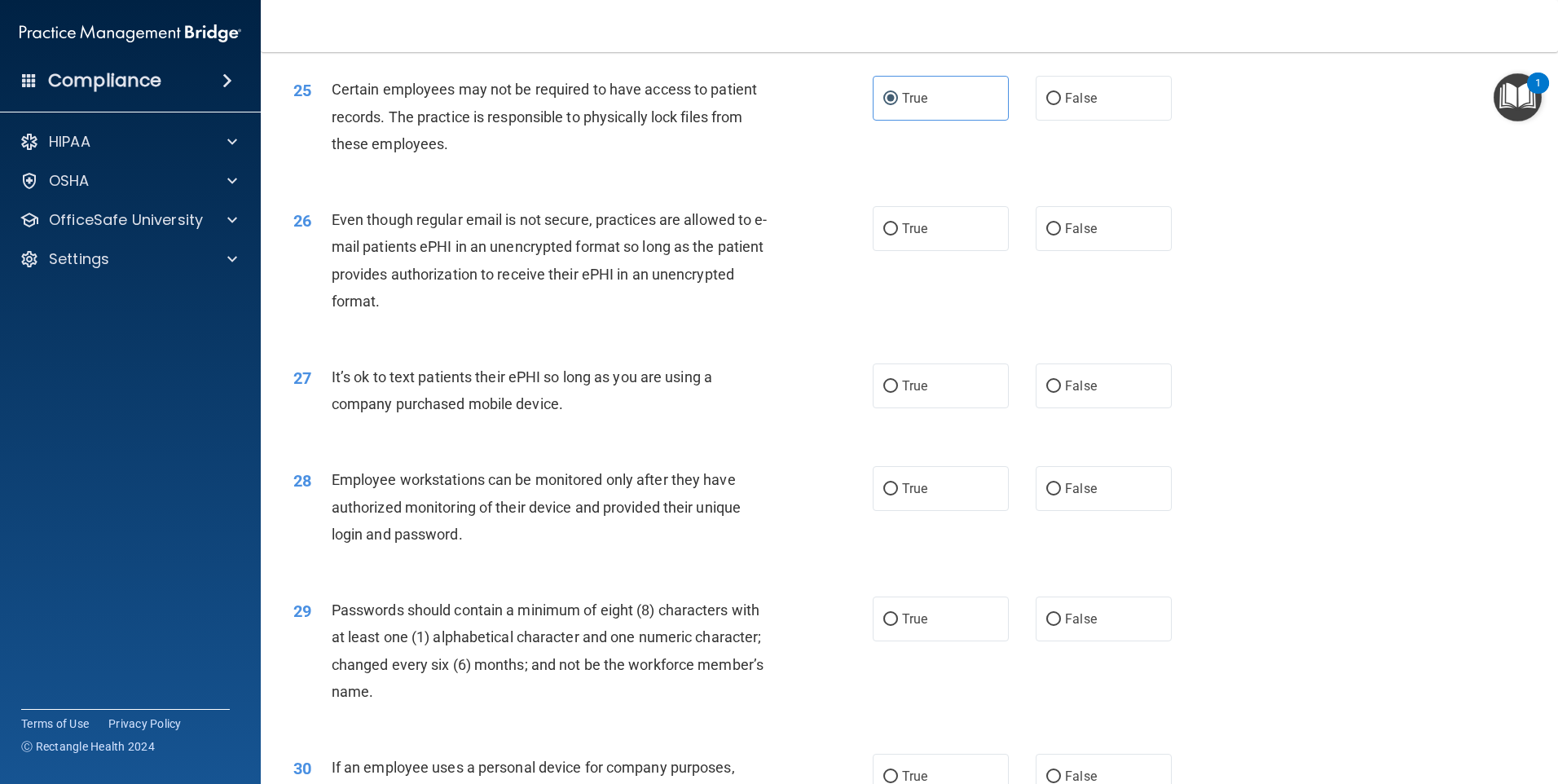
scroll to position [3096, 0]
click at [957, 244] on label "True" at bounding box center [941, 225] width 136 height 45
click at [898, 233] on input "True" at bounding box center [891, 226] width 14 height 13
radio input "true"
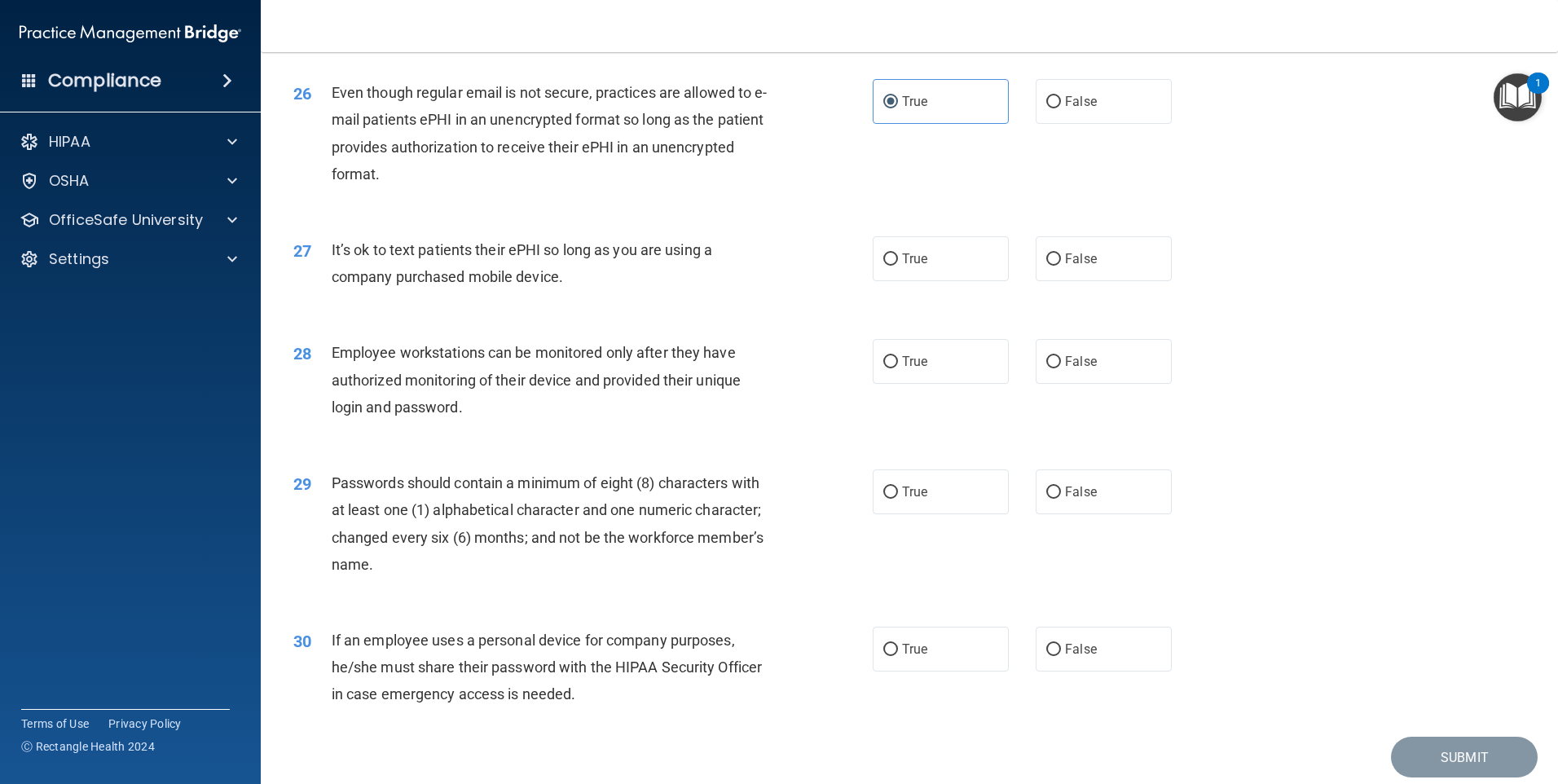
scroll to position [3258, 0]
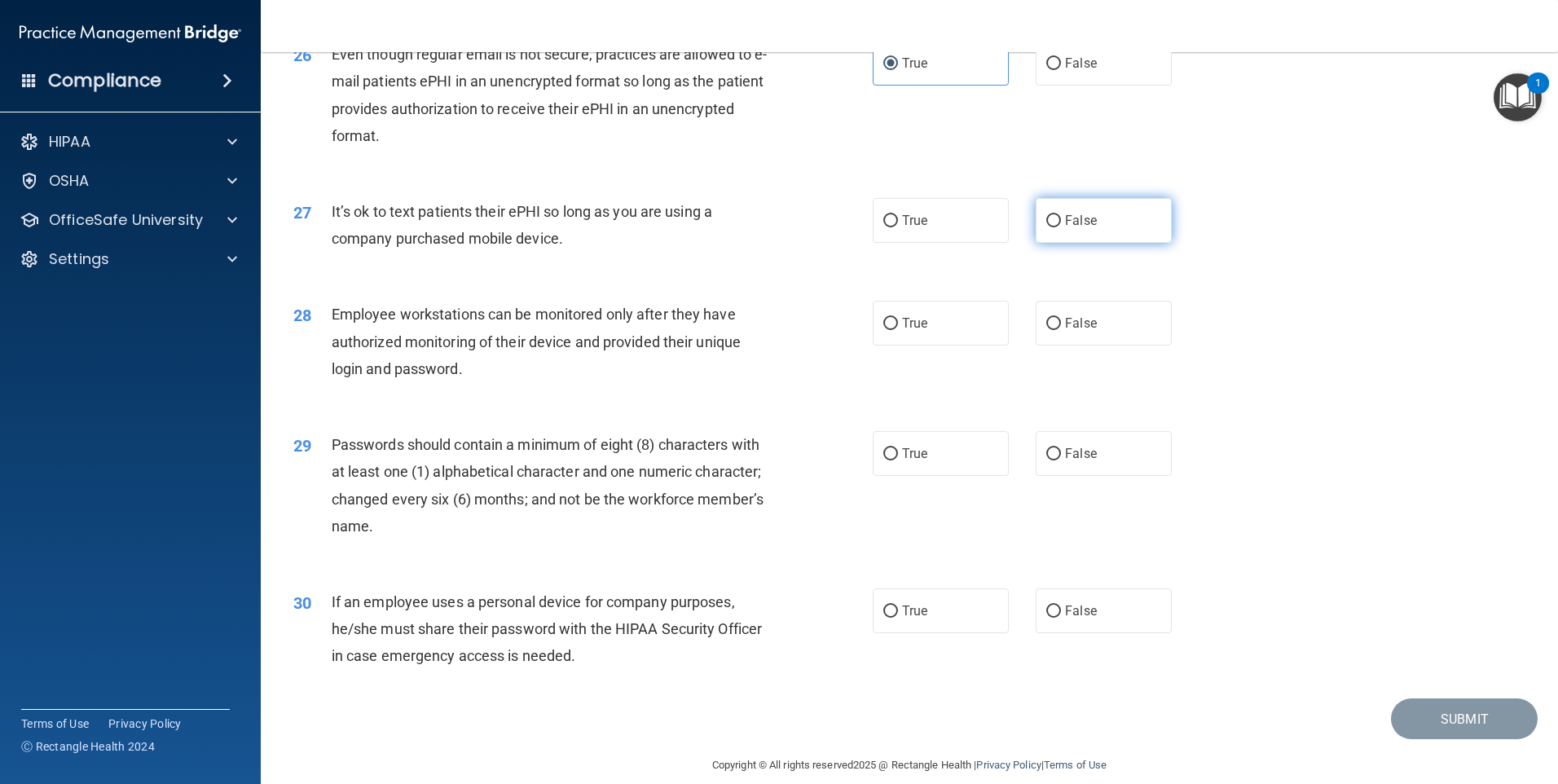
click at [1093, 243] on label "False" at bounding box center [1104, 220] width 136 height 45
click at [1061, 227] on input "False" at bounding box center [1053, 221] width 14 height 13
radio input "true"
click at [1090, 346] on label "False" at bounding box center [1104, 322] width 136 height 45
click at [1061, 330] on input "False" at bounding box center [1053, 324] width 14 height 13
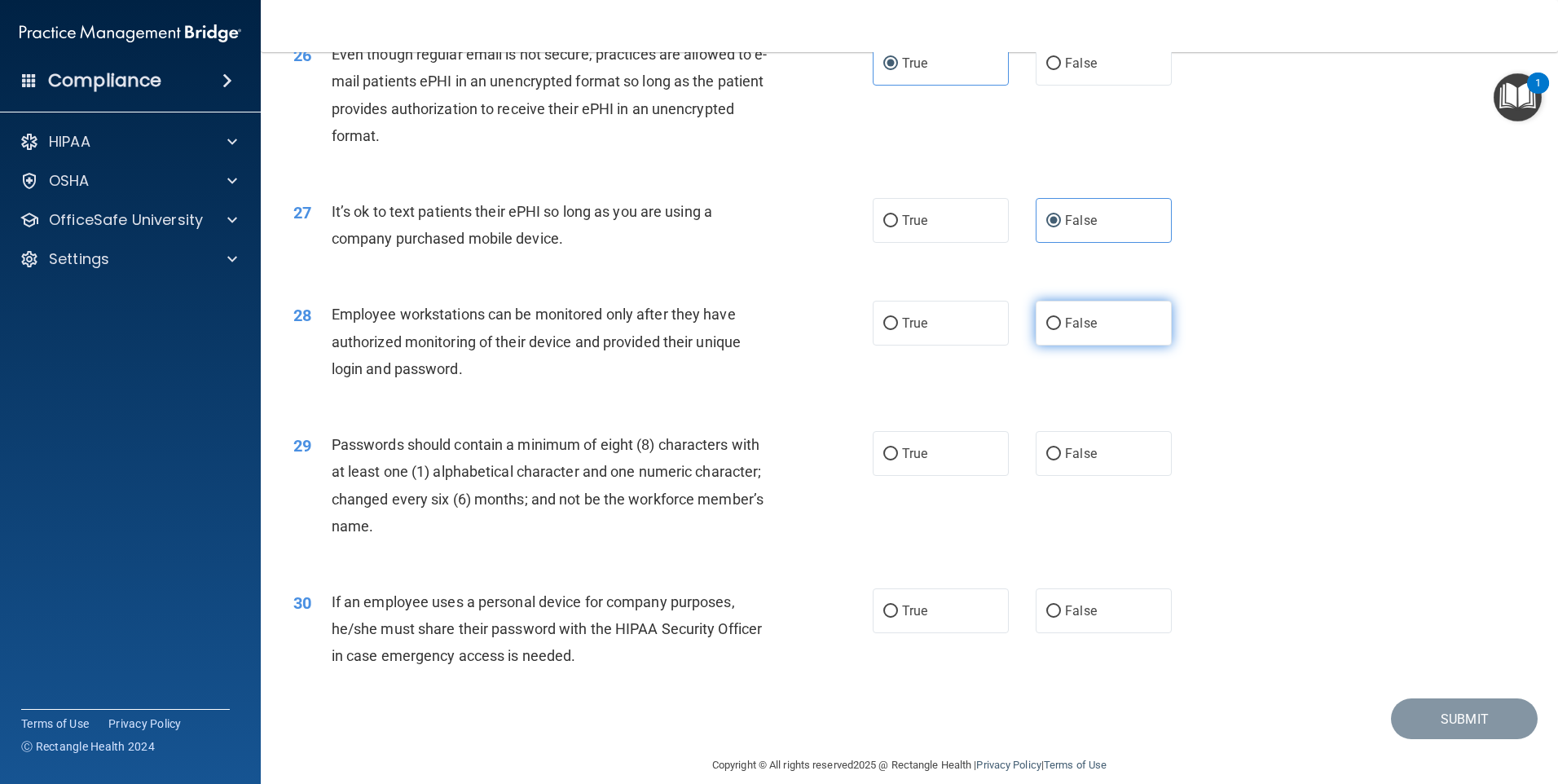
radio input "true"
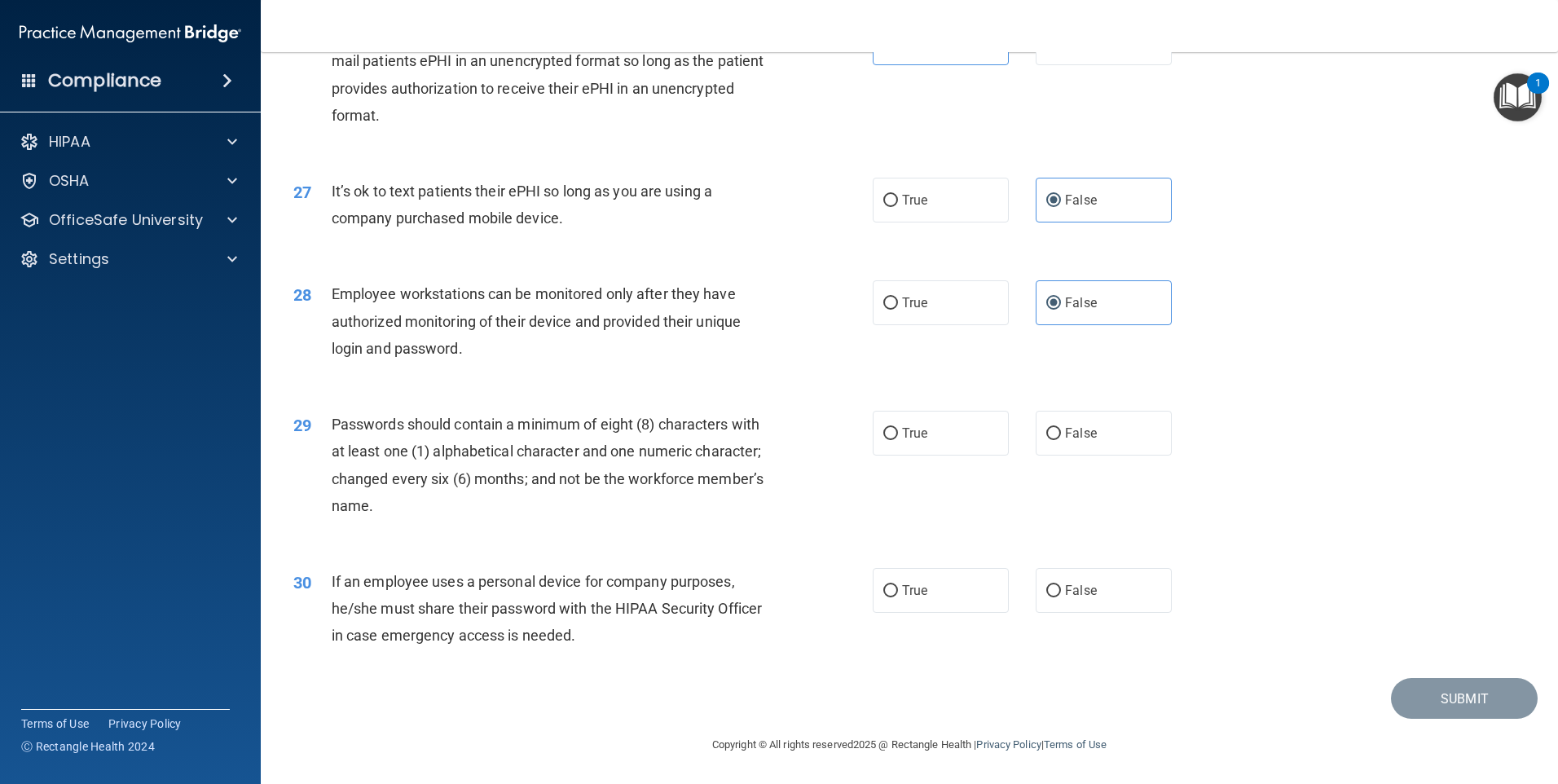
scroll to position [3305, 0]
click at [902, 438] on span "True" at bounding box center [915, 432] width 25 height 15
click at [898, 438] on input "True" at bounding box center [891, 433] width 14 height 13
radio input "true"
click at [1093, 601] on label "False" at bounding box center [1104, 590] width 136 height 45
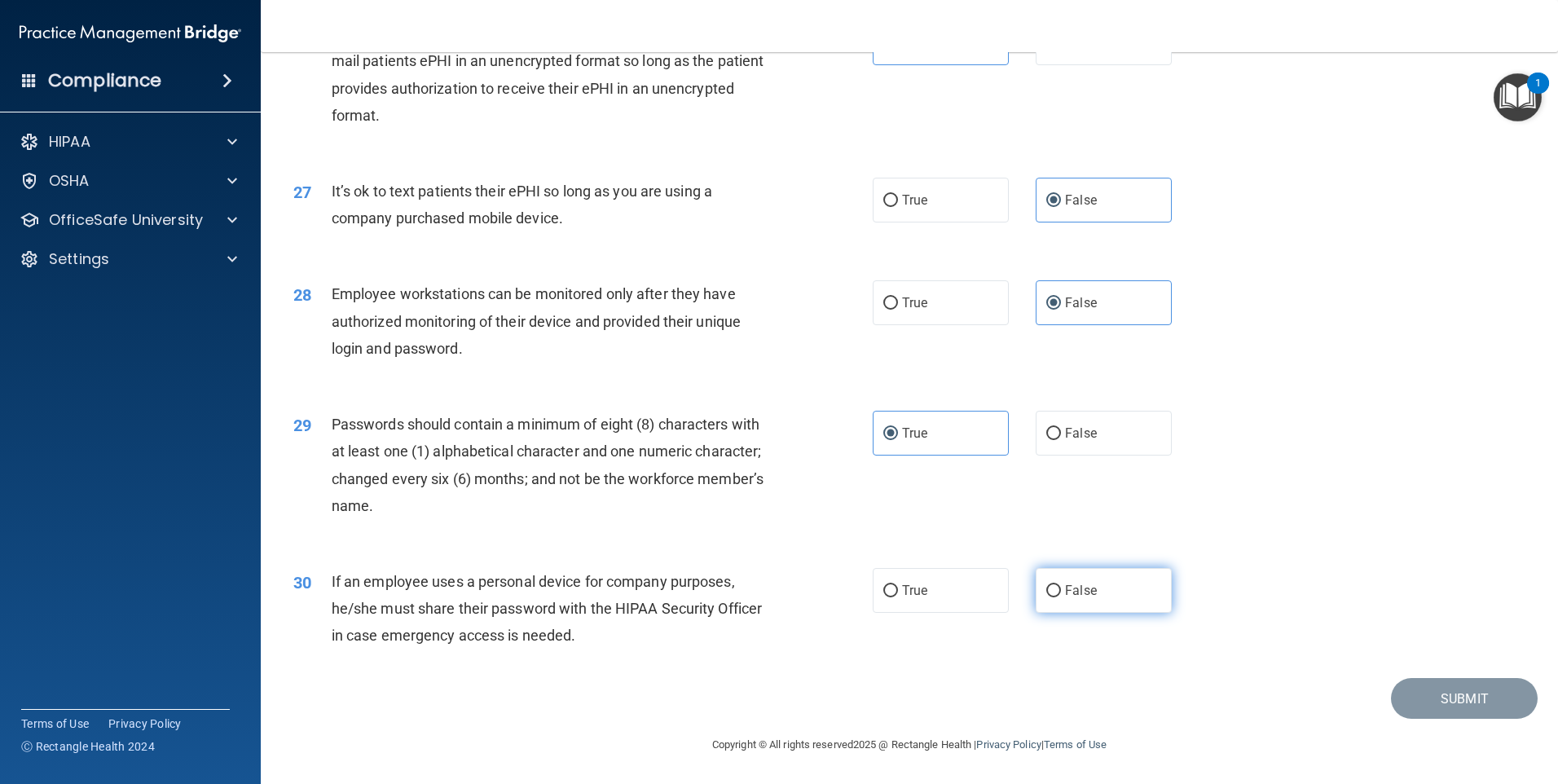
click at [1061, 597] on input "False" at bounding box center [1053, 591] width 14 height 13
radio input "true"
click at [1385, 542] on div "29 Passwords should contain a minimum of eight (8) characters with at least one…" at bounding box center [909, 469] width 1257 height 157
click at [1448, 695] on button "Submit" at bounding box center [1465, 698] width 146 height 41
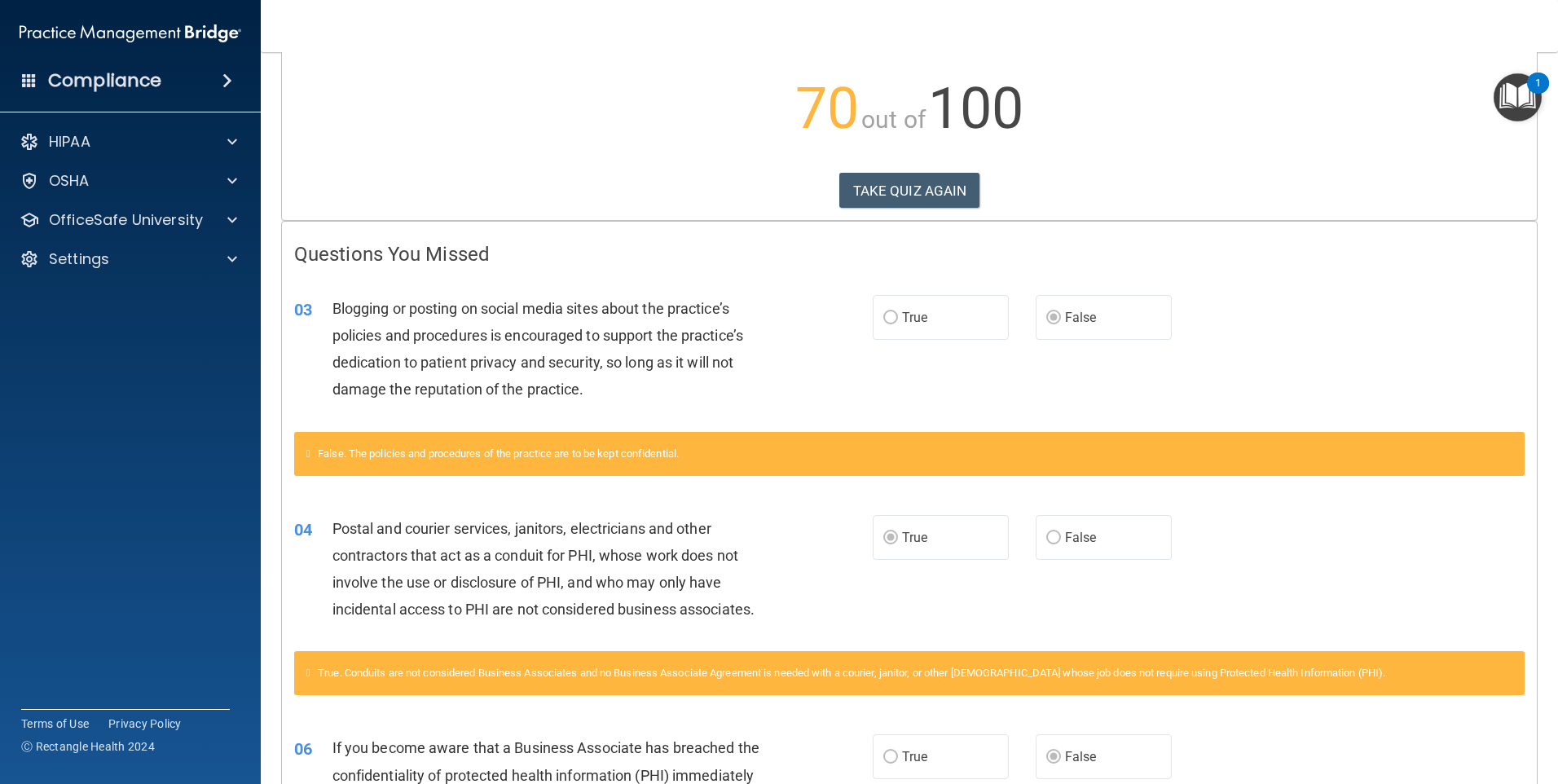
scroll to position [244, 0]
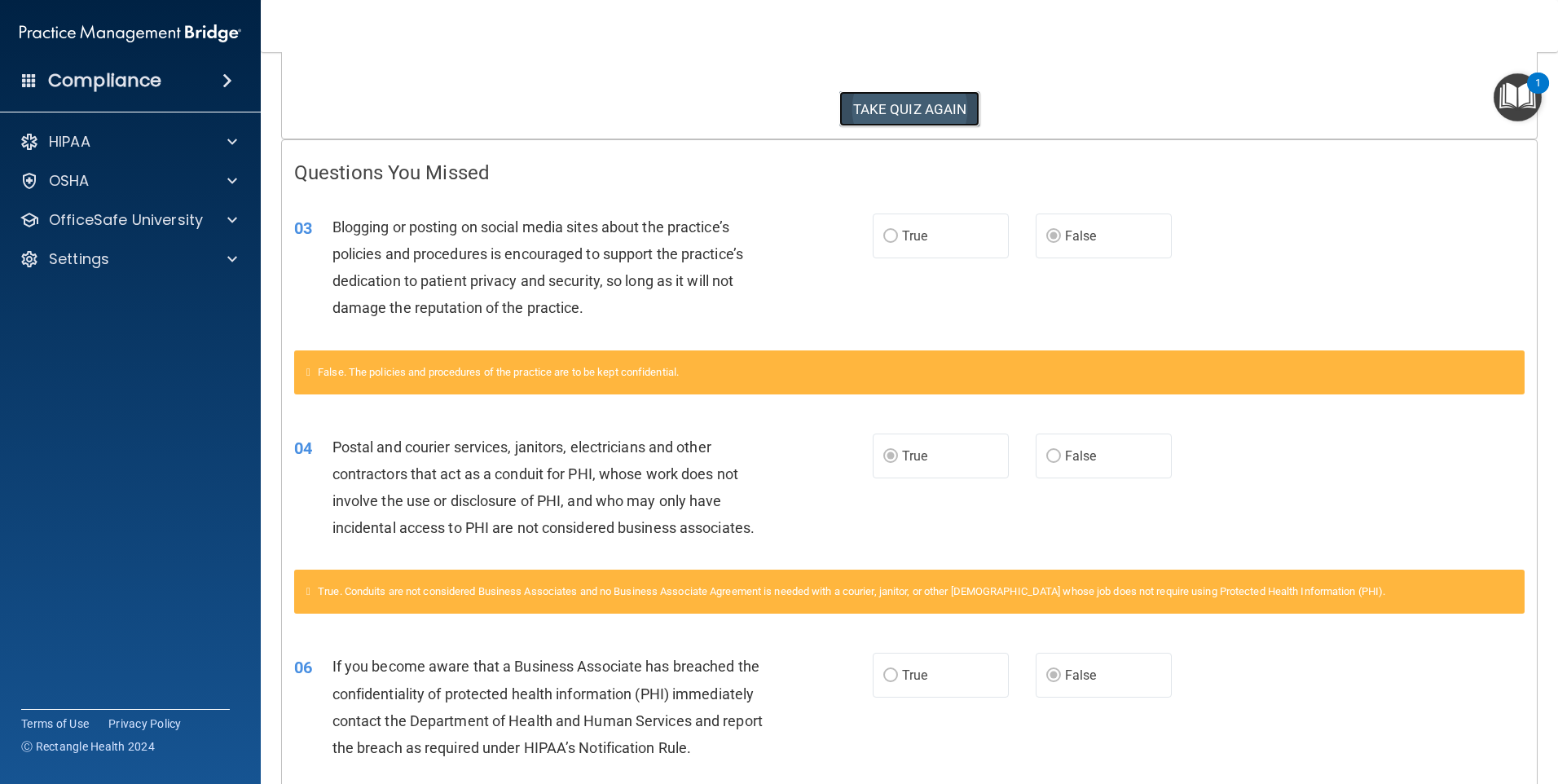
click at [904, 103] on button "TAKE QUIZ AGAIN" at bounding box center [910, 109] width 141 height 36
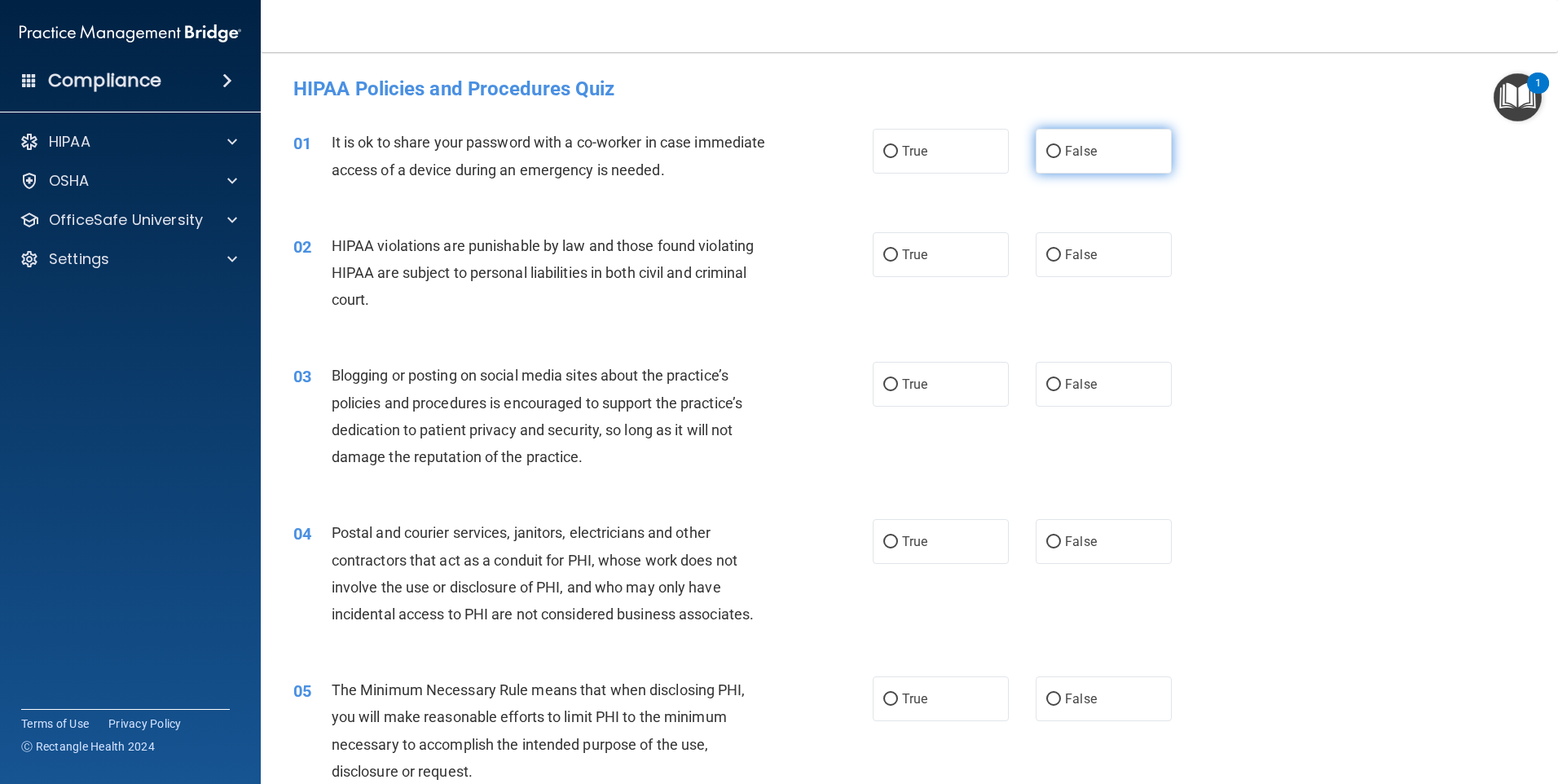
click at [1066, 155] on span "False" at bounding box center [1082, 151] width 32 height 15
click at [1059, 155] on input "False" at bounding box center [1053, 151] width 14 height 13
radio input "true"
click at [912, 257] on span "True" at bounding box center [915, 254] width 25 height 15
click at [898, 257] on input "True" at bounding box center [891, 255] width 14 height 13
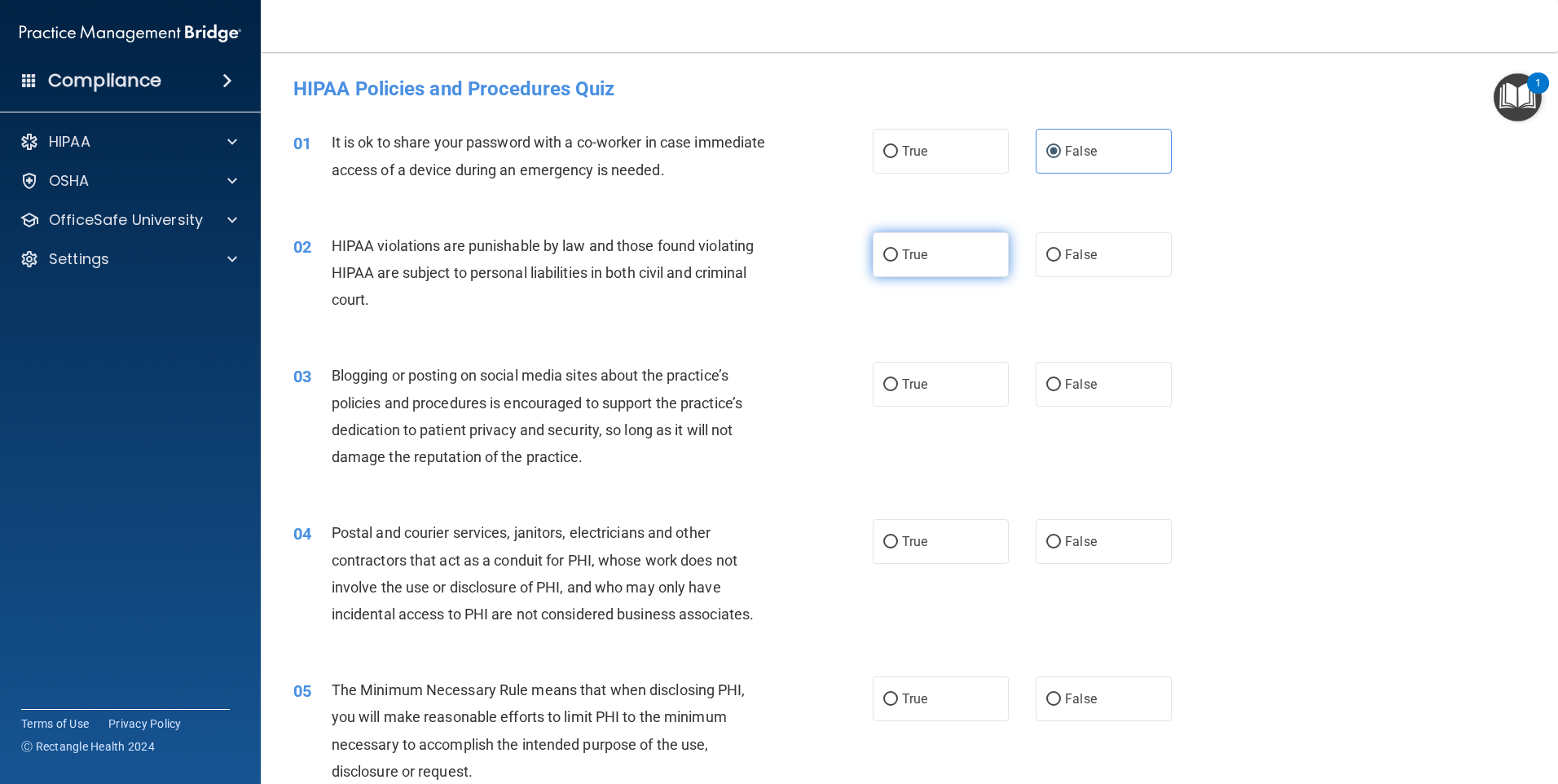
radio input "true"
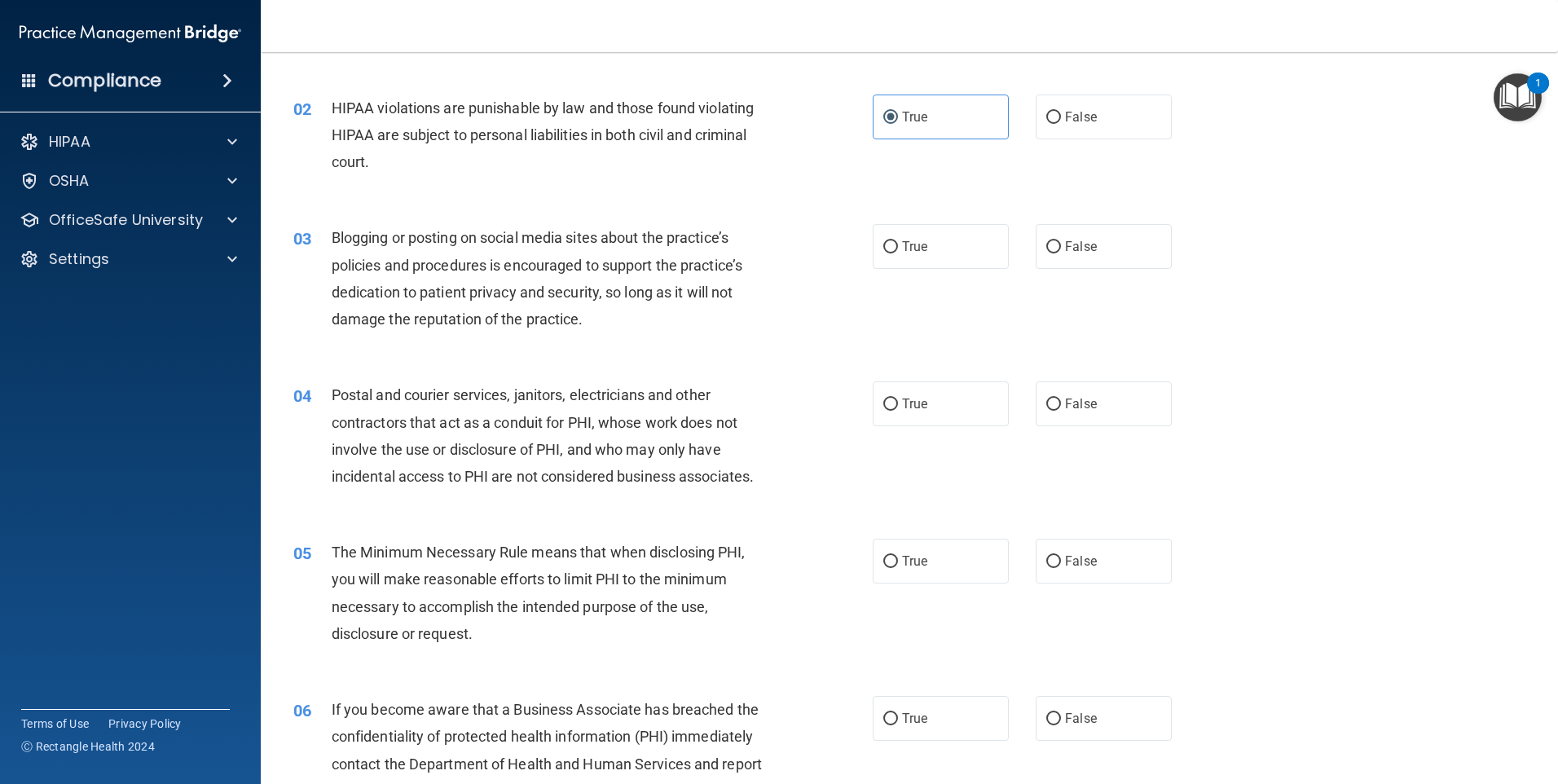
scroll to position [244, 0]
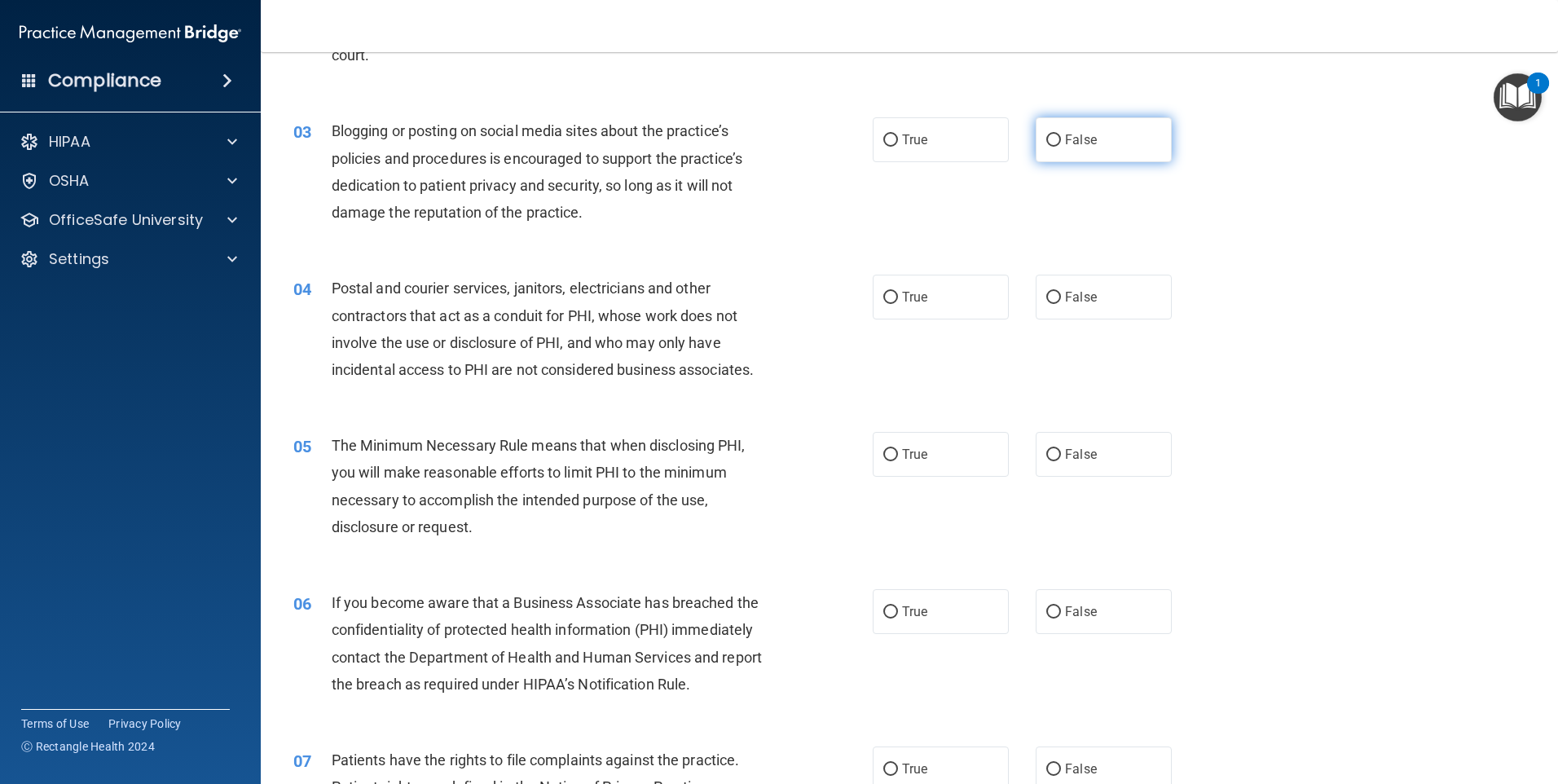
click at [1079, 145] on span "False" at bounding box center [1082, 140] width 32 height 15
click at [1061, 145] on input "False" at bounding box center [1053, 140] width 14 height 13
radio input "true"
click at [943, 299] on label "True" at bounding box center [941, 296] width 136 height 45
click at [898, 299] on input "True" at bounding box center [891, 298] width 14 height 13
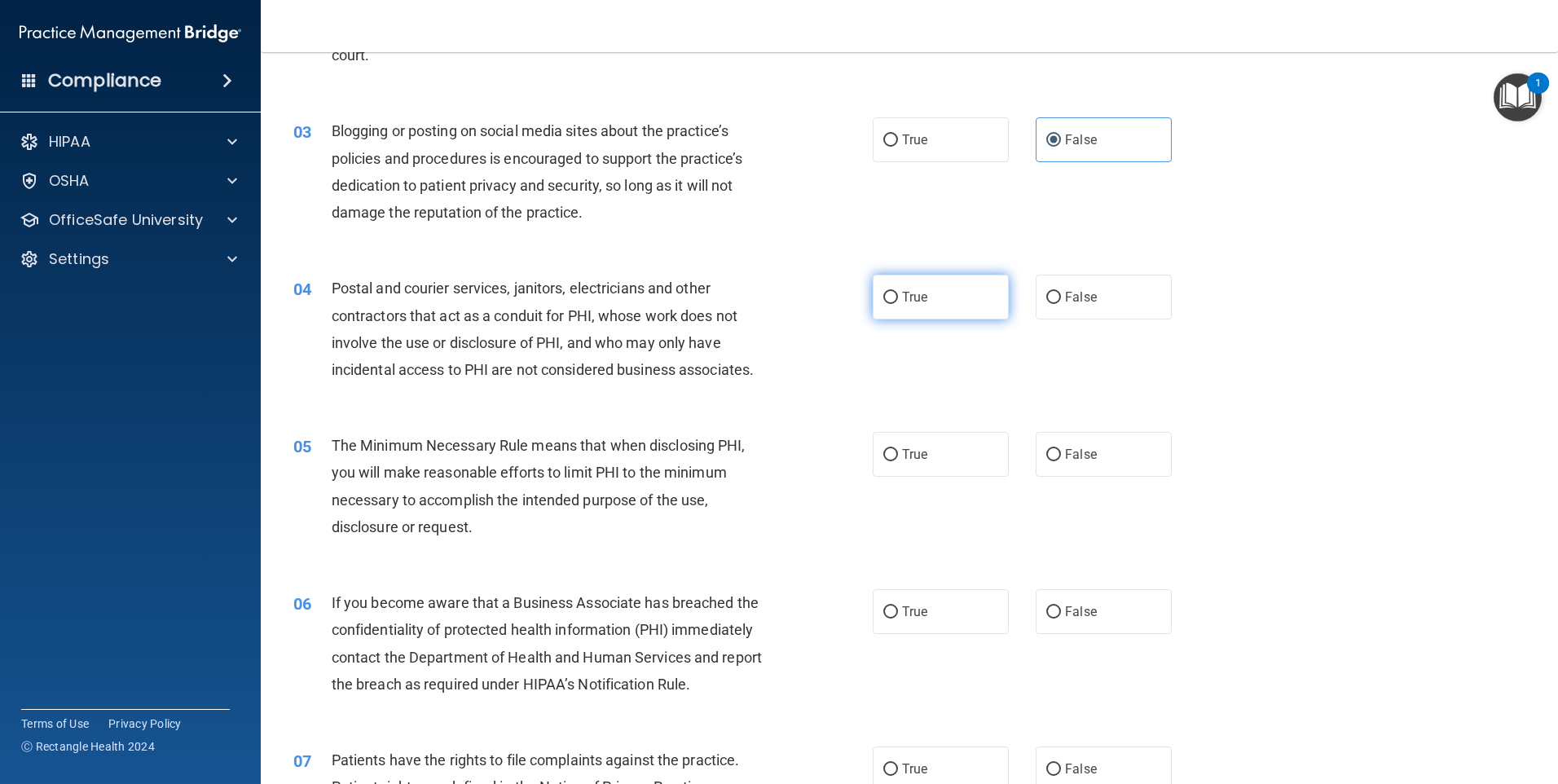
radio input "true"
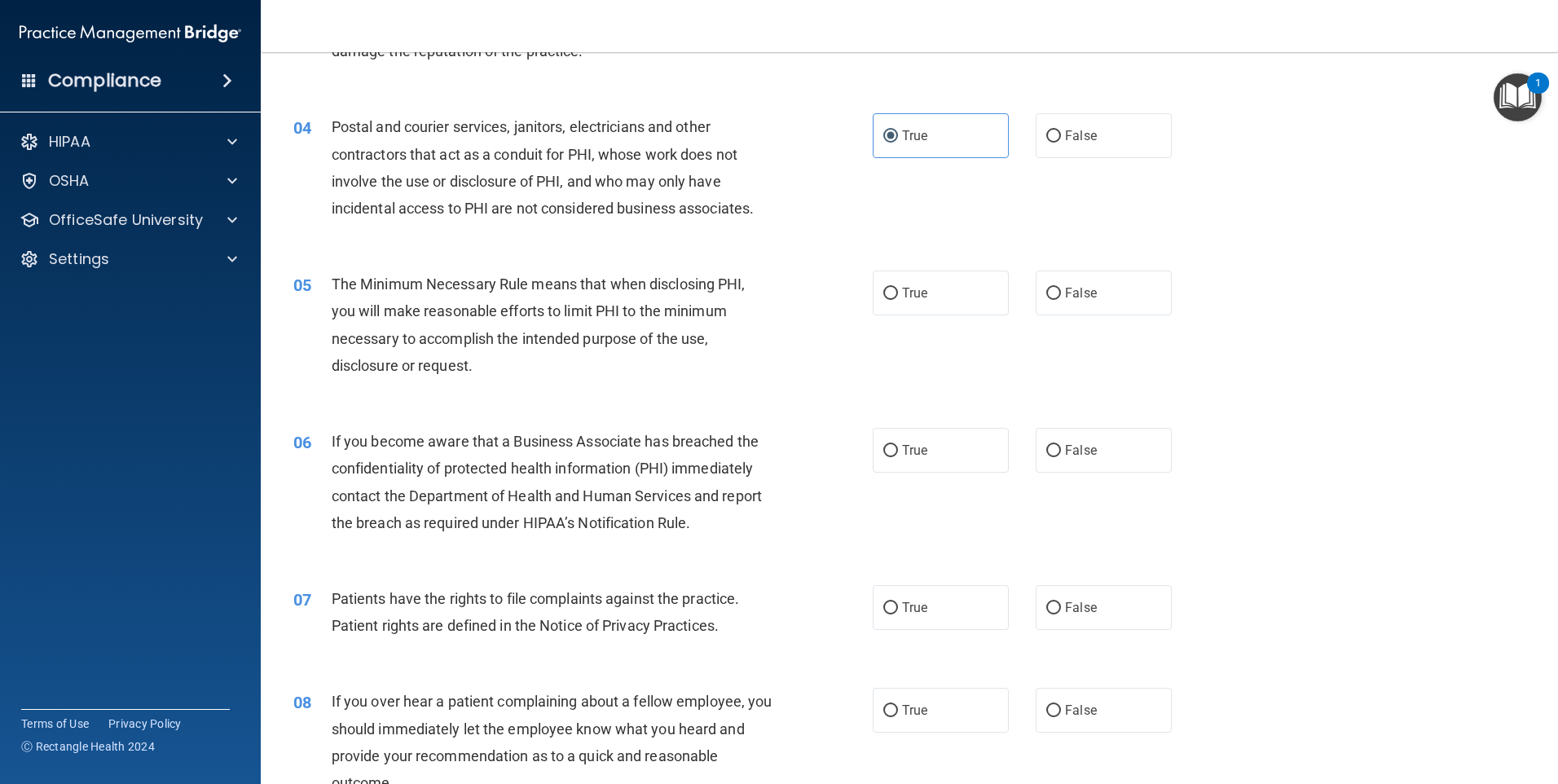
scroll to position [407, 0]
click at [911, 288] on span "True" at bounding box center [915, 291] width 25 height 15
click at [898, 288] on input "True" at bounding box center [891, 292] width 14 height 13
radio input "true"
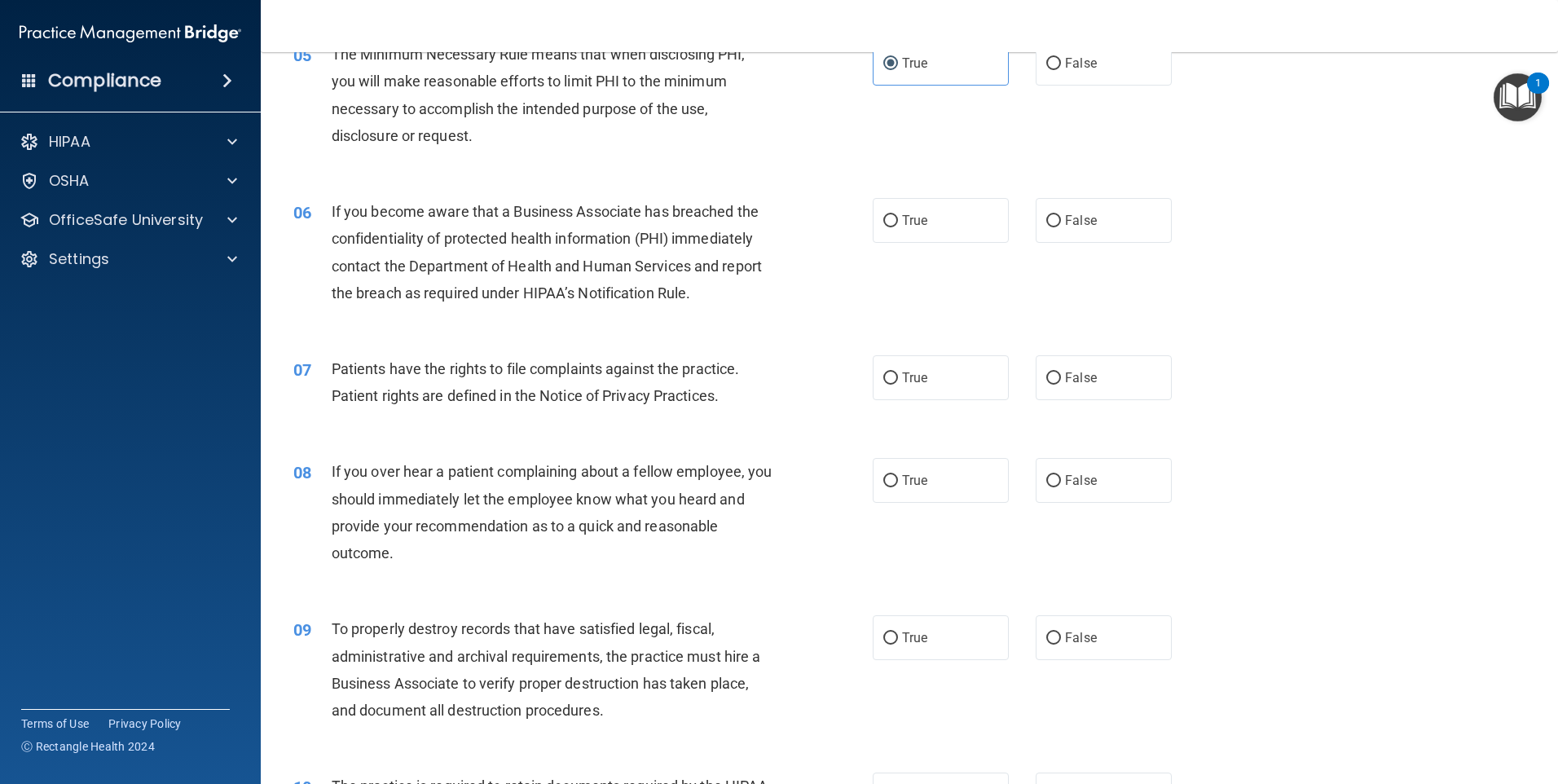
scroll to position [652, 0]
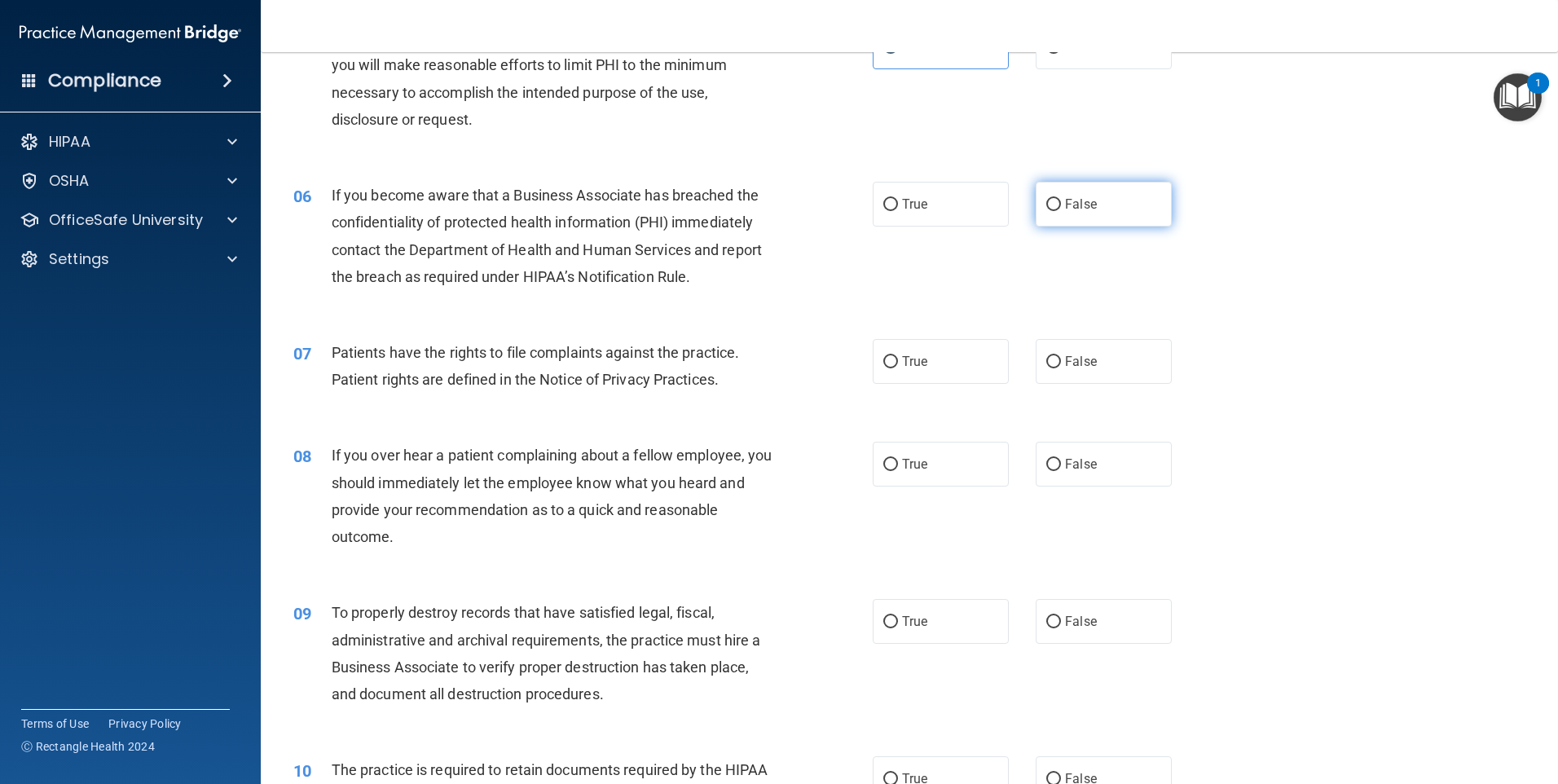
click at [1057, 207] on label "False" at bounding box center [1104, 204] width 136 height 45
click at [1057, 207] on input "False" at bounding box center [1053, 204] width 14 height 13
radio input "true"
click at [927, 373] on label "True" at bounding box center [941, 361] width 136 height 45
click at [898, 368] on input "True" at bounding box center [891, 362] width 14 height 13
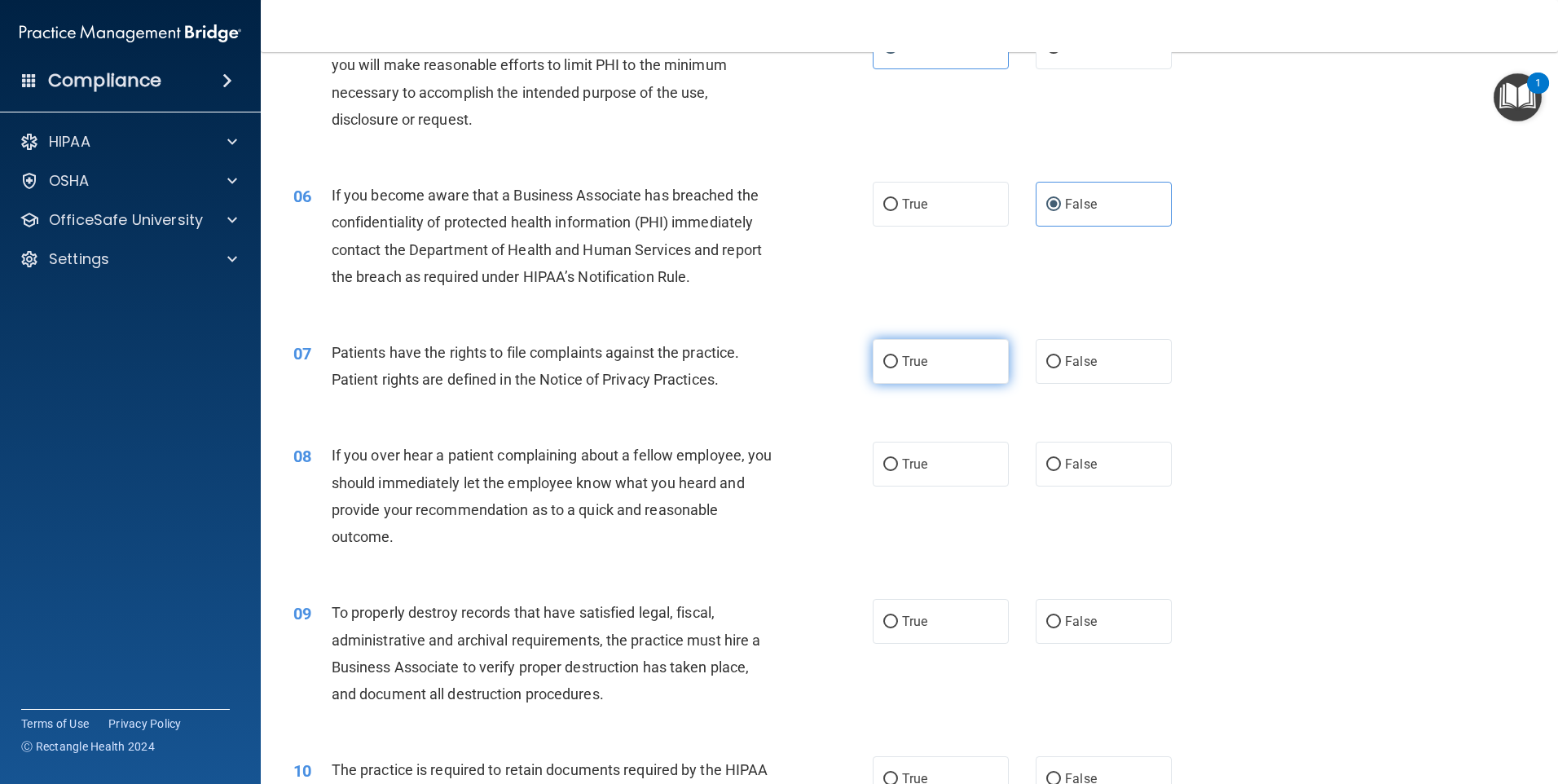
radio input "true"
click at [1066, 465] on span "False" at bounding box center [1082, 464] width 32 height 15
click at [1061, 465] on input "False" at bounding box center [1053, 464] width 14 height 13
radio input "true"
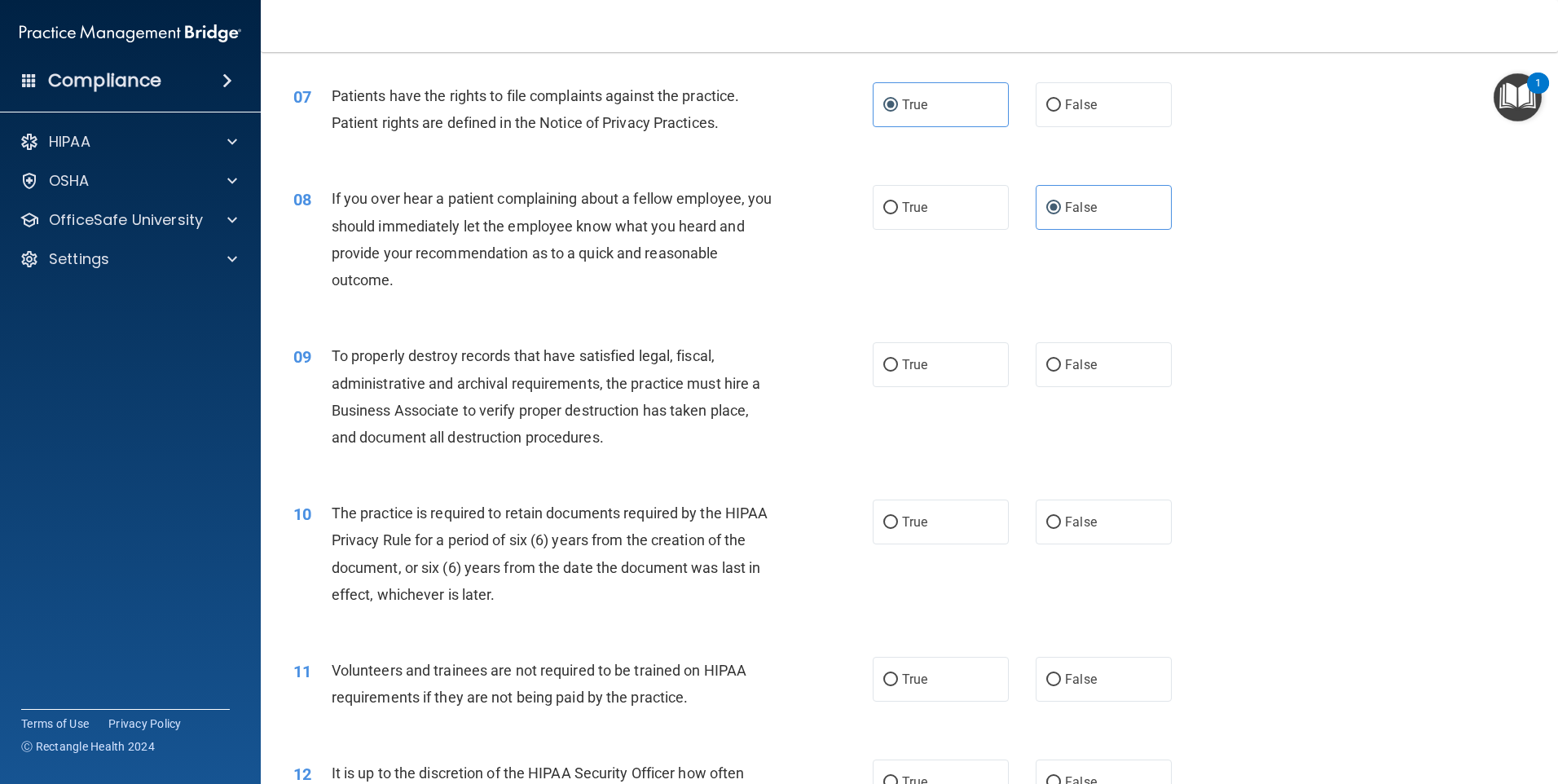
scroll to position [977, 0]
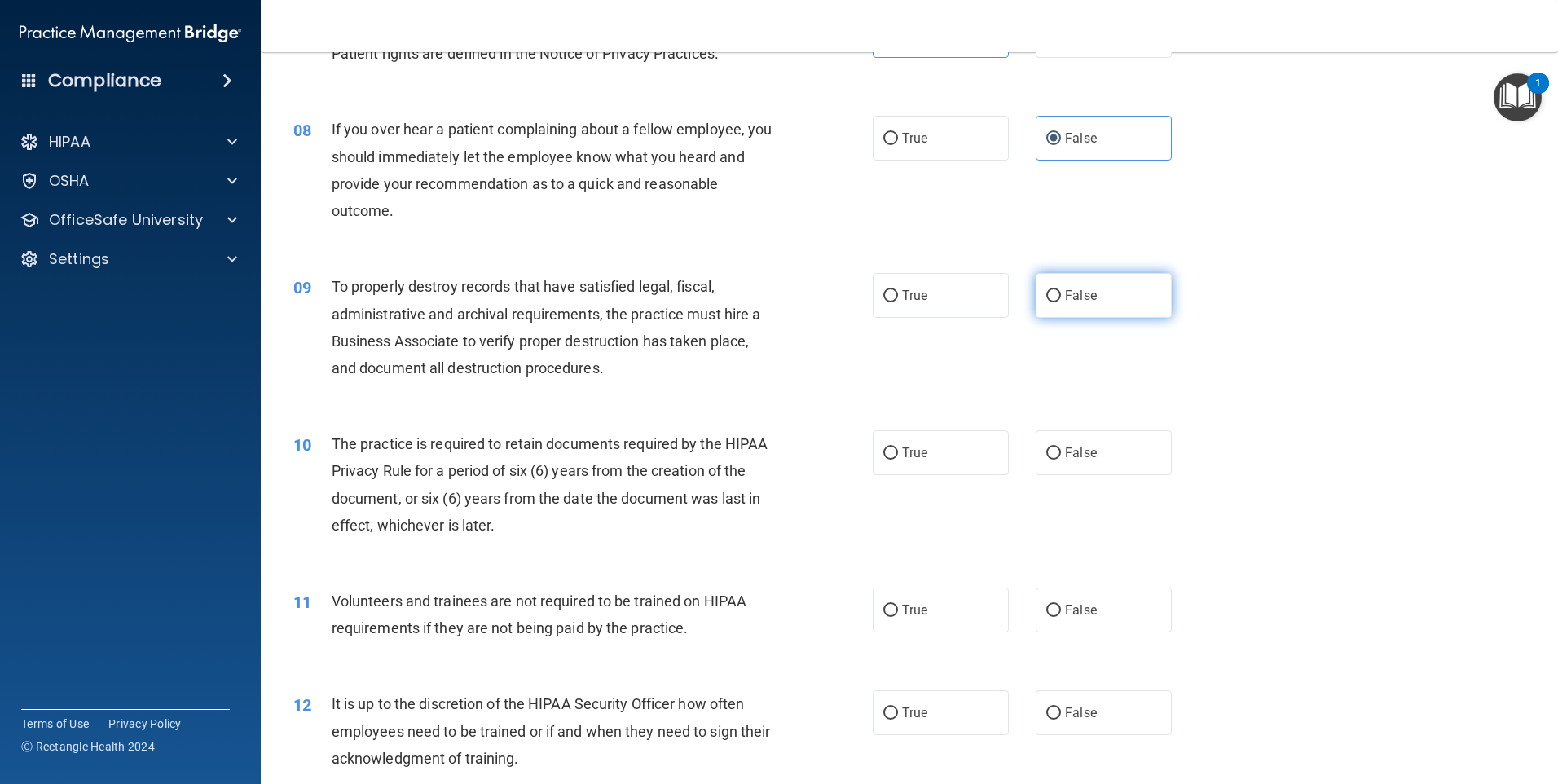
click at [1098, 304] on label "False" at bounding box center [1104, 294] width 136 height 45
click at [1061, 302] on input "False" at bounding box center [1053, 296] width 14 height 13
radio input "true"
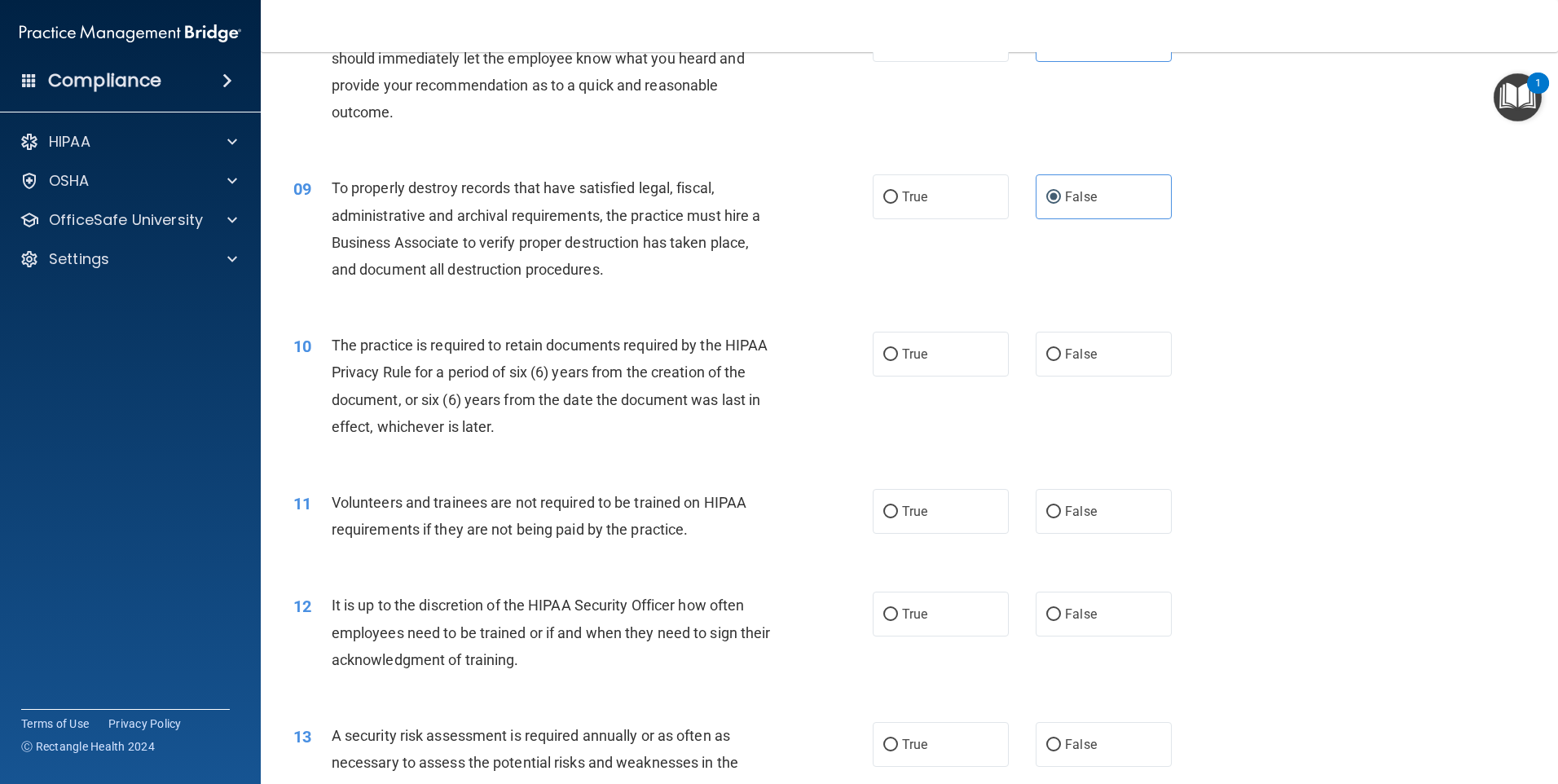
scroll to position [1141, 0]
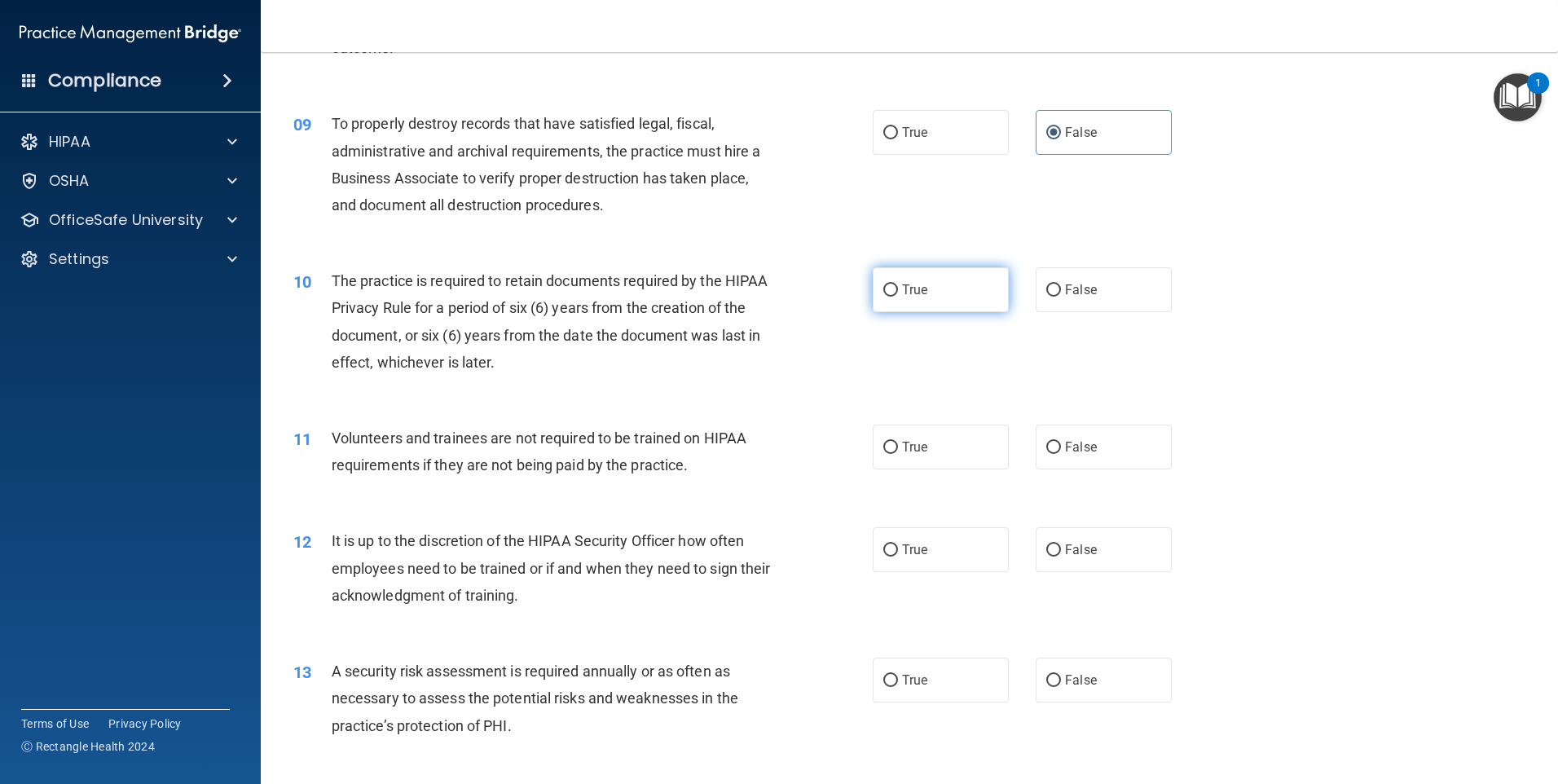
click at [929, 295] on label "True" at bounding box center [941, 289] width 136 height 45
click at [898, 295] on input "True" at bounding box center [891, 290] width 14 height 13
radio input "true"
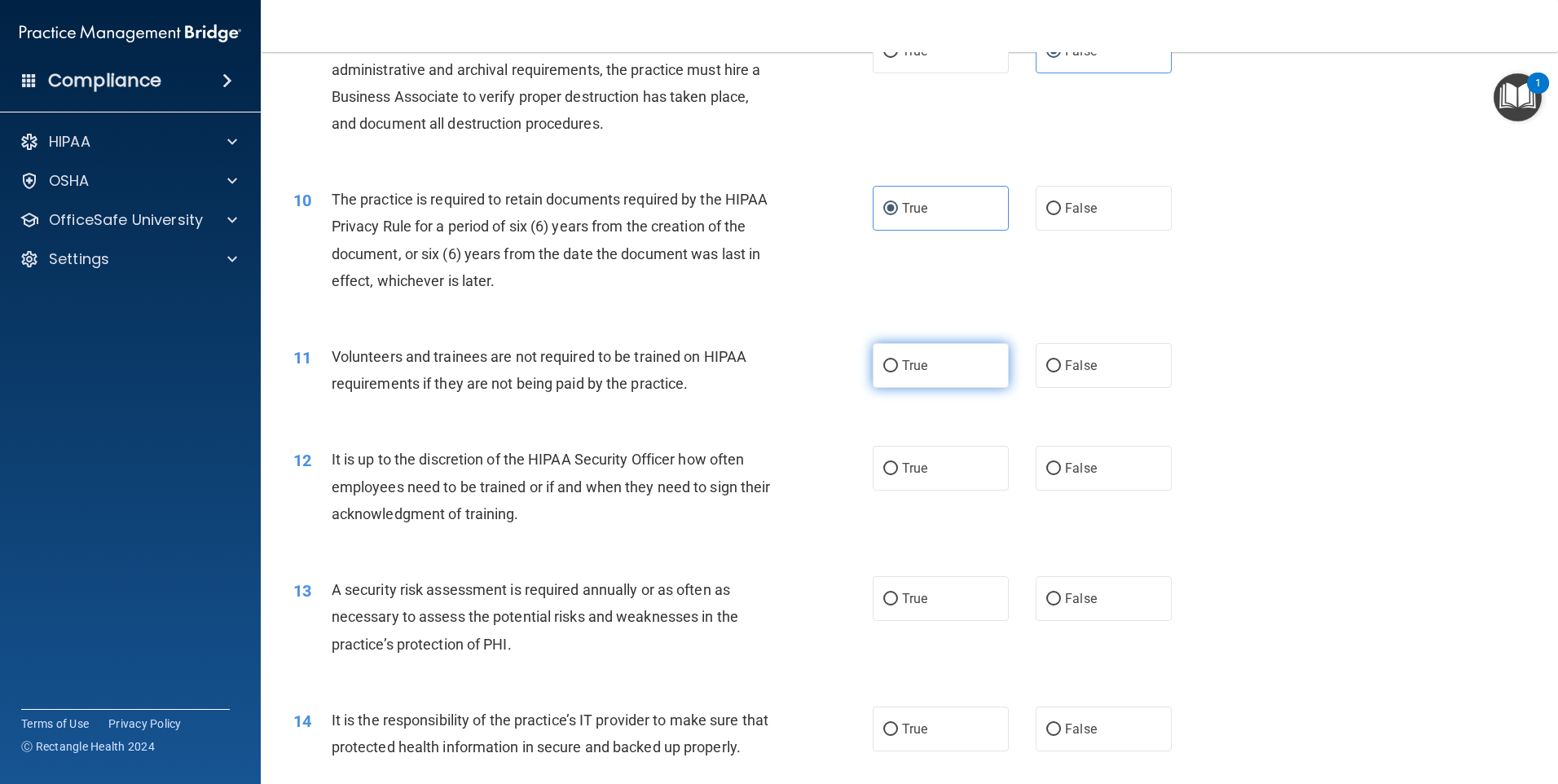
click at [988, 370] on label "True" at bounding box center [941, 365] width 136 height 45
click at [898, 370] on input "True" at bounding box center [891, 366] width 14 height 13
radio input "true"
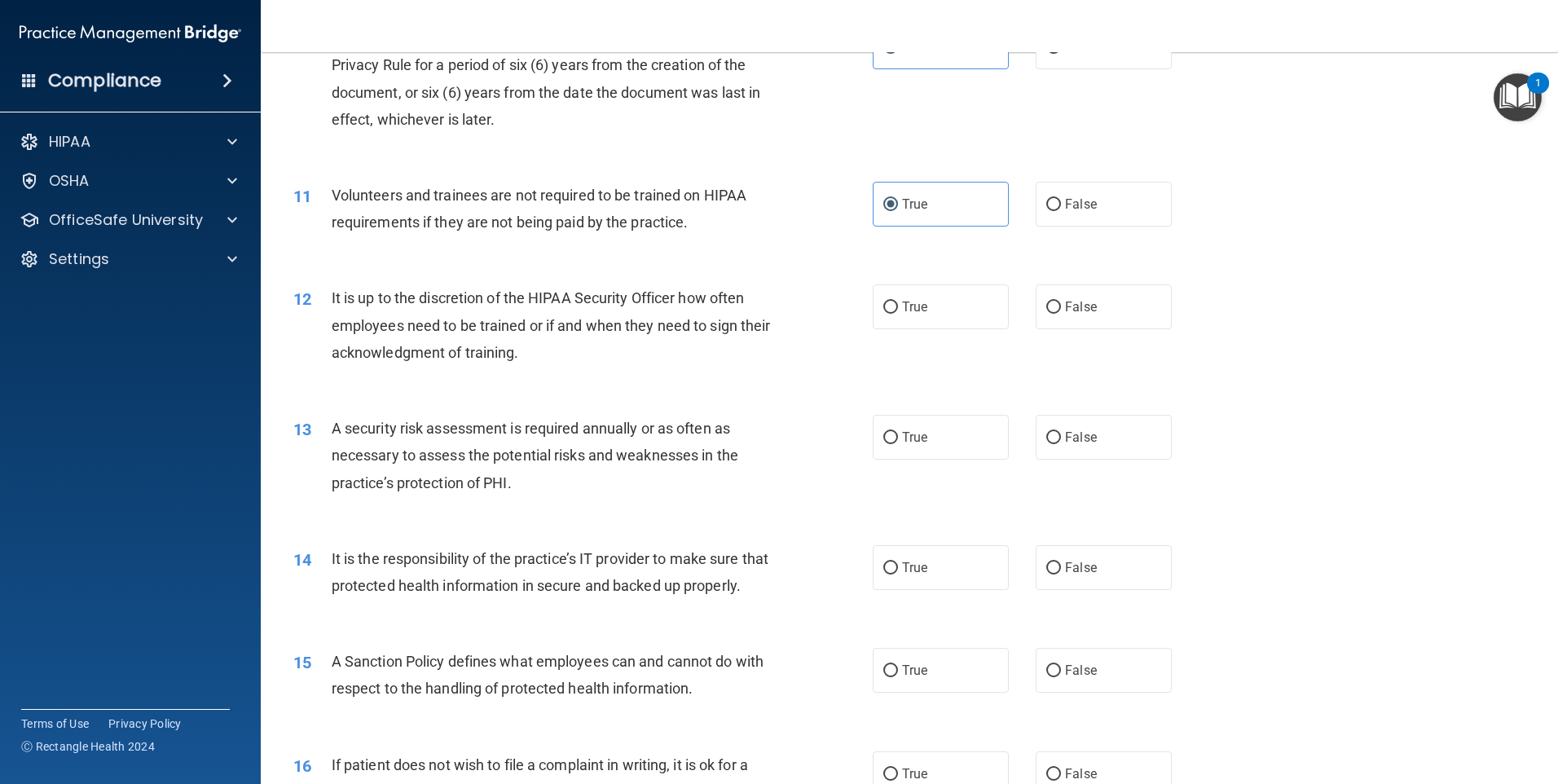
scroll to position [1385, 0]
click at [1081, 302] on span "False" at bounding box center [1082, 305] width 32 height 15
click at [1061, 302] on input "False" at bounding box center [1053, 305] width 14 height 13
radio input "true"
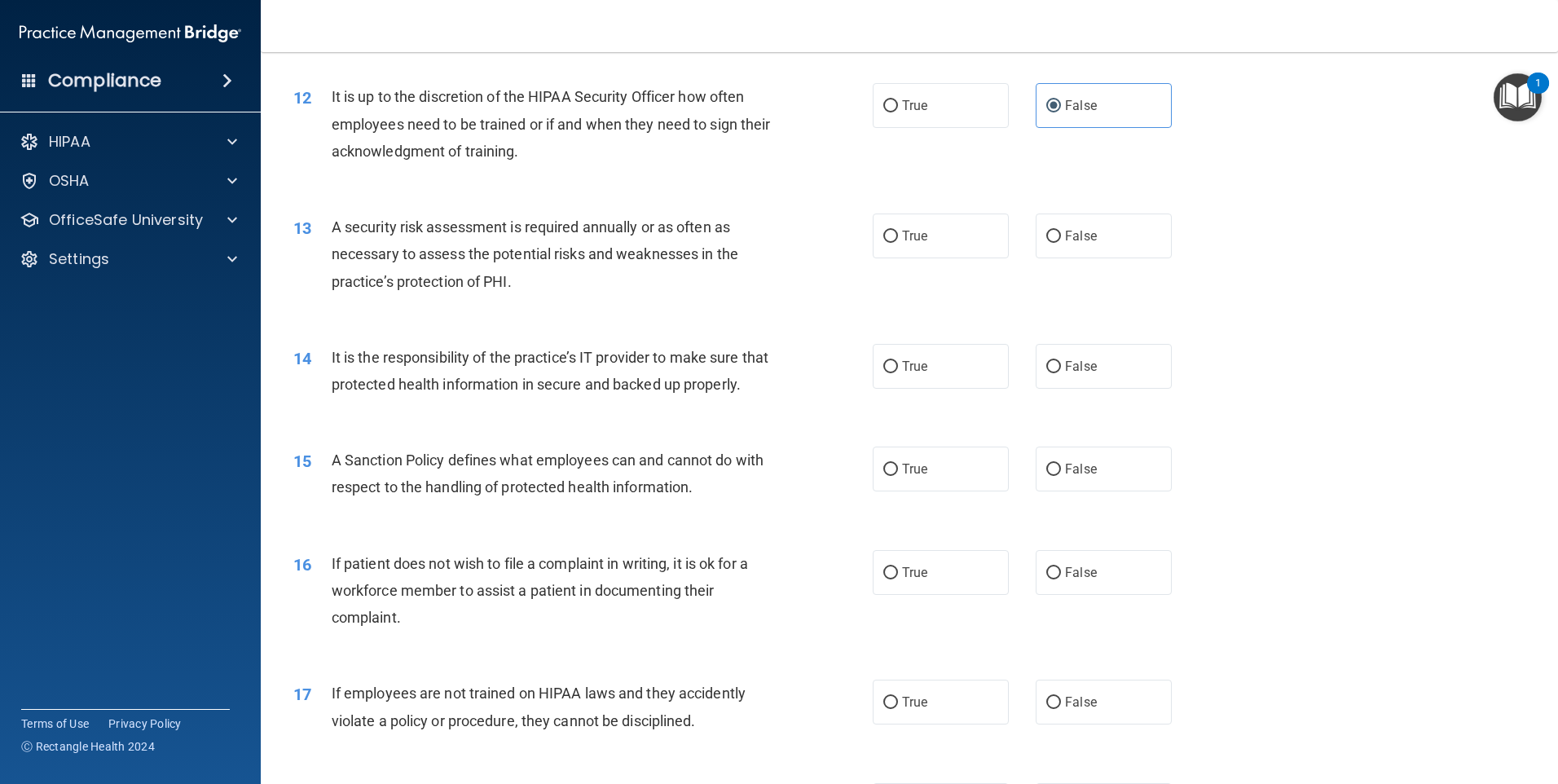
scroll to position [1629, 0]
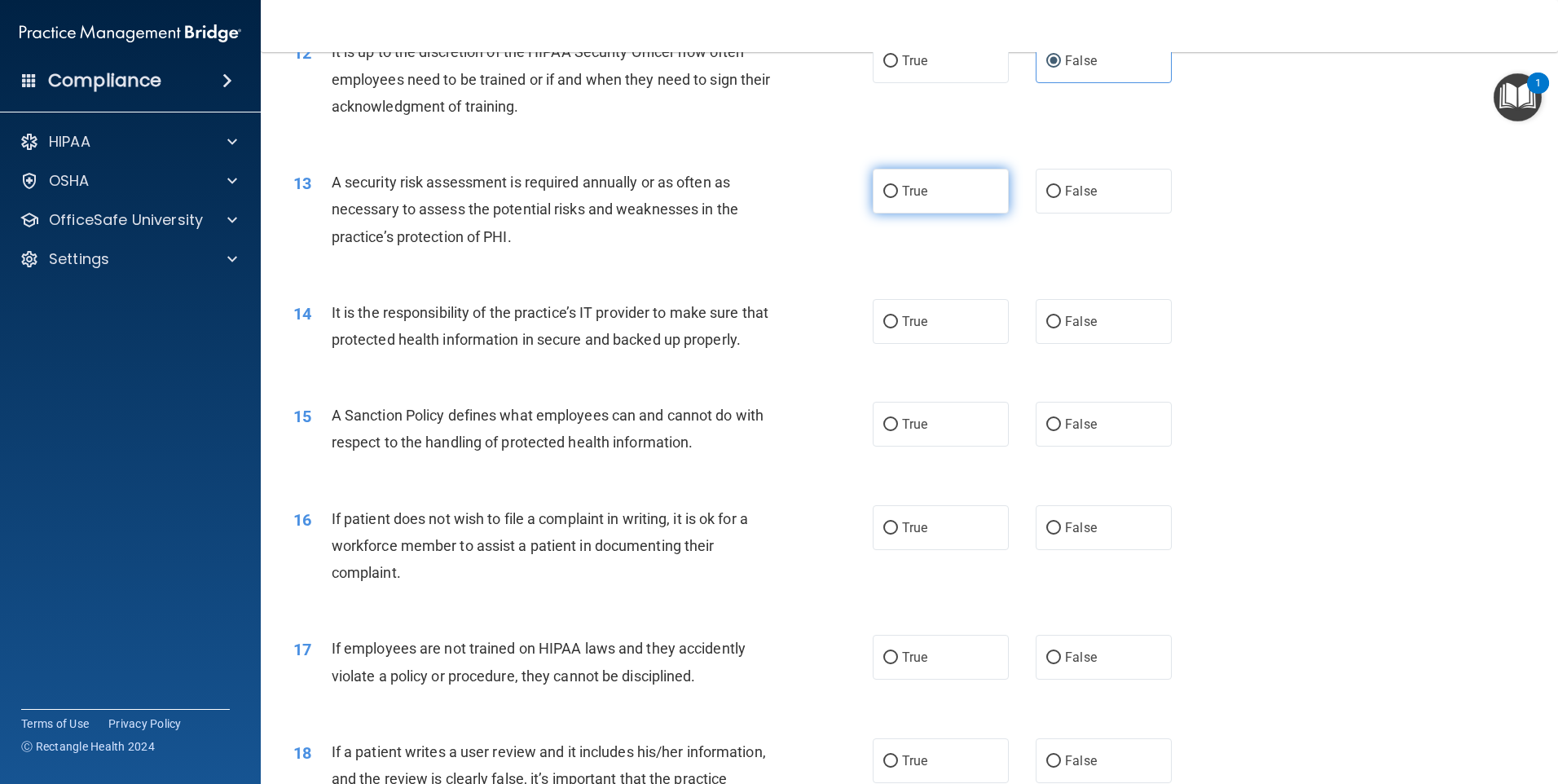
click at [956, 196] on label "True" at bounding box center [941, 190] width 136 height 45
click at [898, 196] on input "True" at bounding box center [891, 192] width 14 height 13
radio input "true"
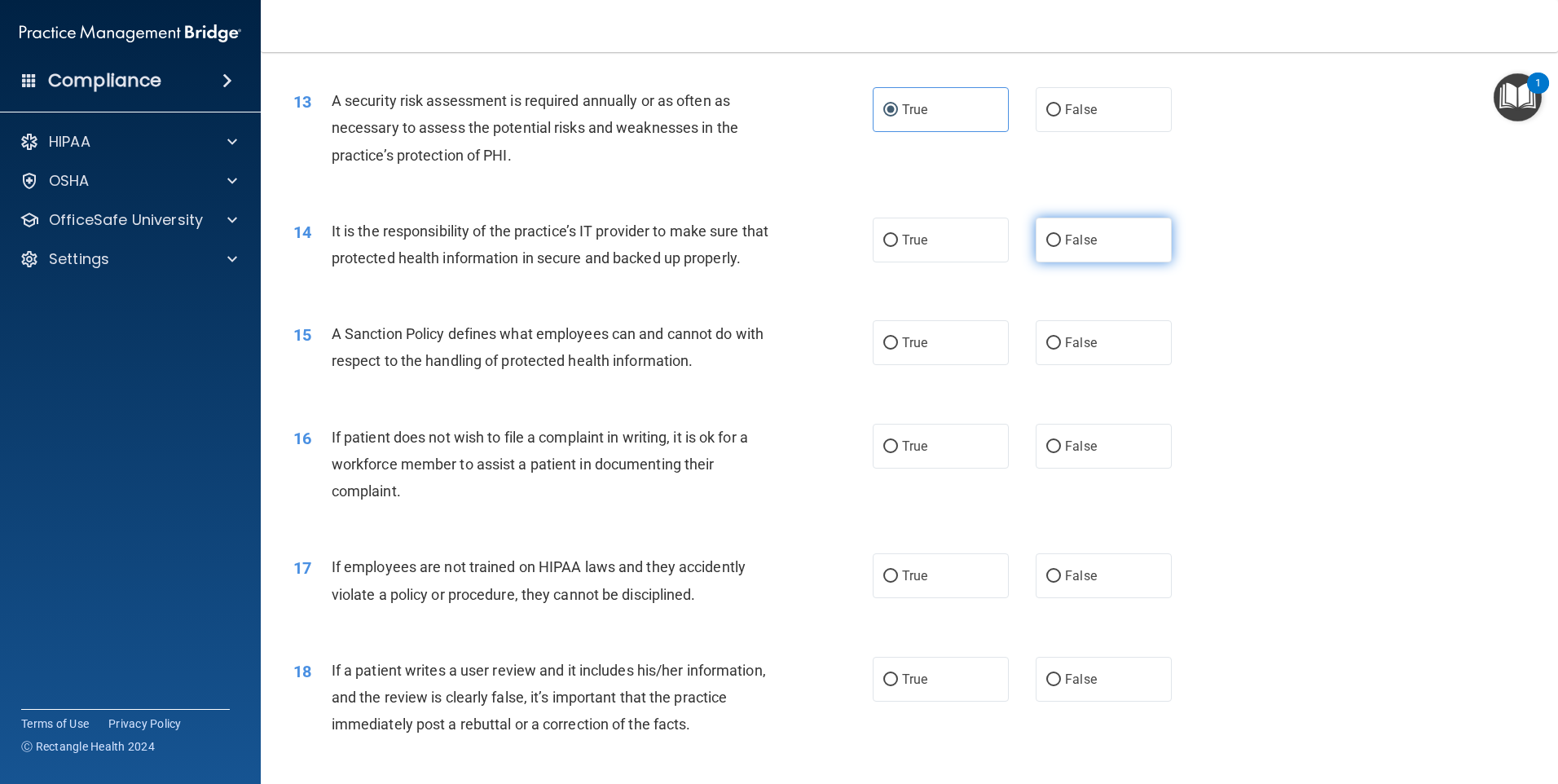
click at [1067, 245] on span "False" at bounding box center [1082, 240] width 32 height 15
click at [1061, 245] on input "False" at bounding box center [1053, 241] width 14 height 13
radio input "true"
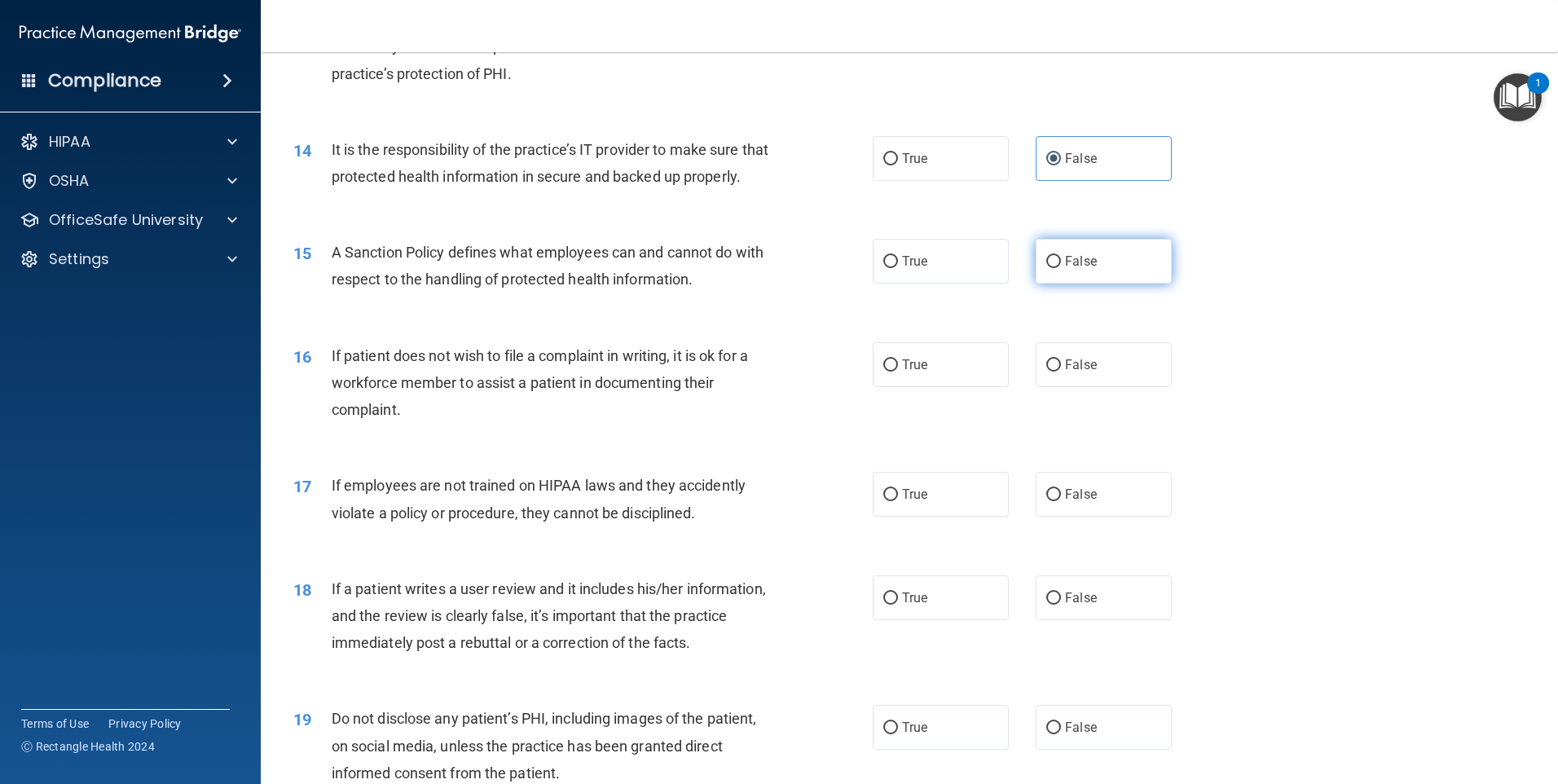
click at [1051, 268] on input "False" at bounding box center [1053, 262] width 14 height 13
radio input "true"
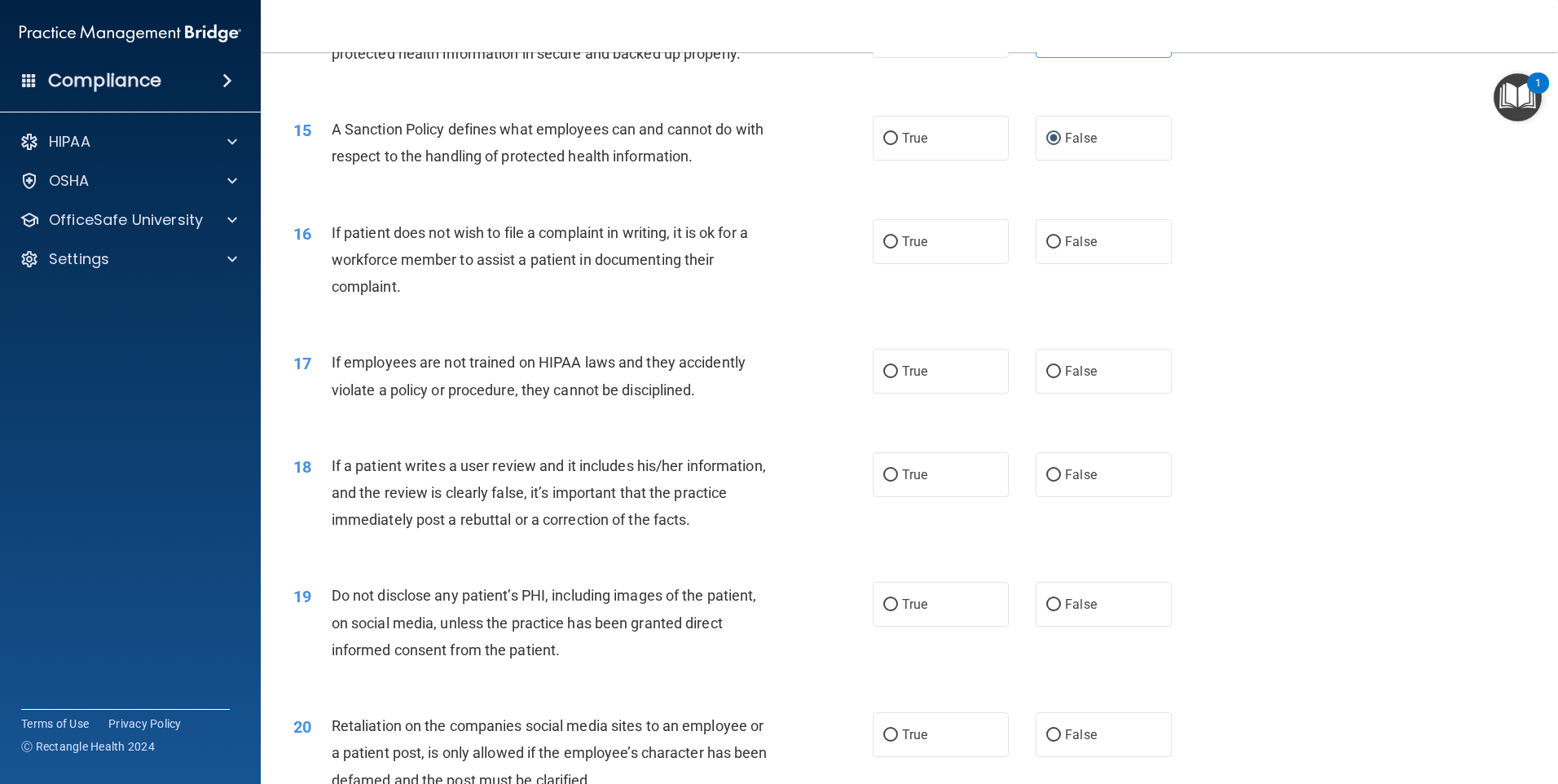
scroll to position [1955, 0]
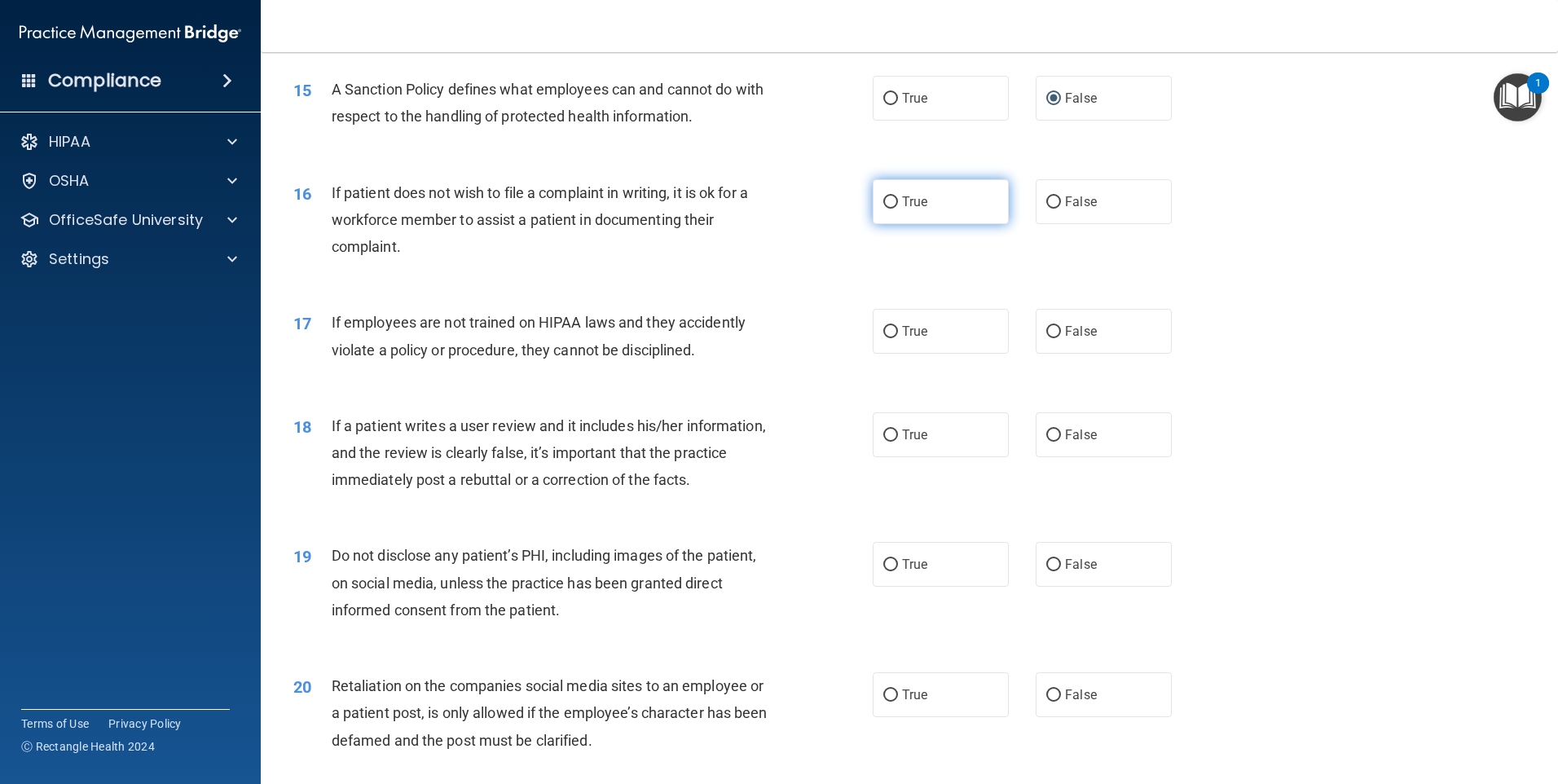
click at [949, 224] on label "True" at bounding box center [941, 201] width 136 height 45
click at [898, 209] on input "True" at bounding box center [891, 202] width 14 height 13
radio input "true"
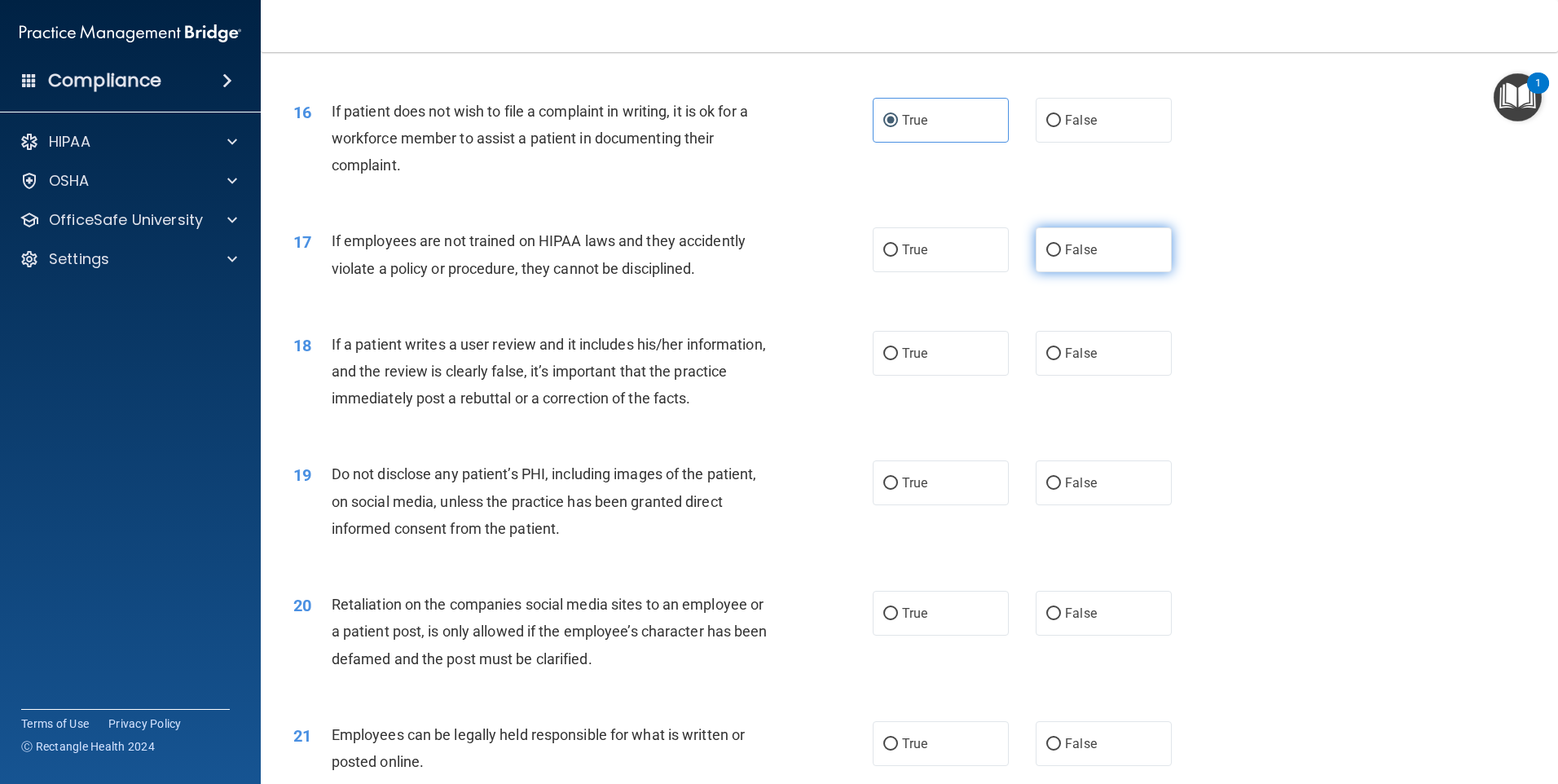
click at [1066, 257] on span "False" at bounding box center [1082, 250] width 32 height 15
click at [1061, 257] on input "False" at bounding box center [1053, 250] width 14 height 13
radio input "true"
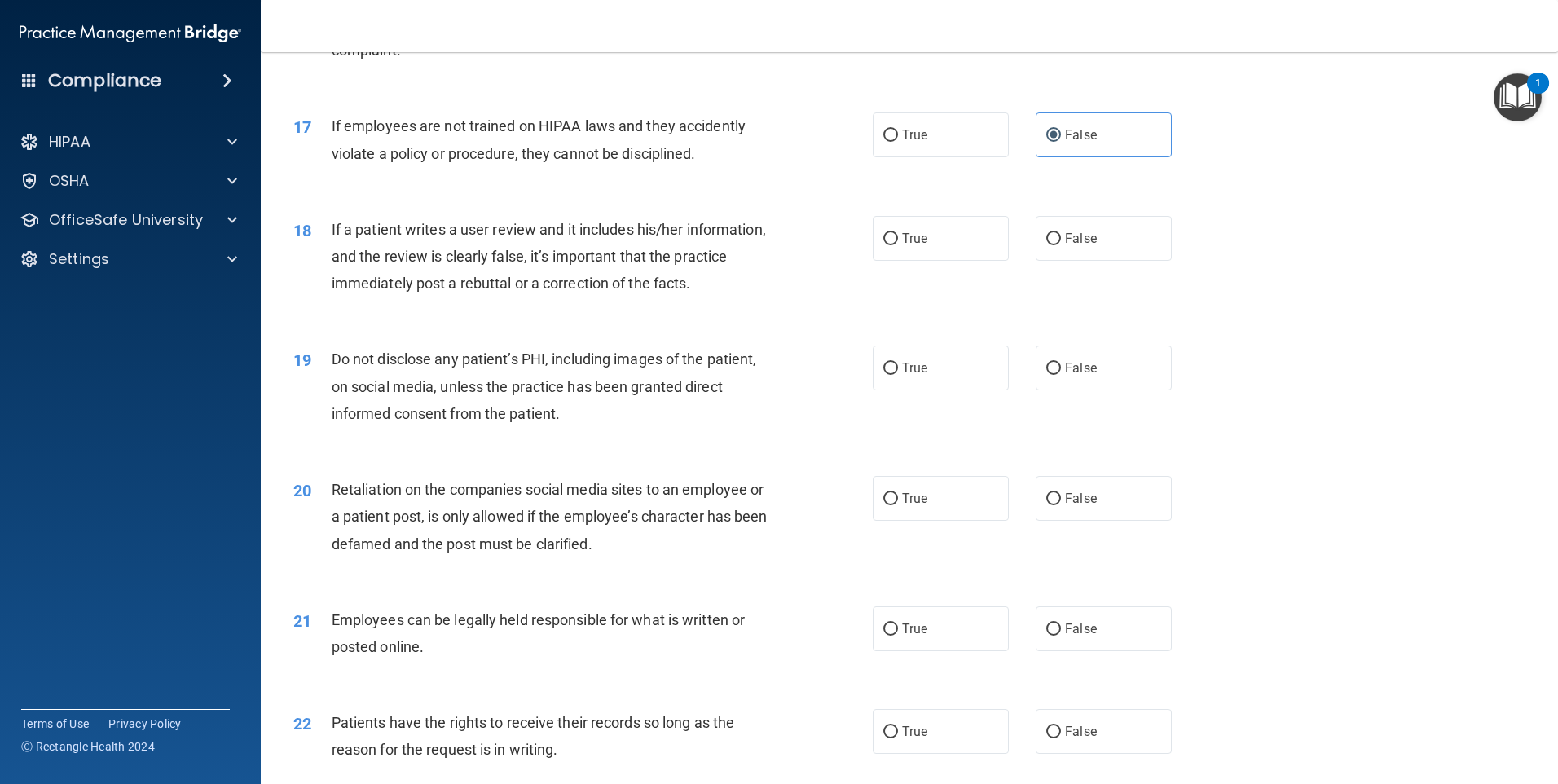
scroll to position [2199, 0]
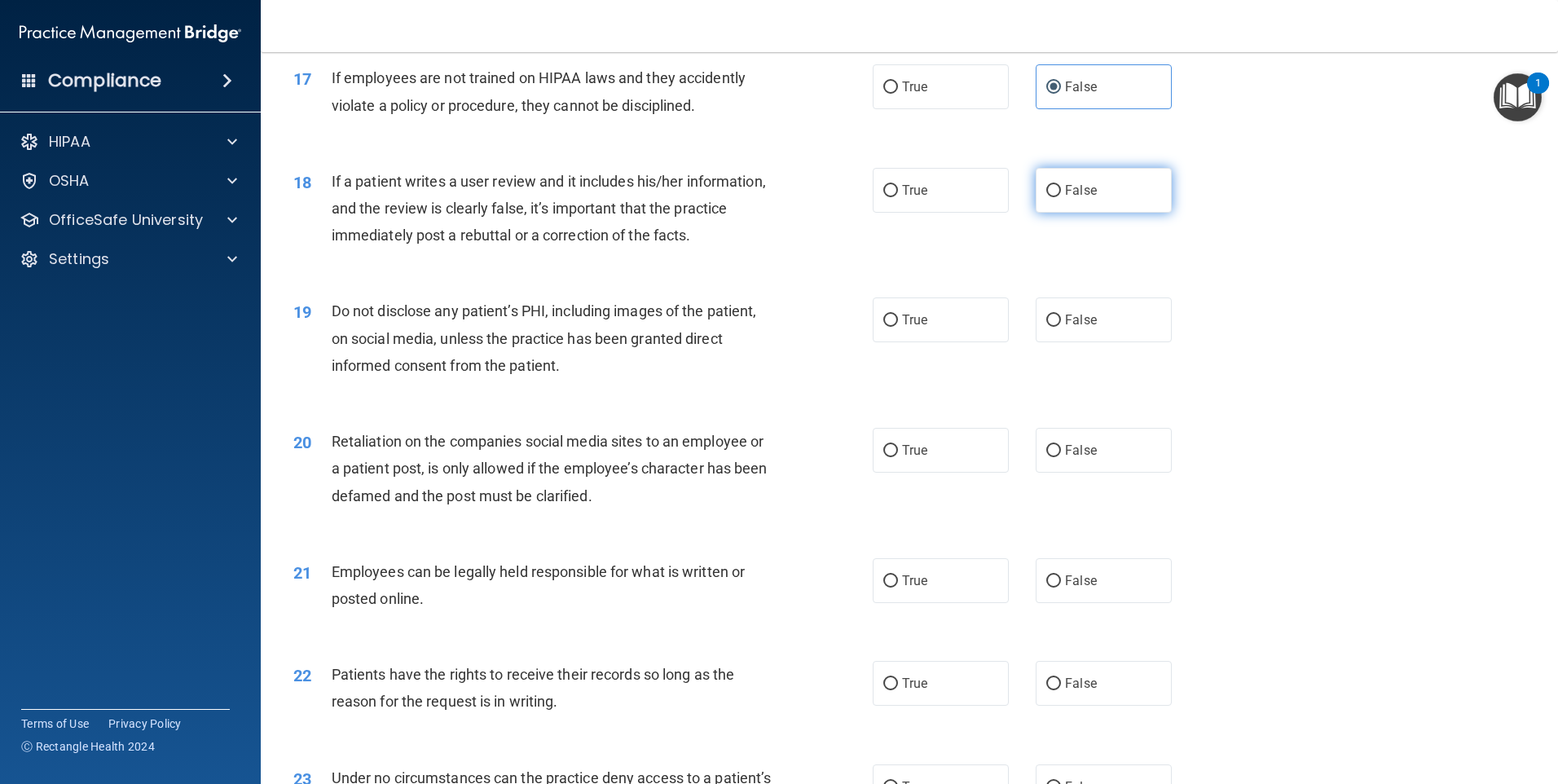
click at [1094, 213] on label "False" at bounding box center [1104, 189] width 136 height 45
click at [1061, 197] on input "False" at bounding box center [1053, 191] width 14 height 13
radio input "true"
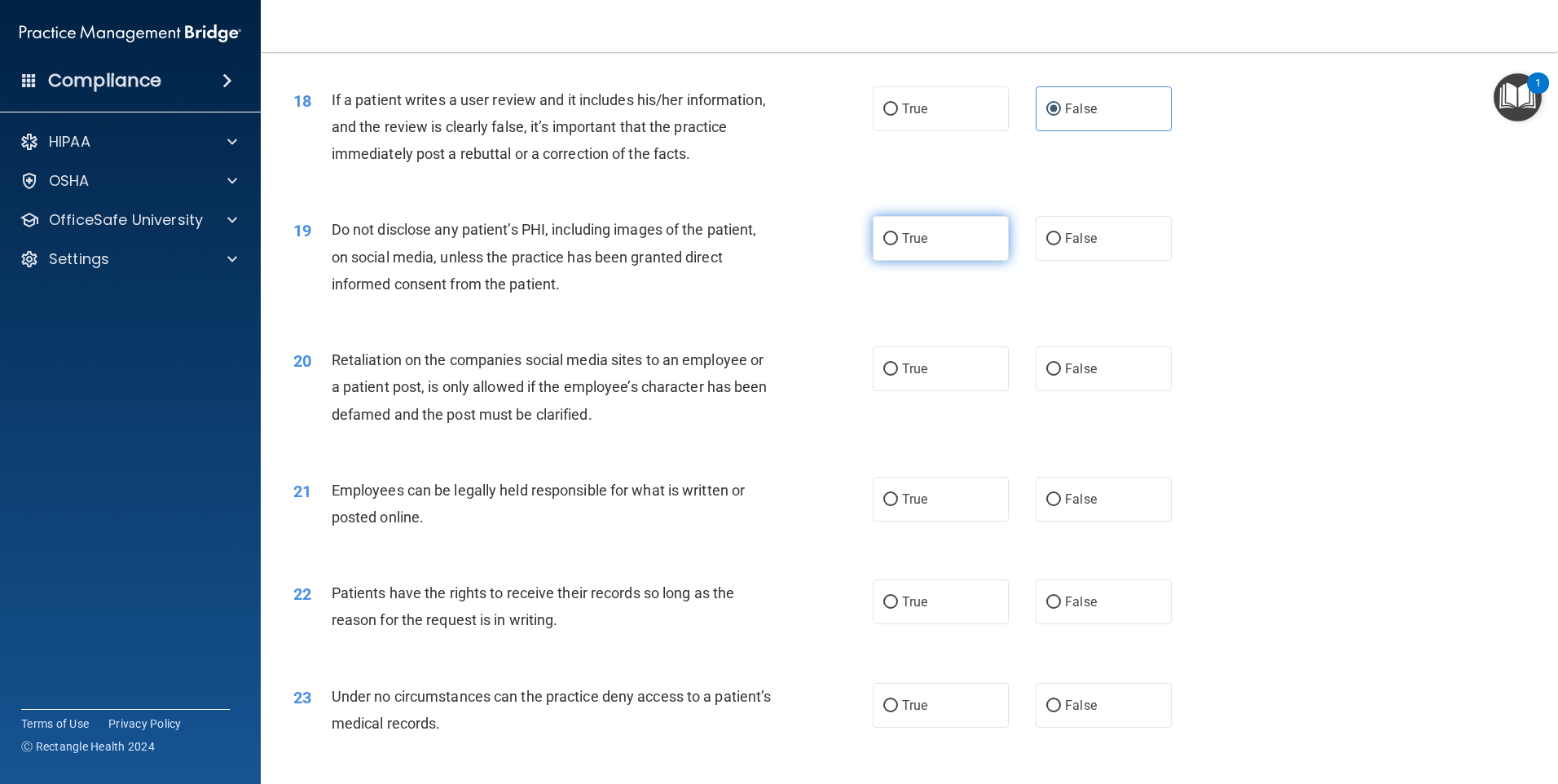
click at [974, 261] on label "True" at bounding box center [941, 238] width 136 height 45
click at [898, 245] on input "True" at bounding box center [891, 239] width 14 height 13
radio input "true"
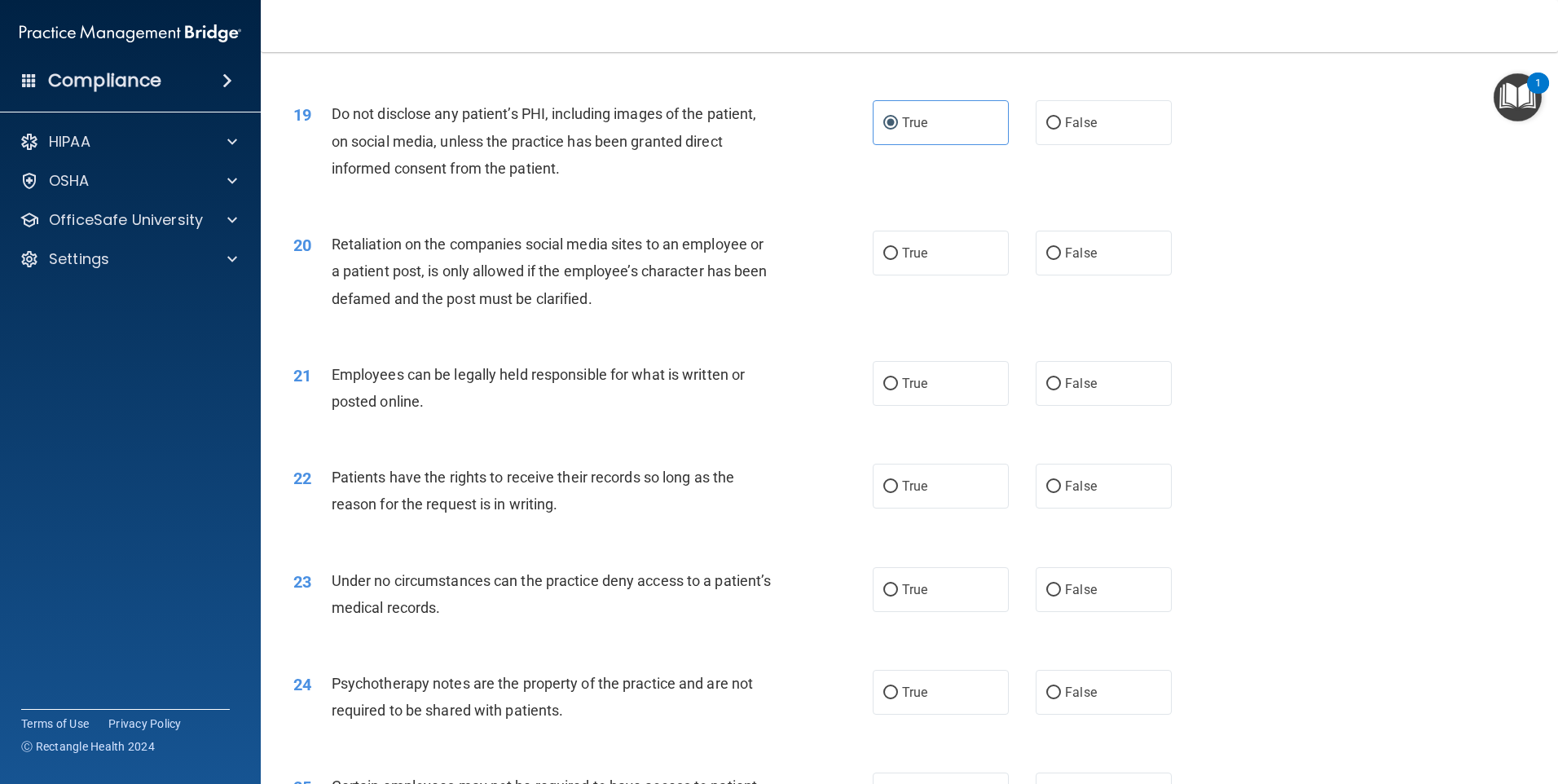
scroll to position [2525, 0]
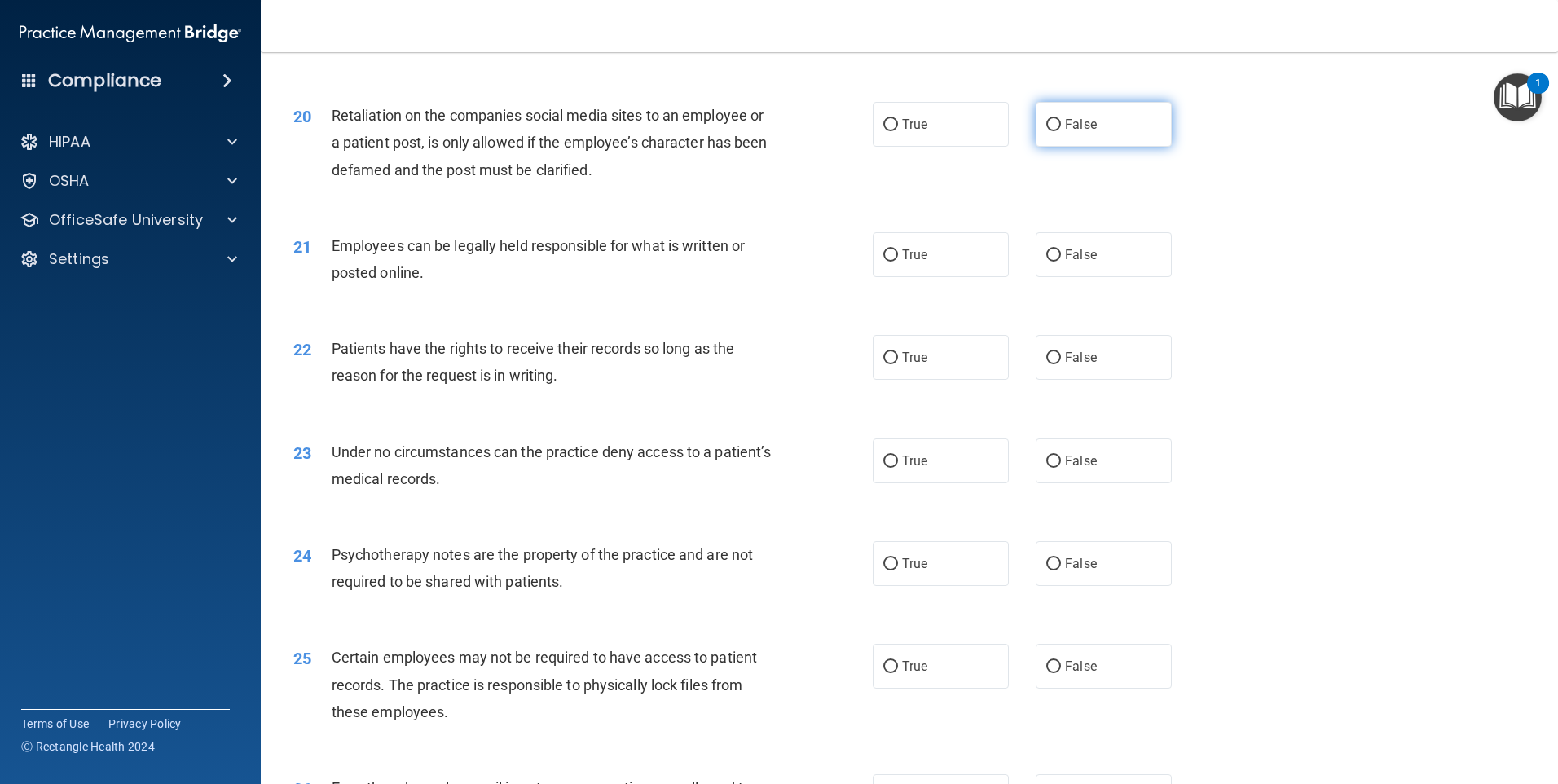
click at [1079, 132] on span "False" at bounding box center [1082, 124] width 32 height 15
click at [1061, 131] on input "False" at bounding box center [1053, 124] width 14 height 13
radio input "true"
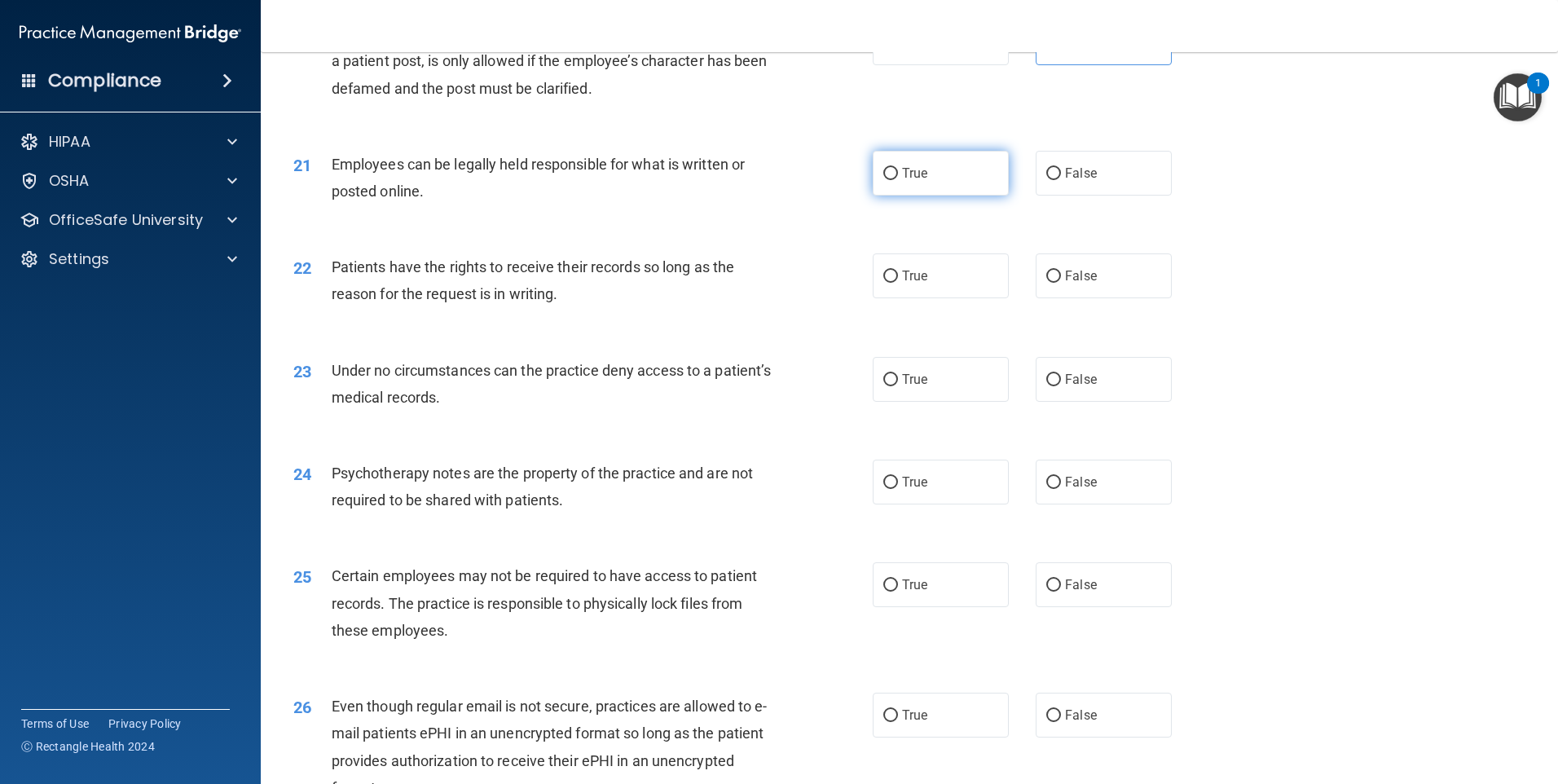
click at [950, 195] on label "True" at bounding box center [941, 172] width 136 height 45
click at [898, 180] on input "True" at bounding box center [891, 173] width 14 height 13
radio input "true"
click at [1066, 283] on span "False" at bounding box center [1082, 276] width 32 height 15
click at [1061, 283] on input "False" at bounding box center [1053, 276] width 14 height 13
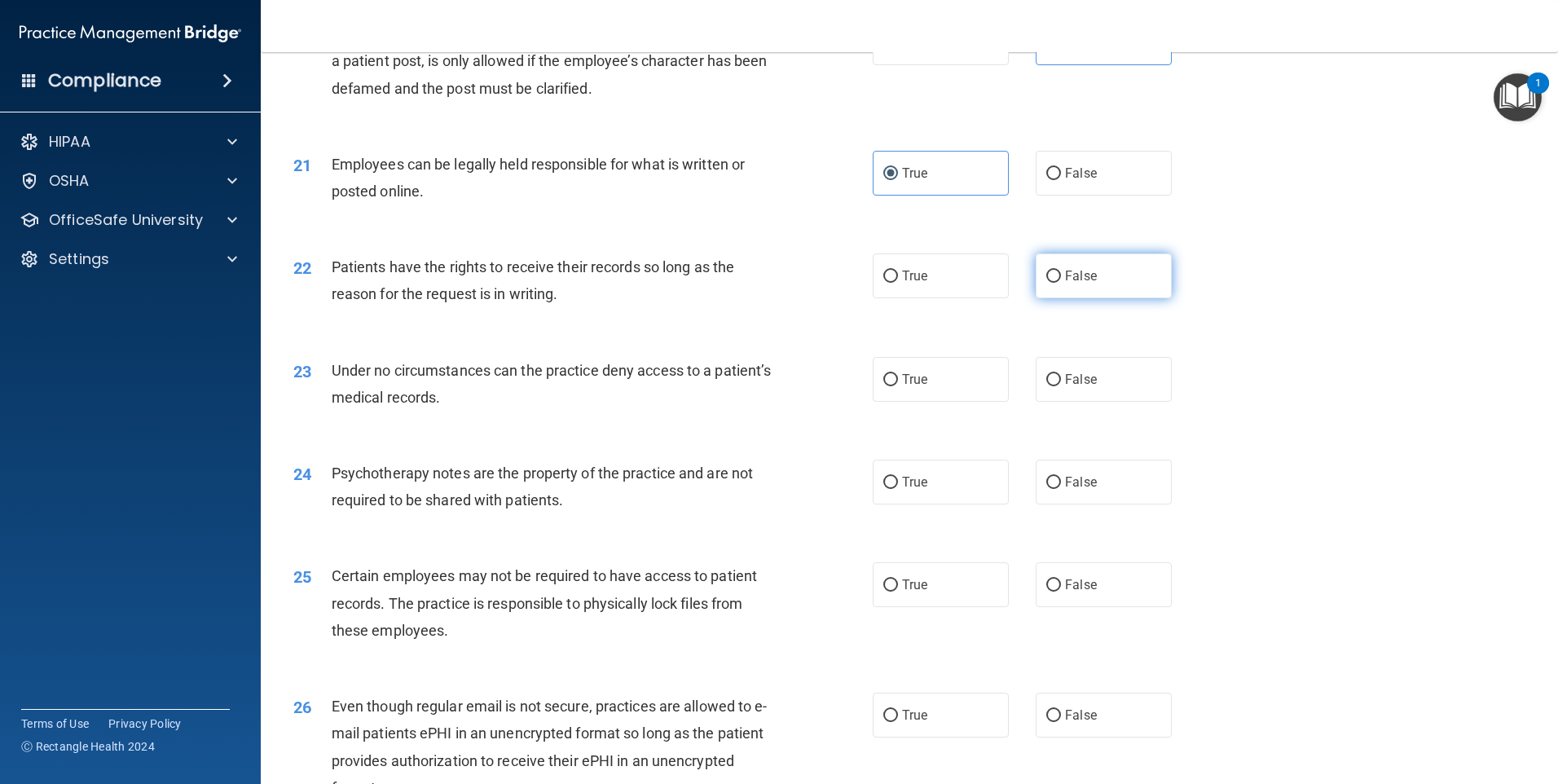
radio input "true"
click at [1051, 401] on label "False" at bounding box center [1104, 379] width 136 height 45
click at [1051, 386] on input "False" at bounding box center [1053, 379] width 14 height 13
radio input "true"
click at [913, 490] on span "True" at bounding box center [915, 482] width 25 height 15
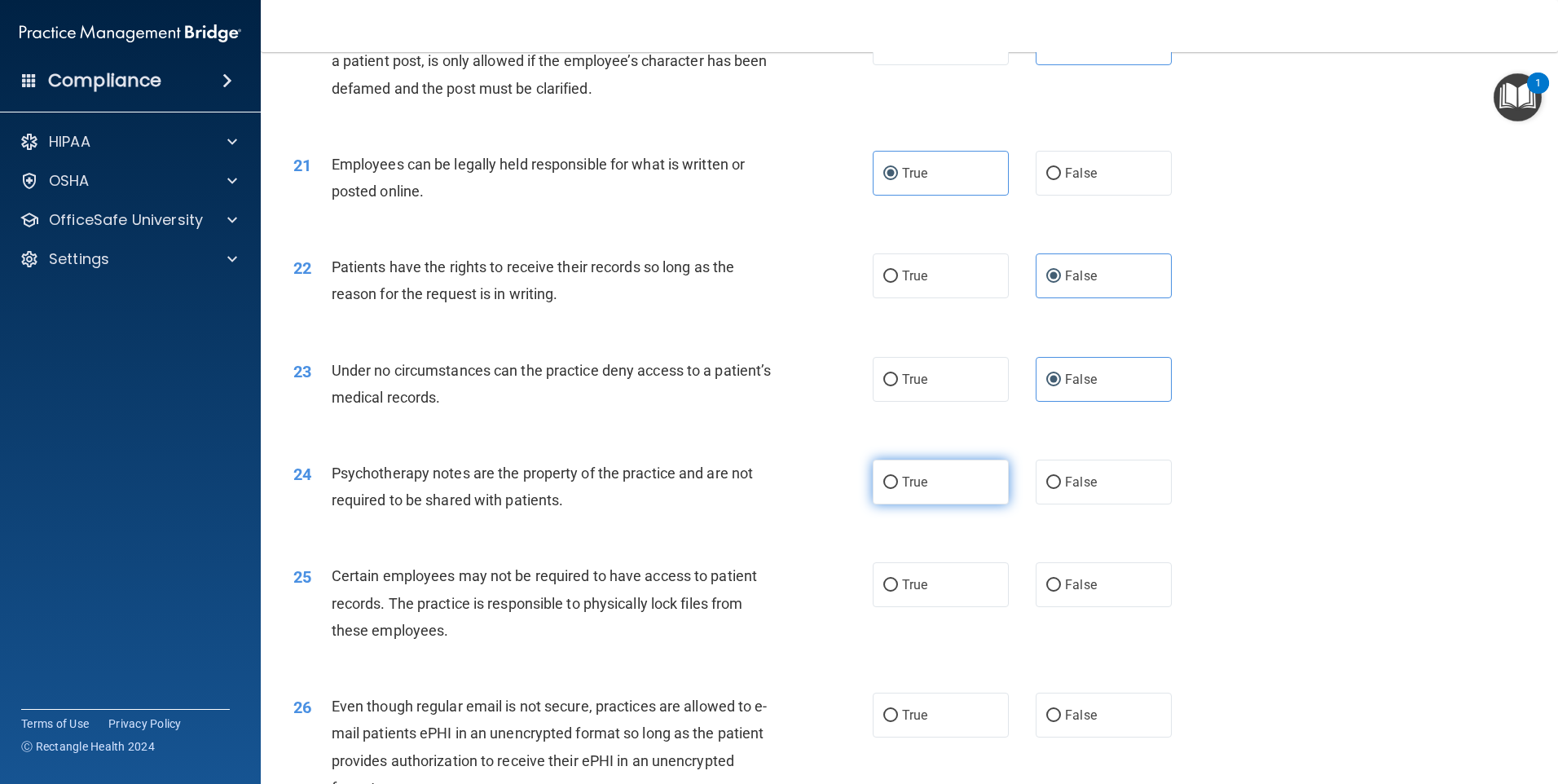
click at [898, 489] on input "True" at bounding box center [891, 482] width 14 height 13
radio input "true"
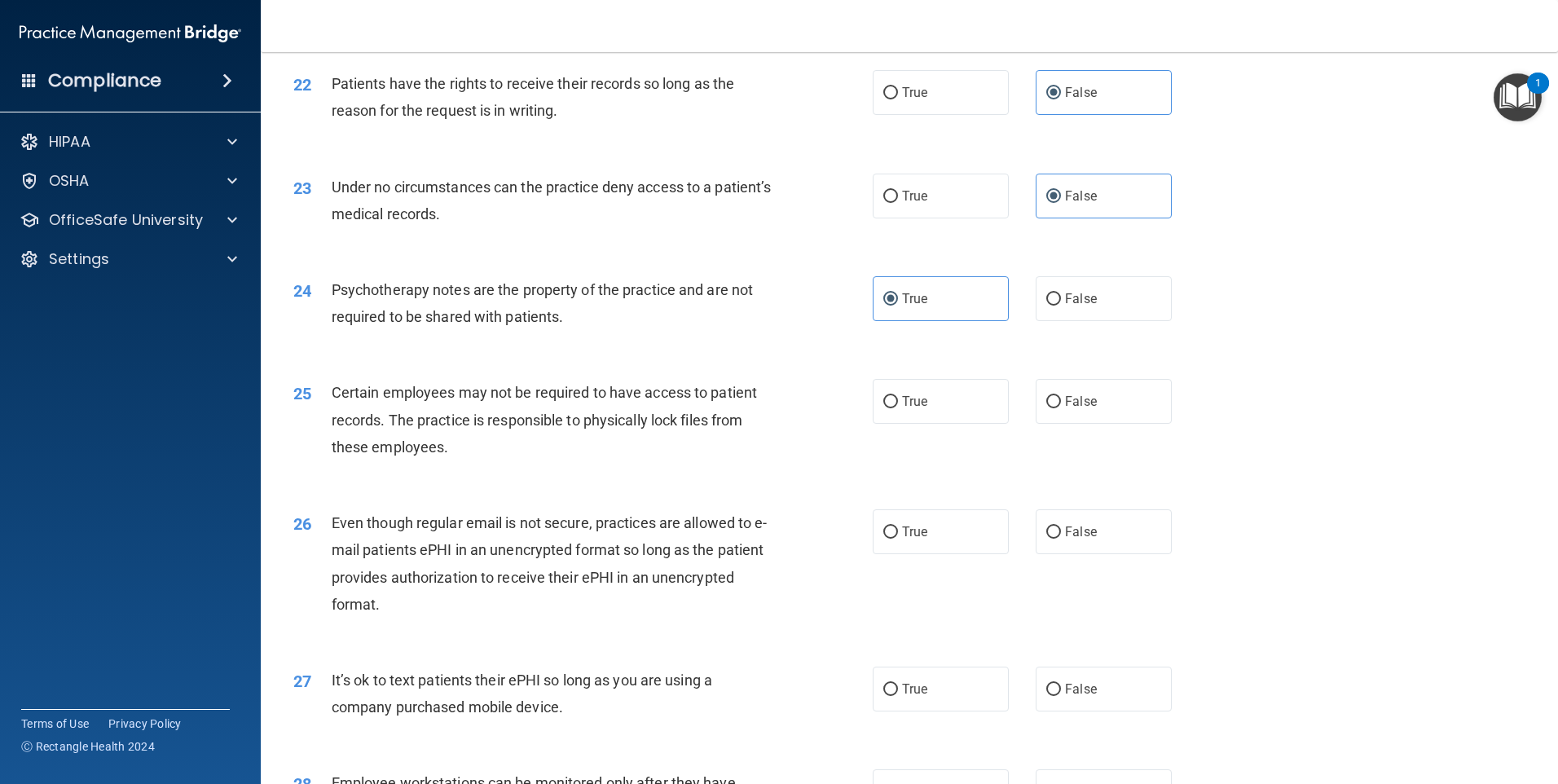
scroll to position [2851, 0]
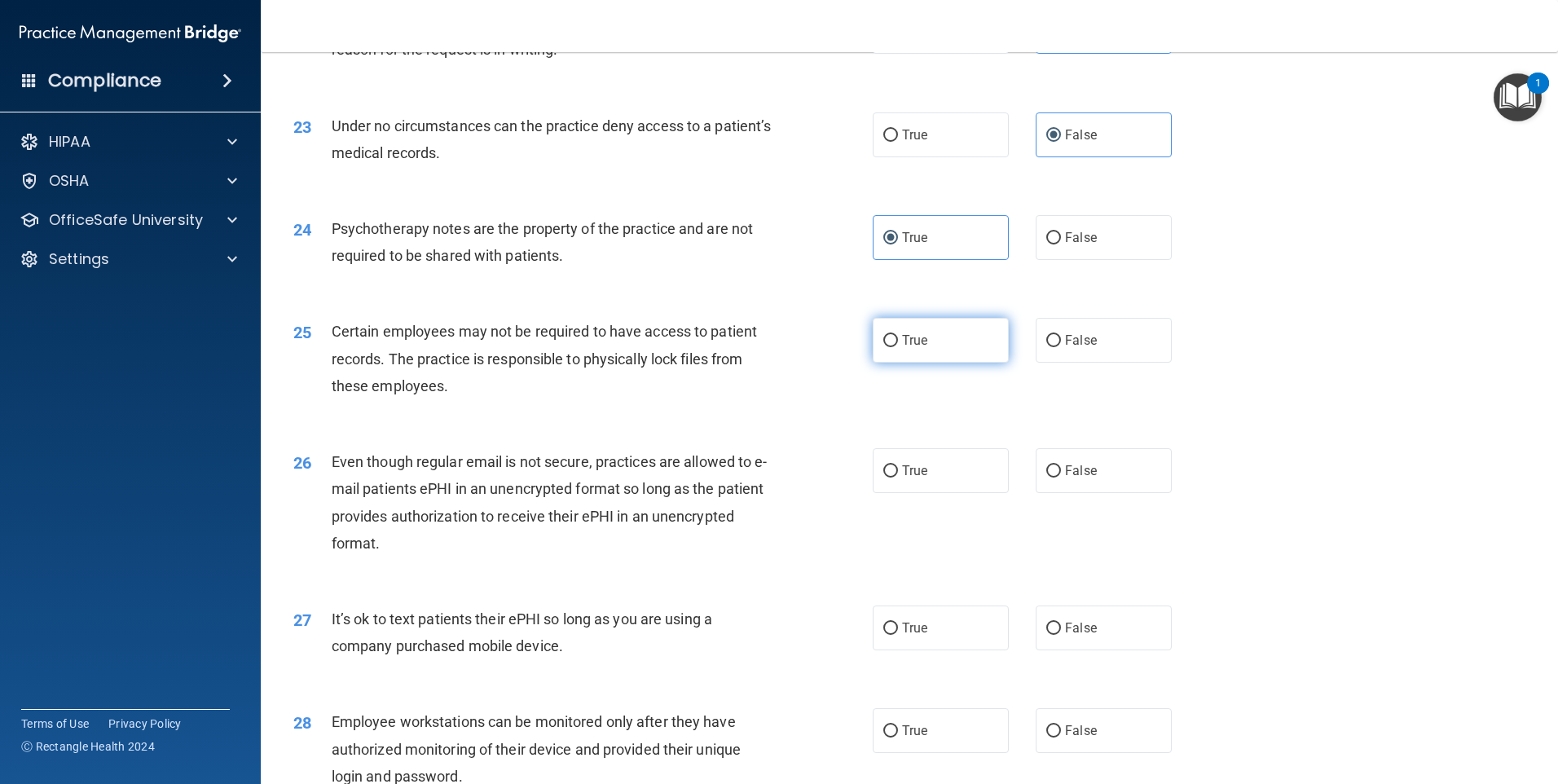
click at [907, 363] on label "True" at bounding box center [941, 340] width 136 height 45
click at [898, 347] on input "True" at bounding box center [891, 341] width 14 height 13
radio input "true"
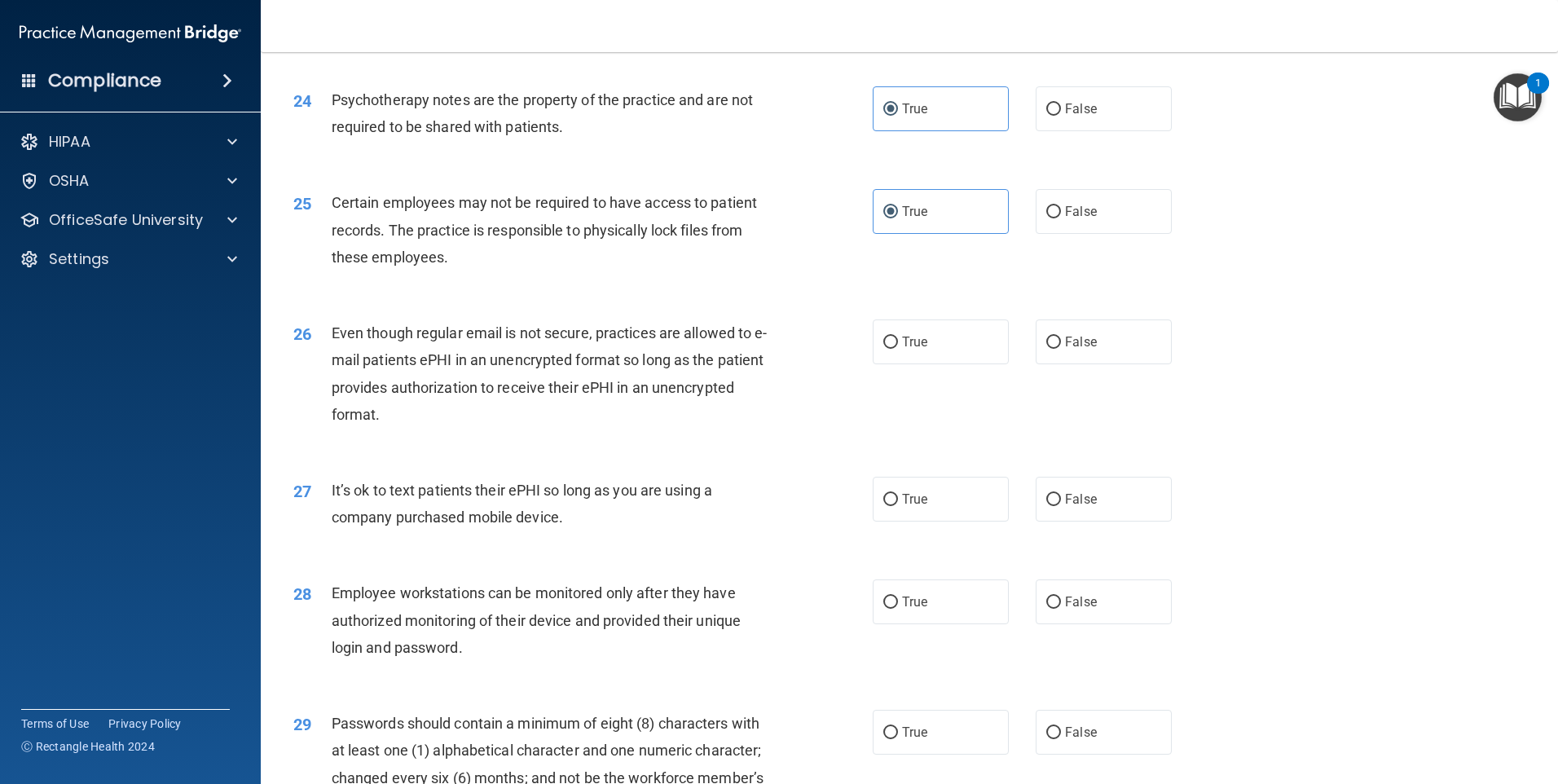
scroll to position [3014, 0]
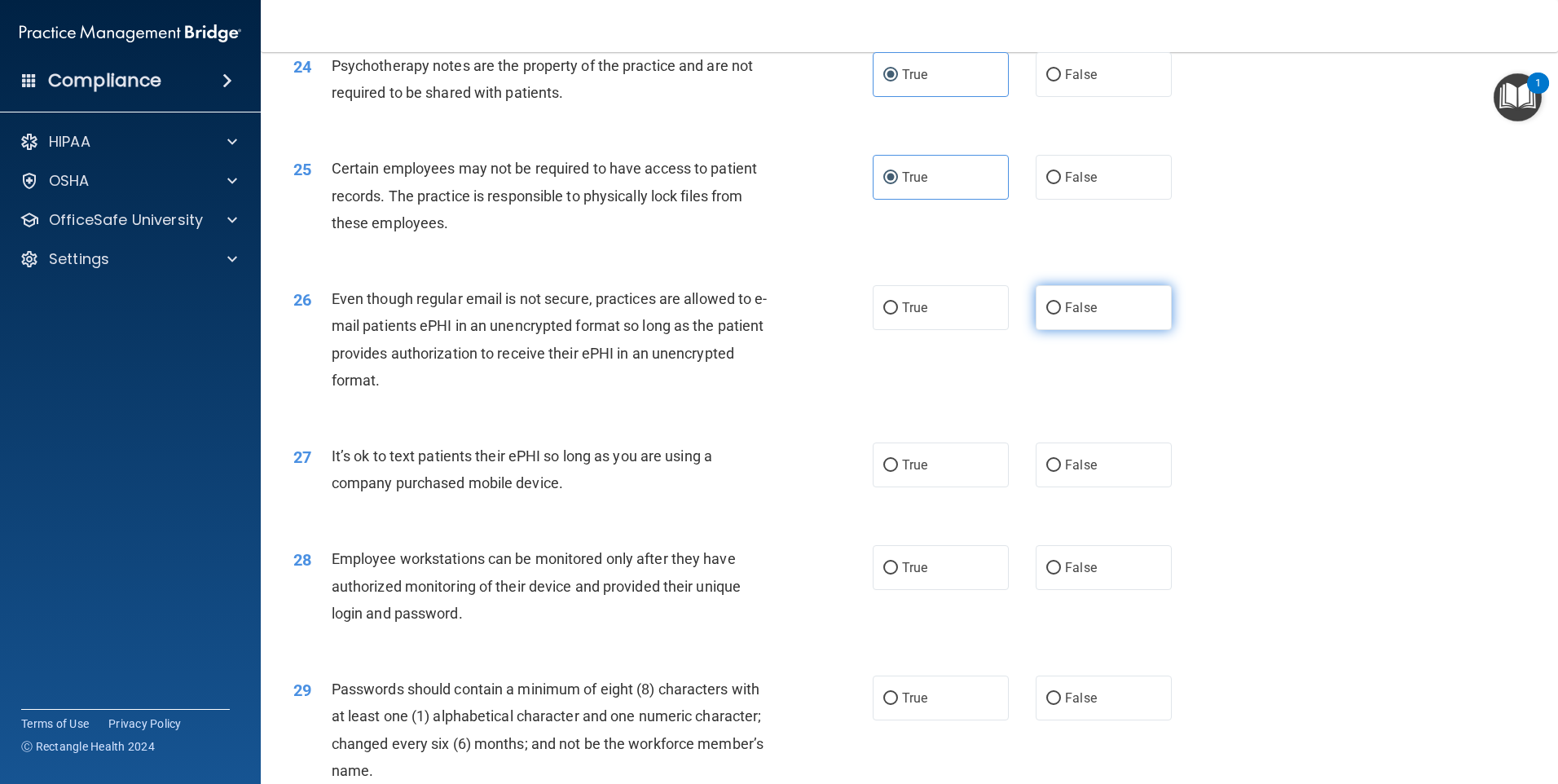
click at [1103, 330] on label "False" at bounding box center [1104, 307] width 136 height 45
click at [1061, 315] on input "False" at bounding box center [1053, 308] width 14 height 13
radio input "true"
click at [959, 328] on label "True" at bounding box center [941, 307] width 136 height 45
click at [898, 315] on input "True" at bounding box center [891, 308] width 14 height 13
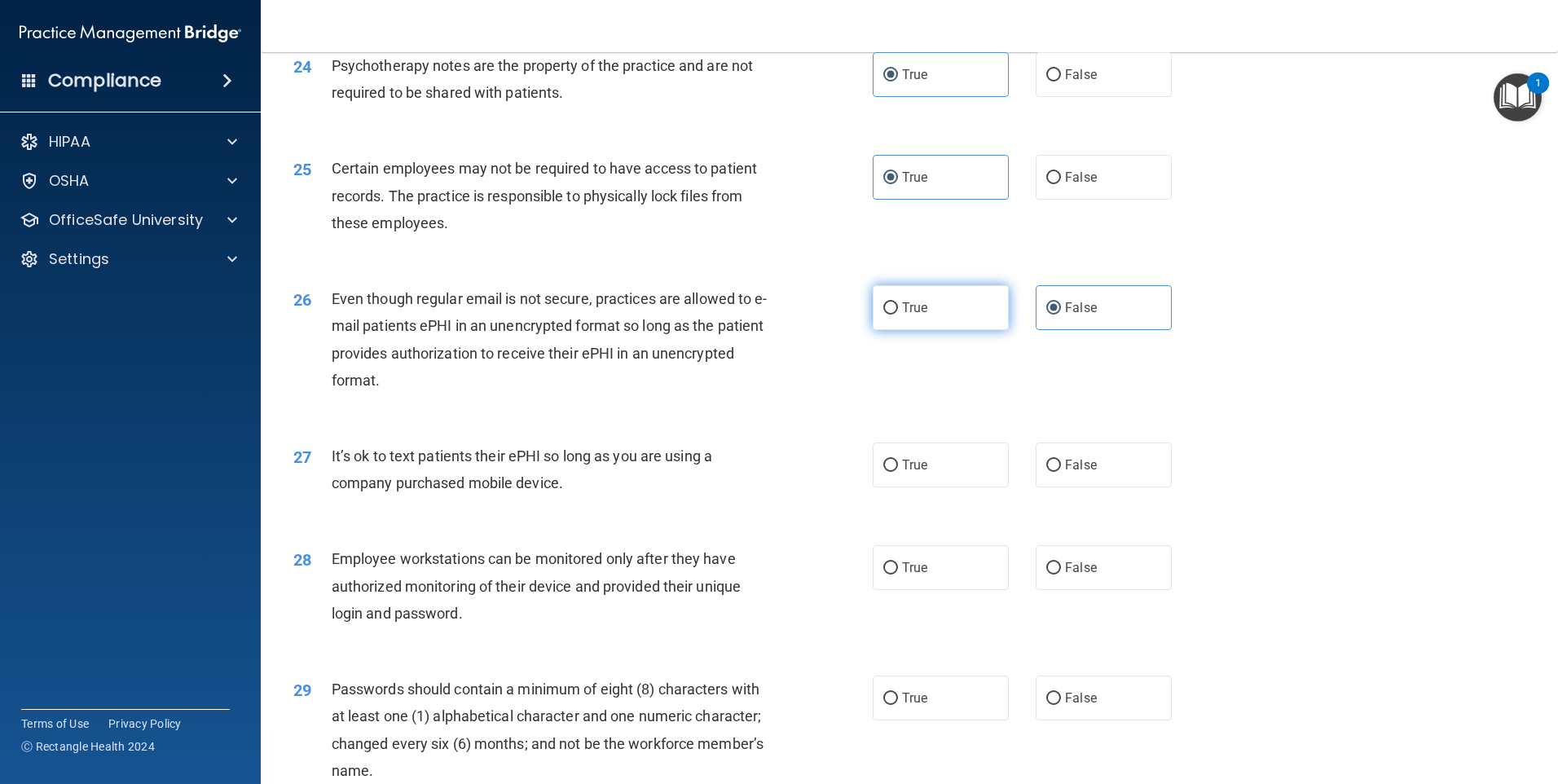
radio input "true"
radio input "false"
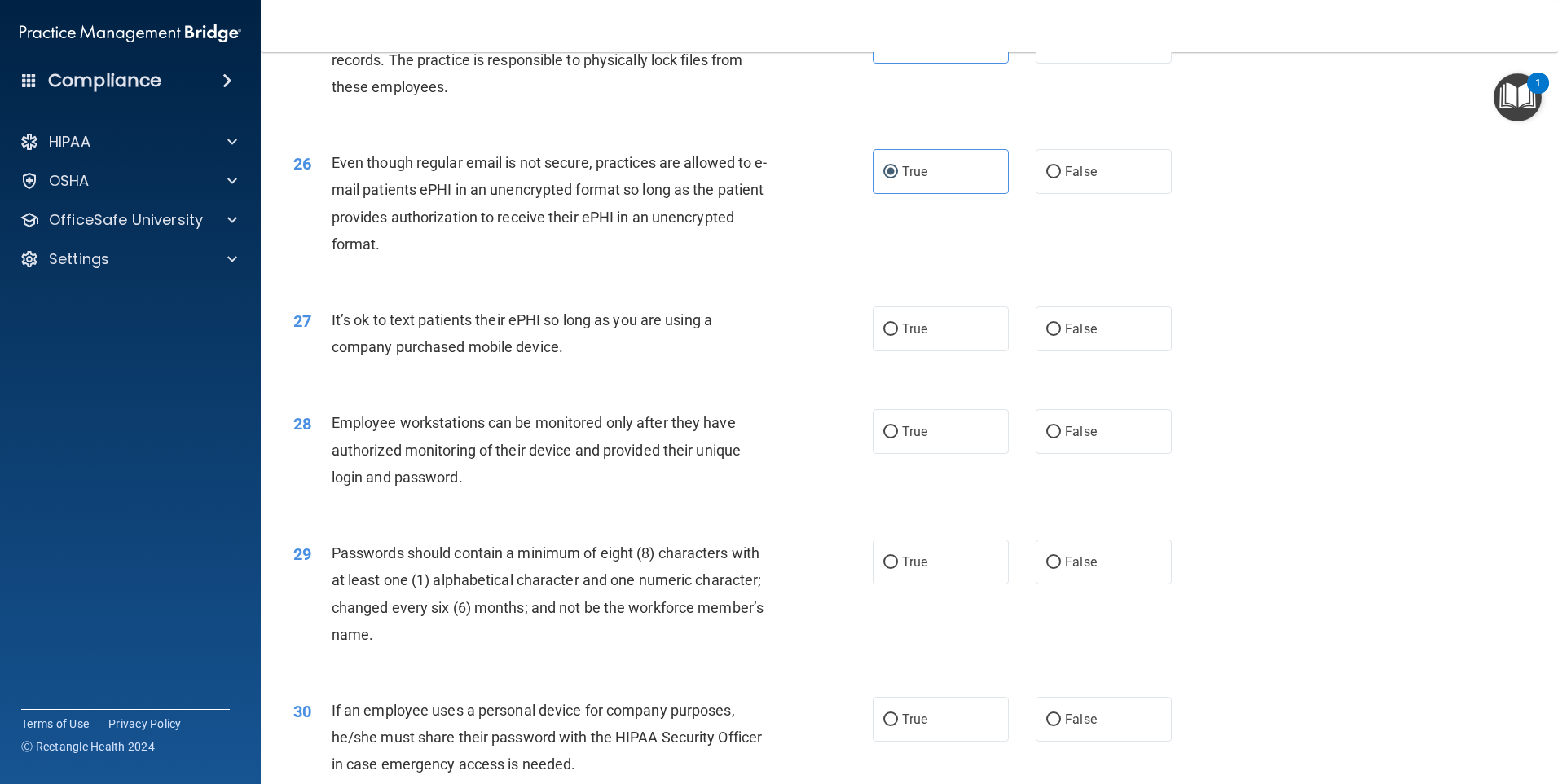
scroll to position [3176, 0]
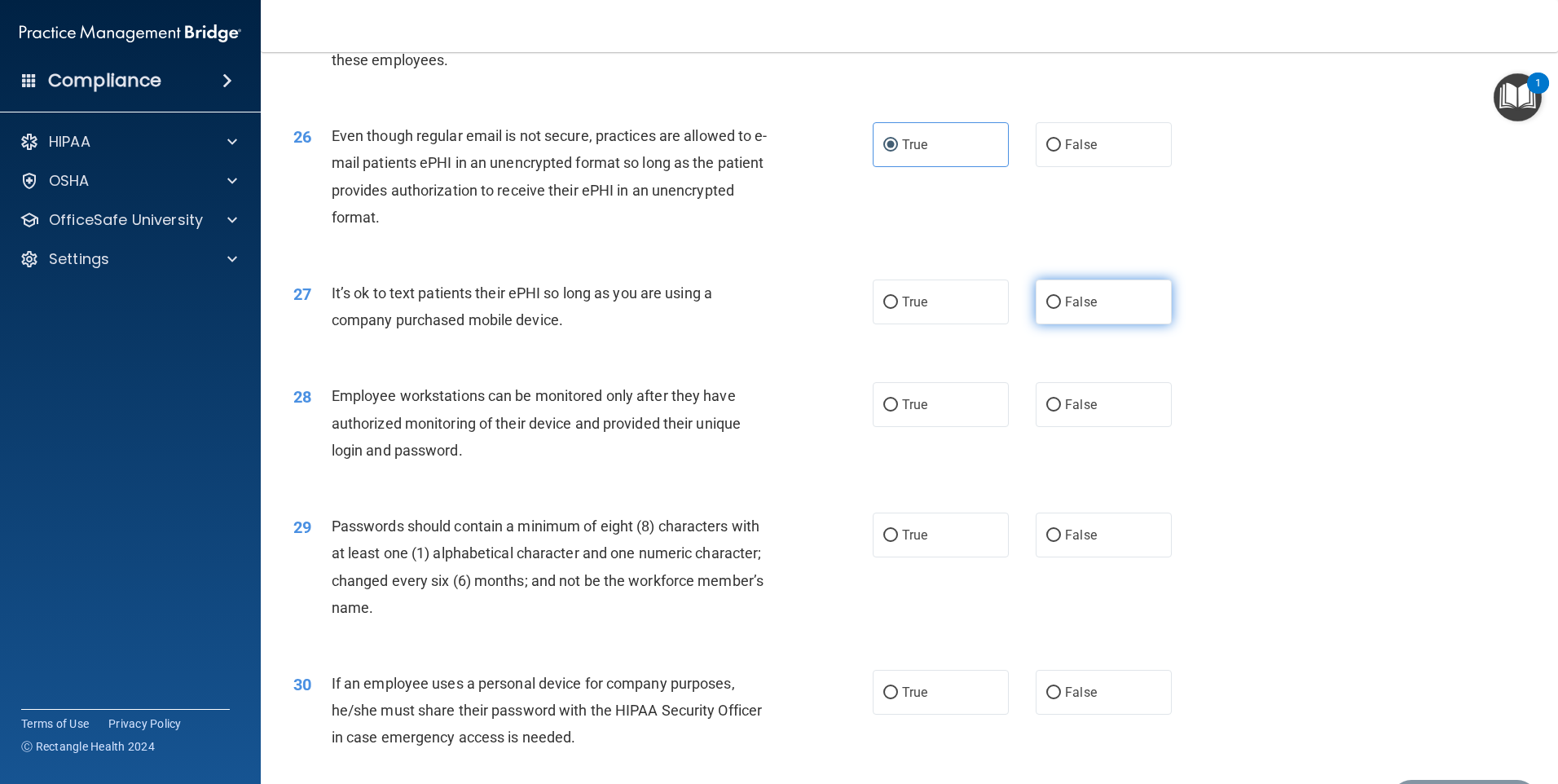
click at [1066, 310] on span "False" at bounding box center [1082, 302] width 32 height 15
click at [1061, 309] on input "False" at bounding box center [1053, 302] width 14 height 13
radio input "true"
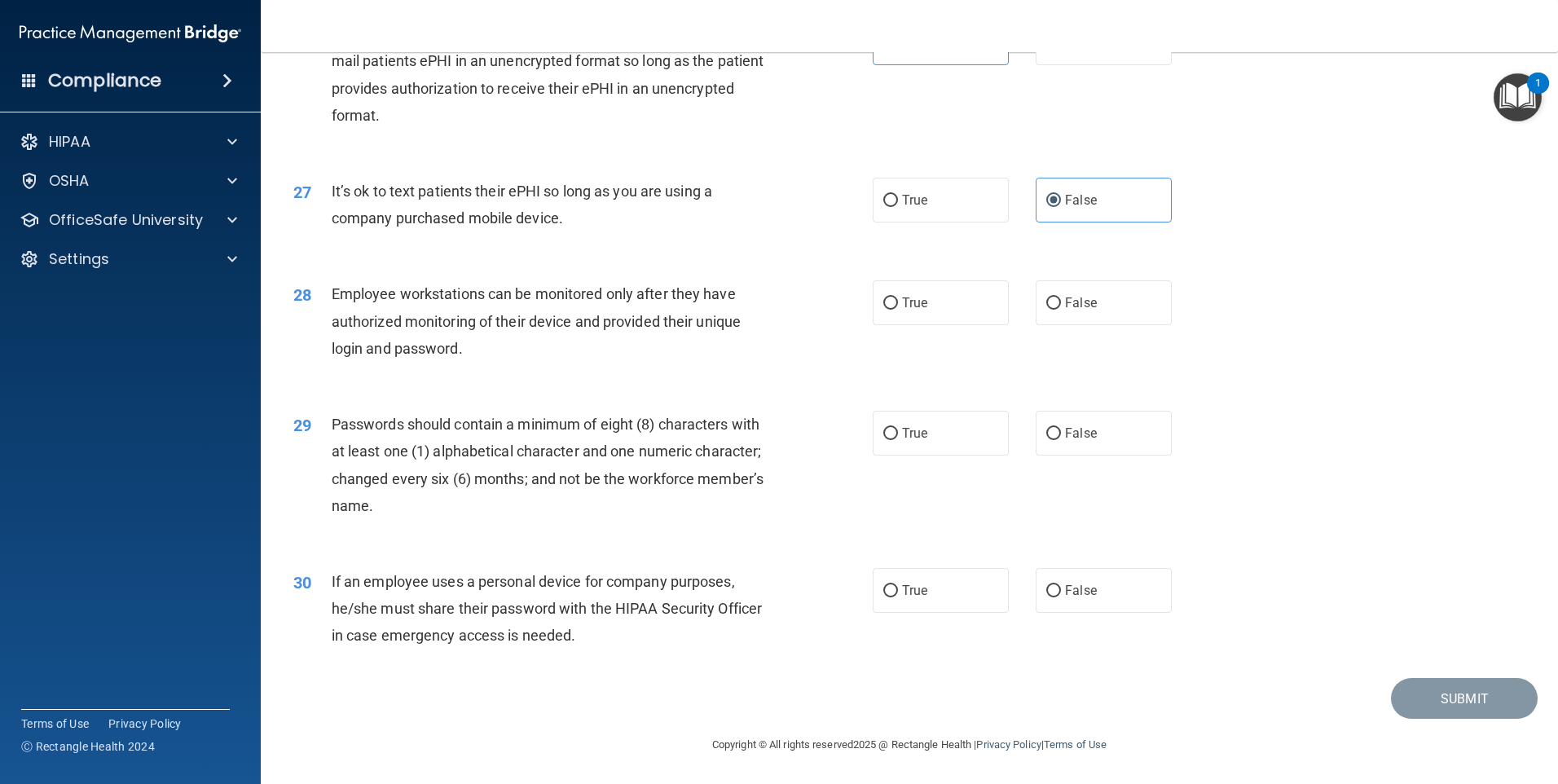
scroll to position [3305, 0]
click at [1055, 315] on label "False" at bounding box center [1104, 302] width 136 height 45
click at [1055, 310] on input "False" at bounding box center [1053, 303] width 14 height 13
radio input "true"
click at [891, 434] on input "True" at bounding box center [891, 433] width 14 height 13
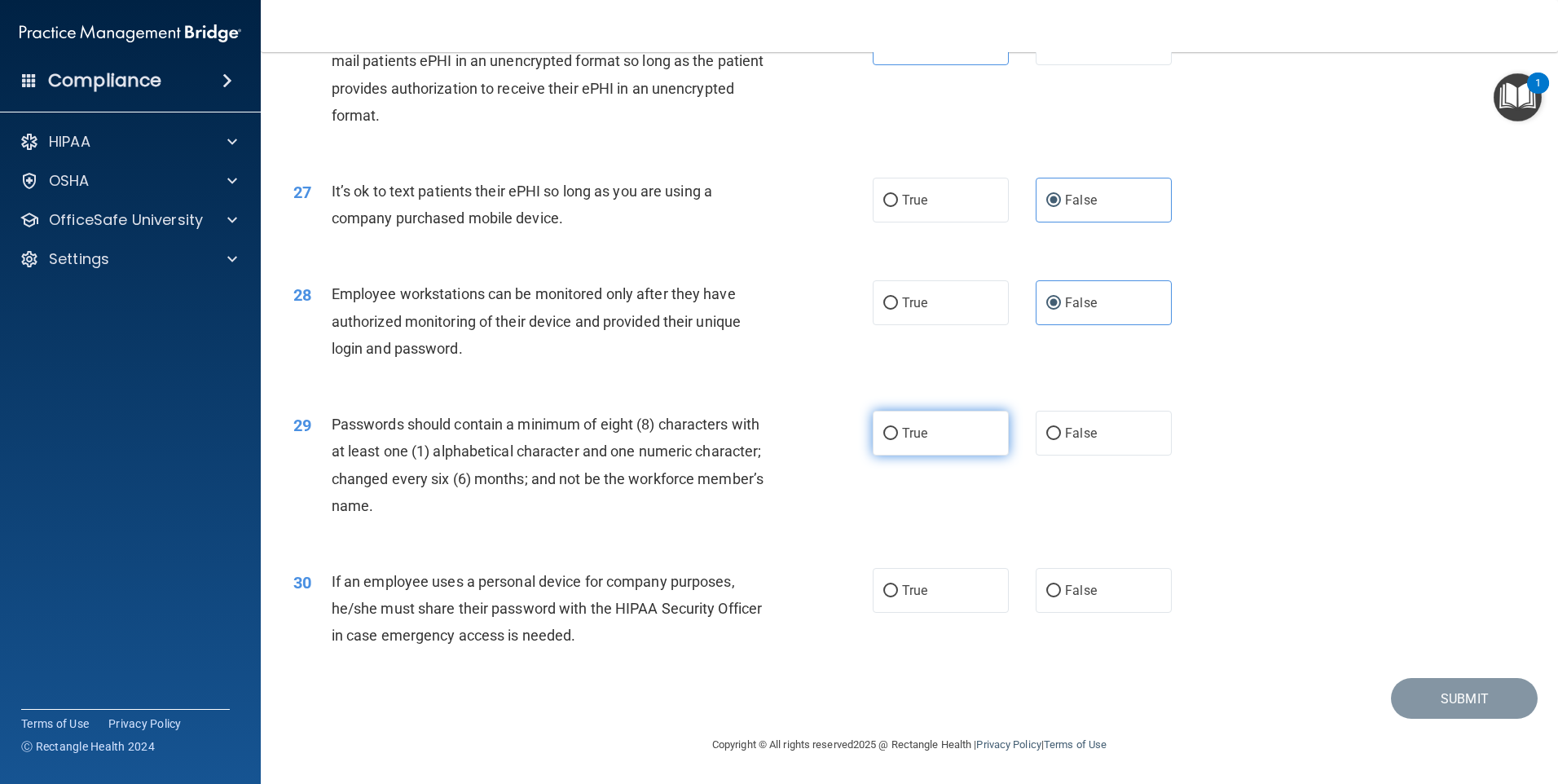
radio input "true"
click at [1047, 589] on input "False" at bounding box center [1053, 591] width 14 height 13
radio input "true"
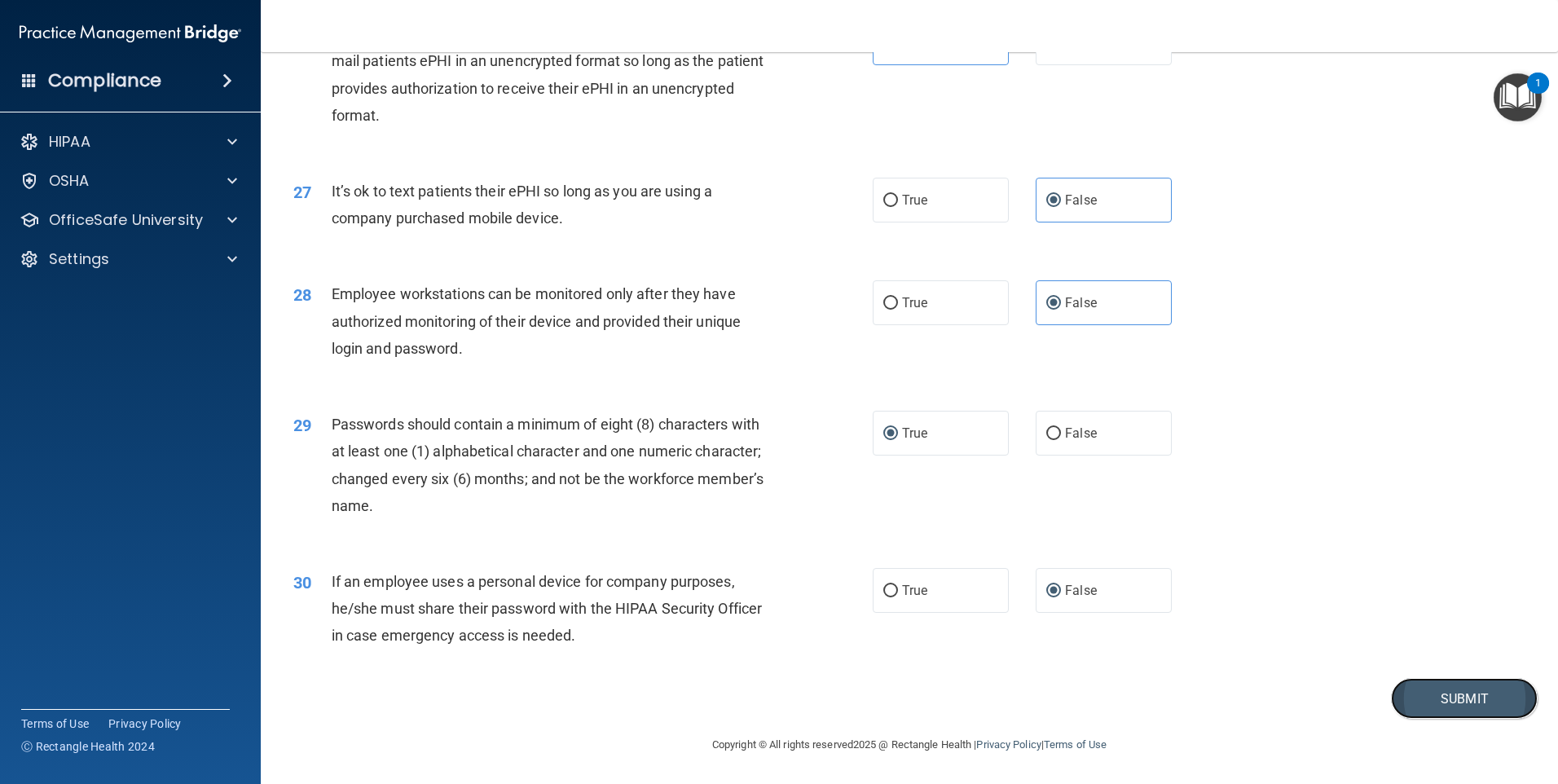
click at [1428, 701] on button "Submit" at bounding box center [1465, 698] width 146 height 41
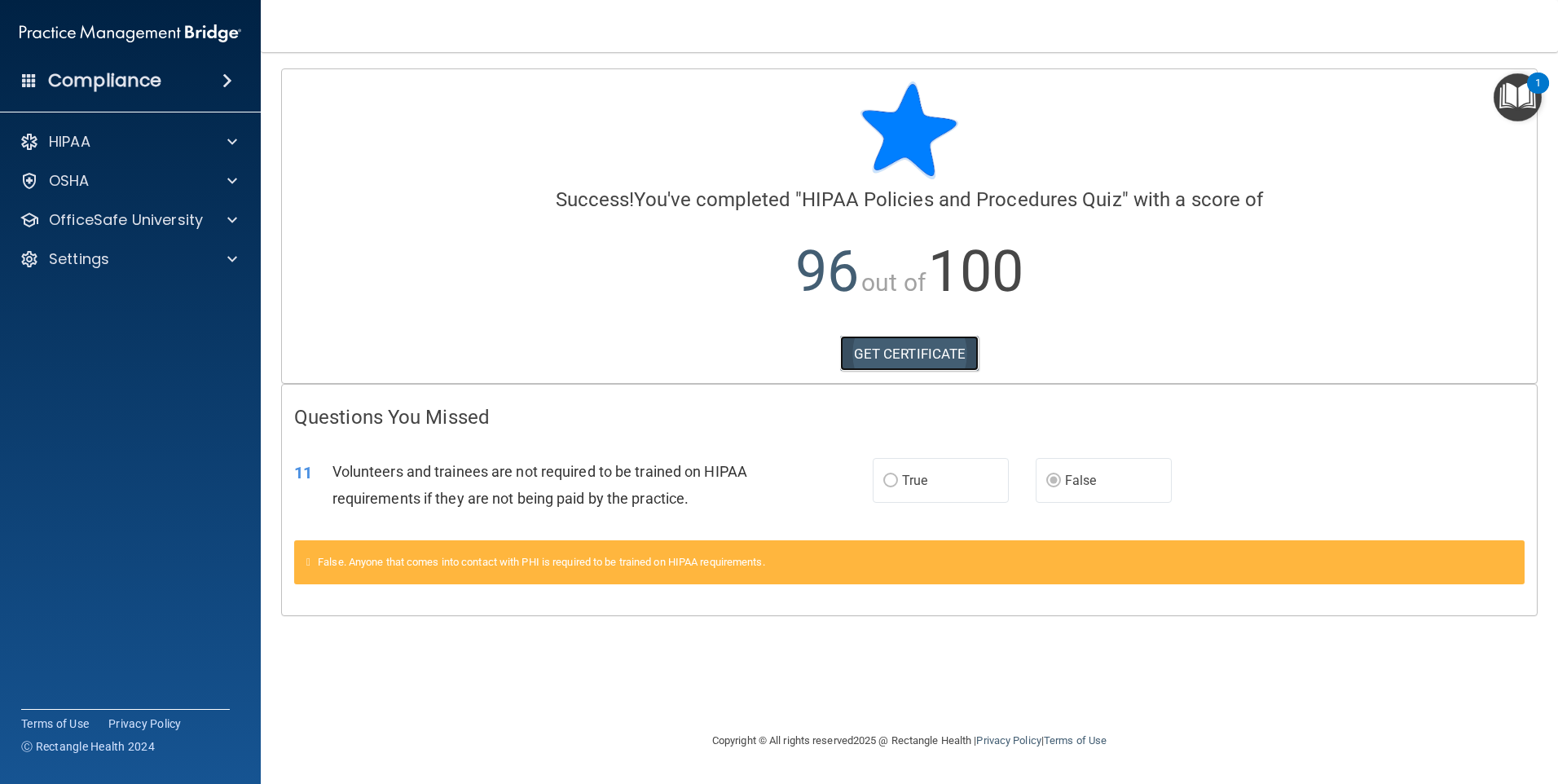
click at [917, 358] on link "GET CERTIFICATE" at bounding box center [910, 353] width 140 height 36
click at [102, 222] on p "OfficeSafe University" at bounding box center [125, 220] width 154 height 19
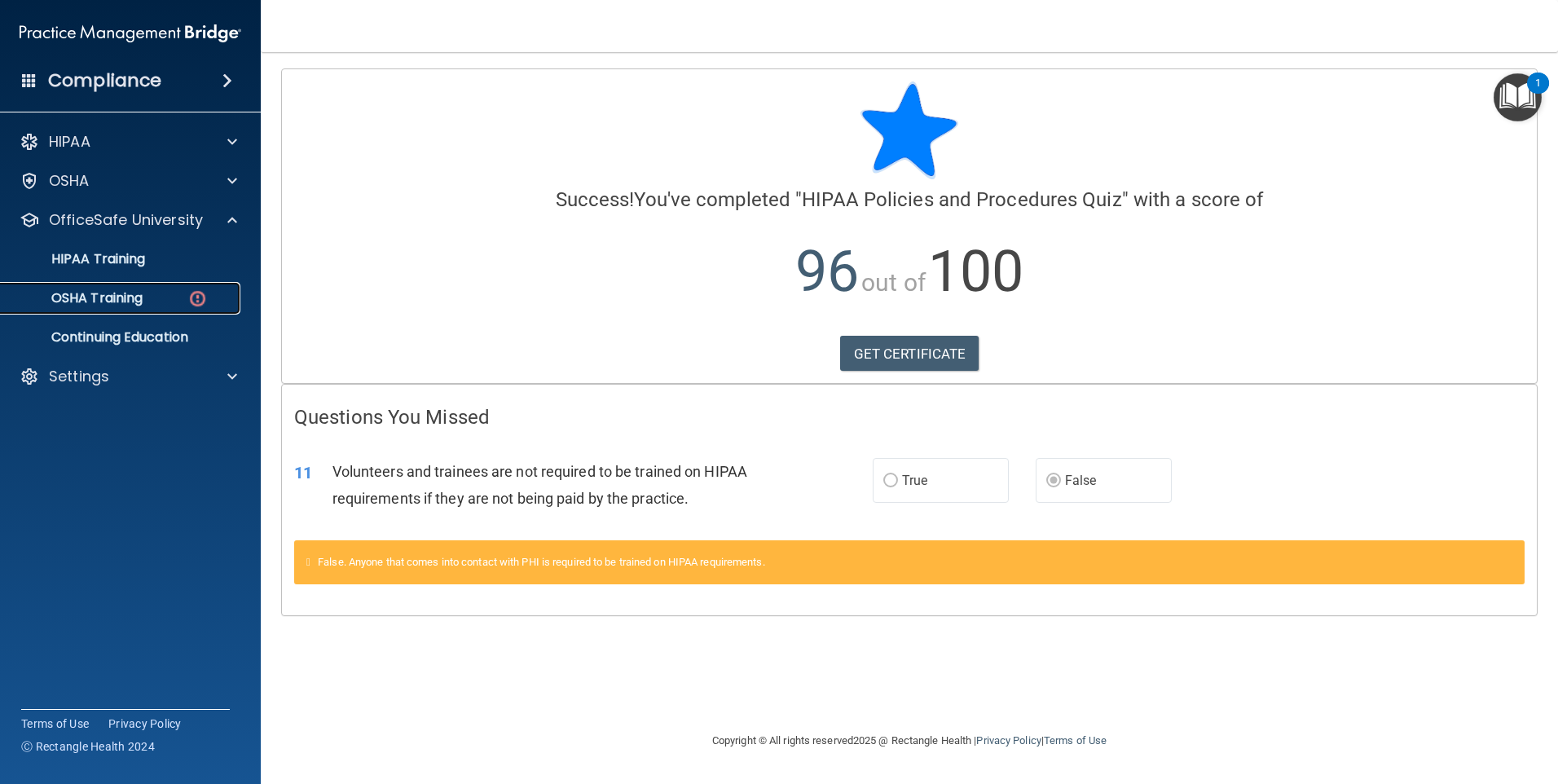
click at [109, 290] on p "OSHA Training" at bounding box center [77, 298] width 132 height 16
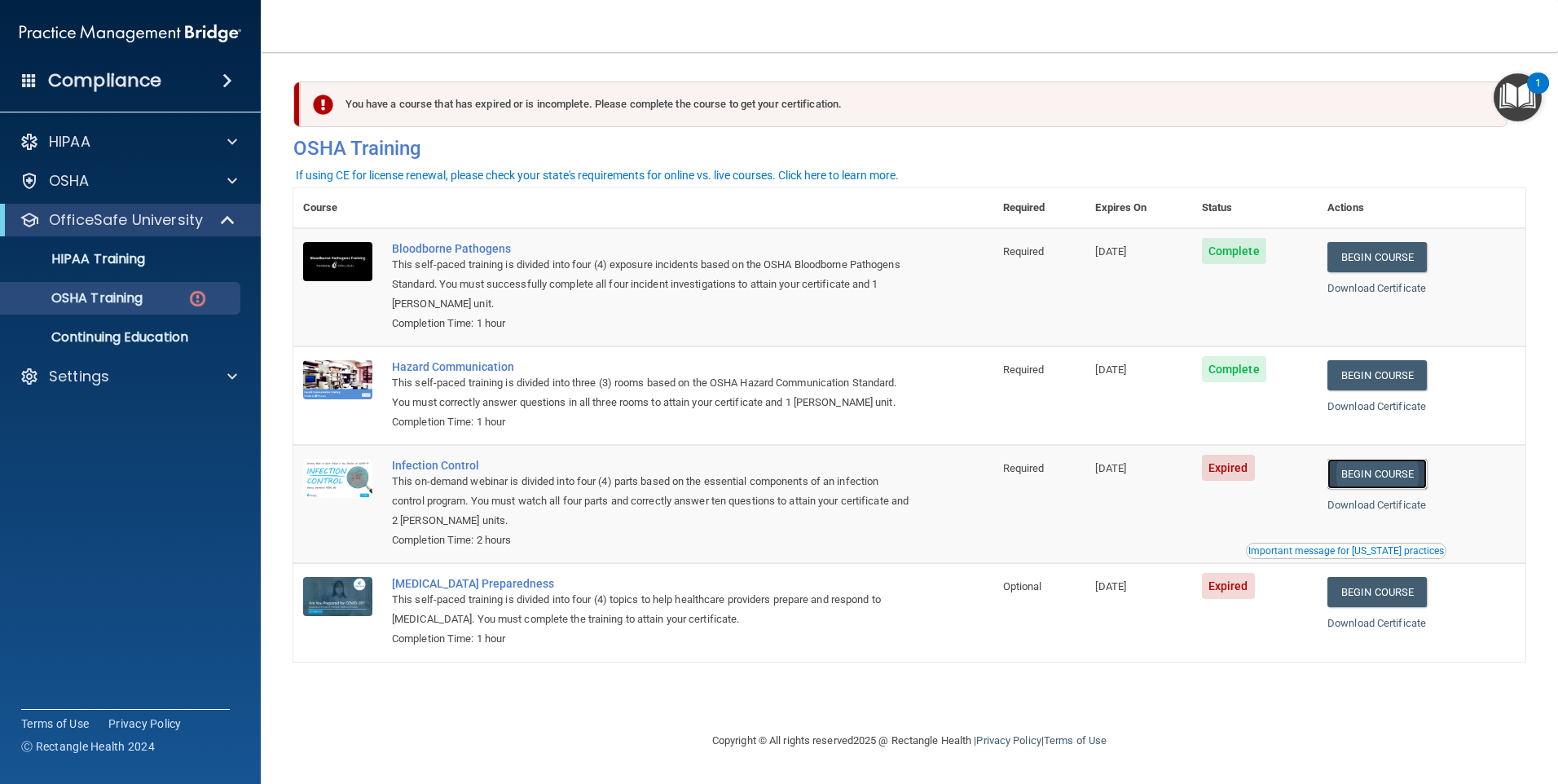
click at [1375, 474] on link "Begin Course" at bounding box center [1377, 474] width 99 height 30
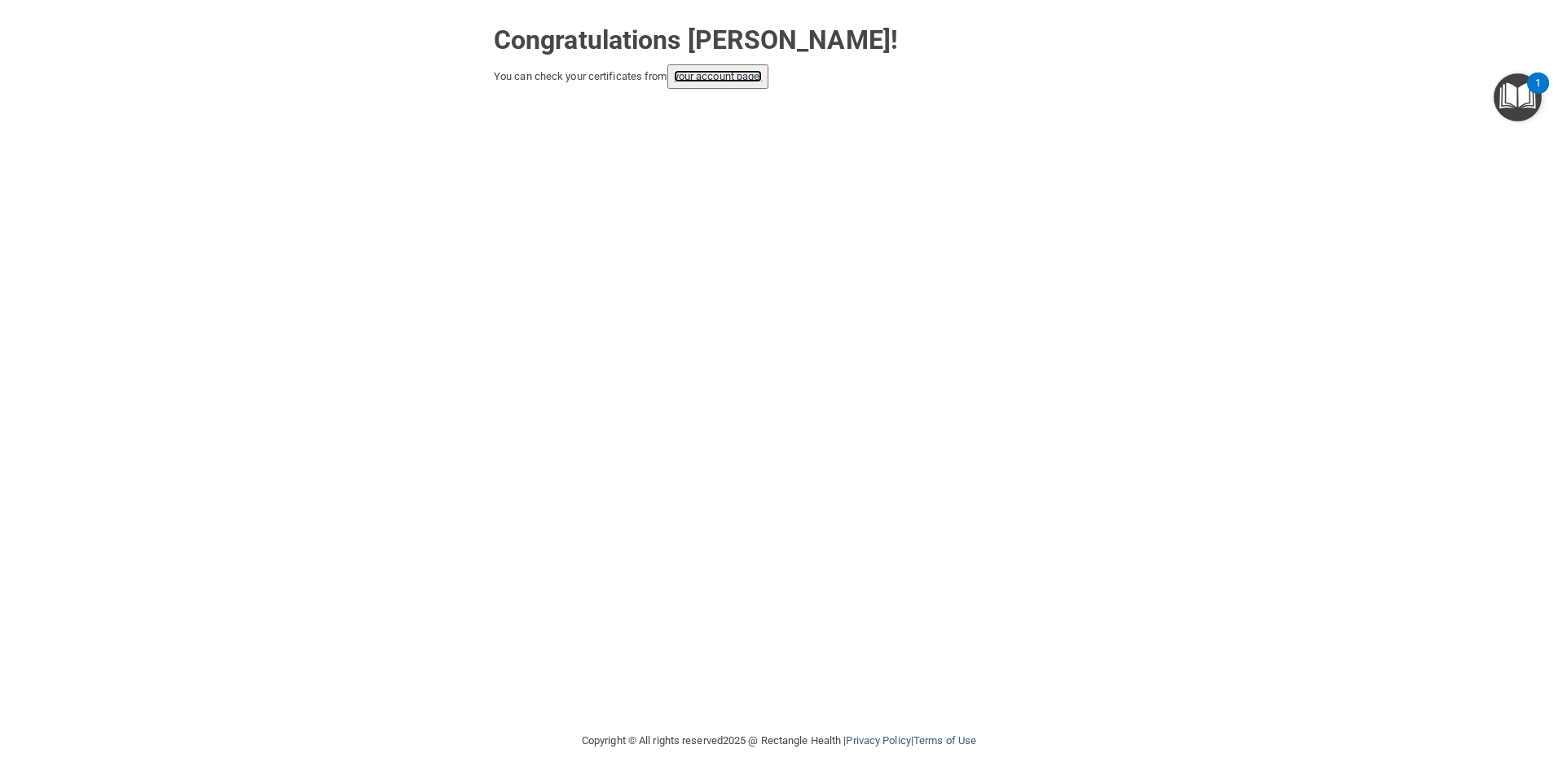
click at [722, 79] on link "your account page!" at bounding box center [719, 76] width 89 height 13
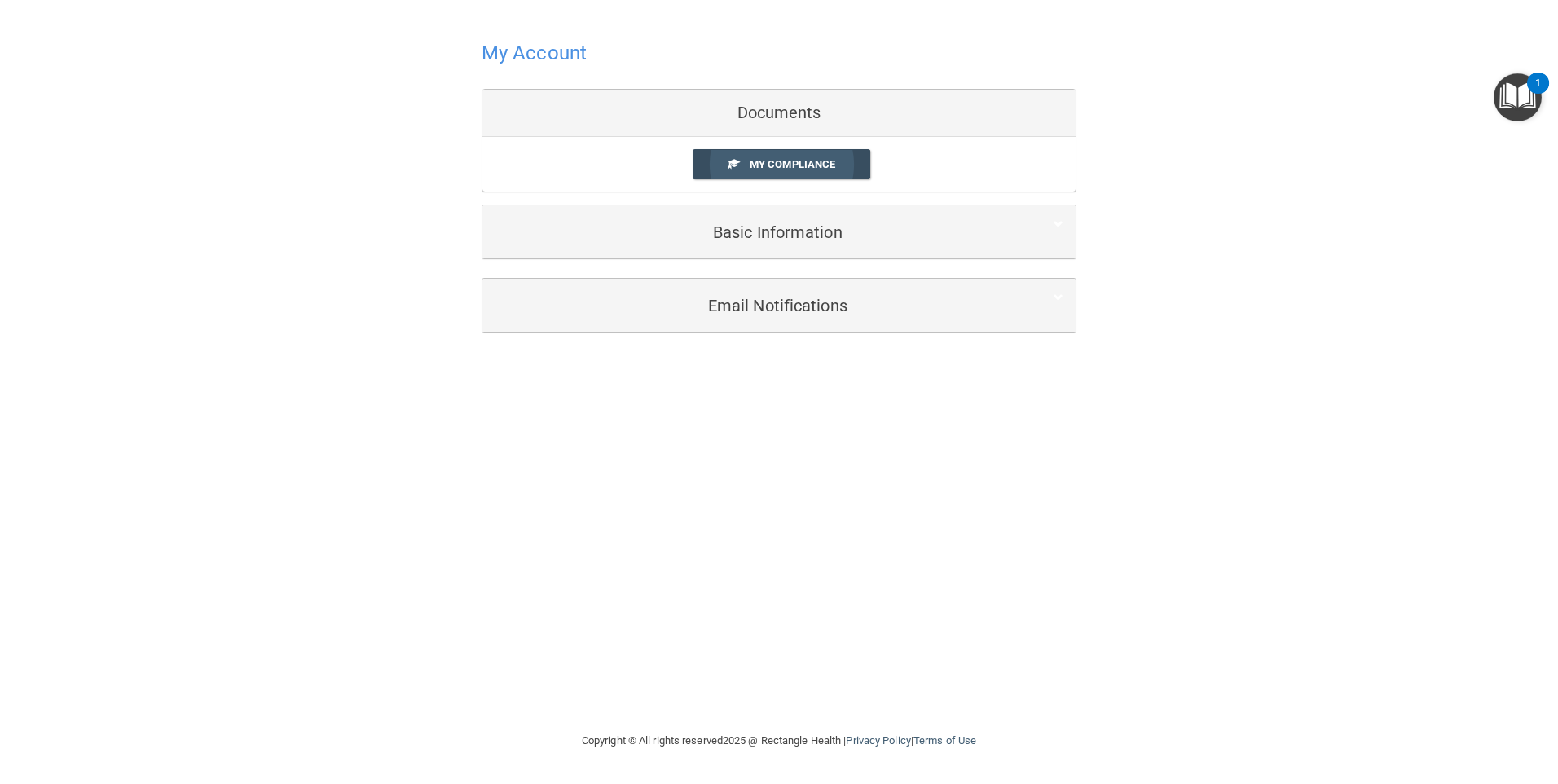
click at [796, 165] on span "My Compliance" at bounding box center [793, 164] width 86 height 13
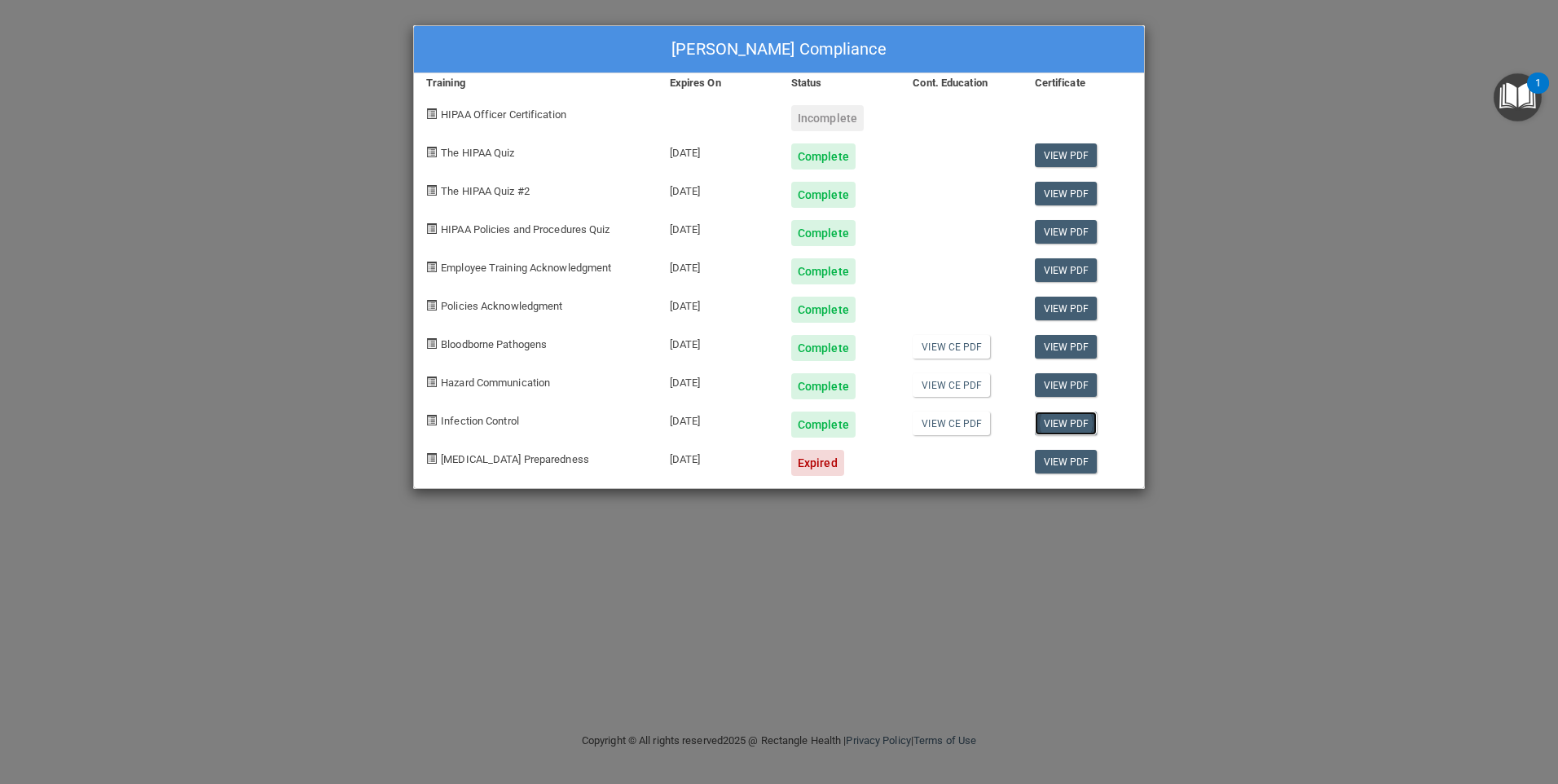
click at [1066, 425] on link "View PDF" at bounding box center [1066, 423] width 63 height 24
